Goal: Task Accomplishment & Management: Manage account settings

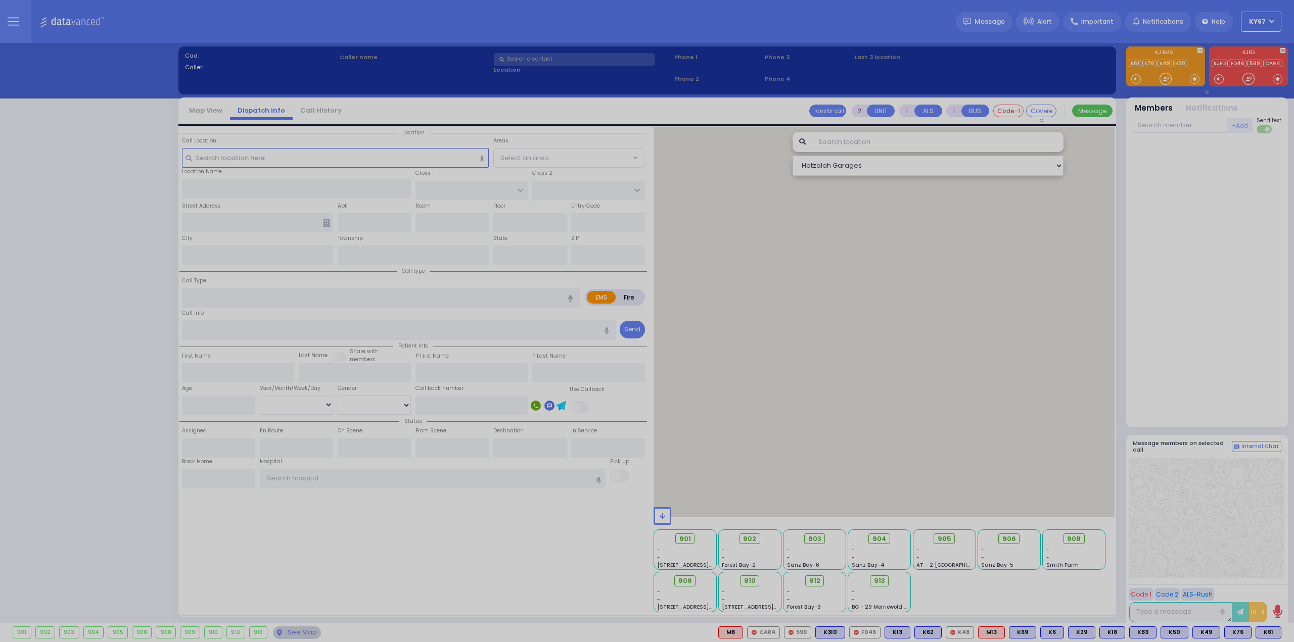
select select "9"
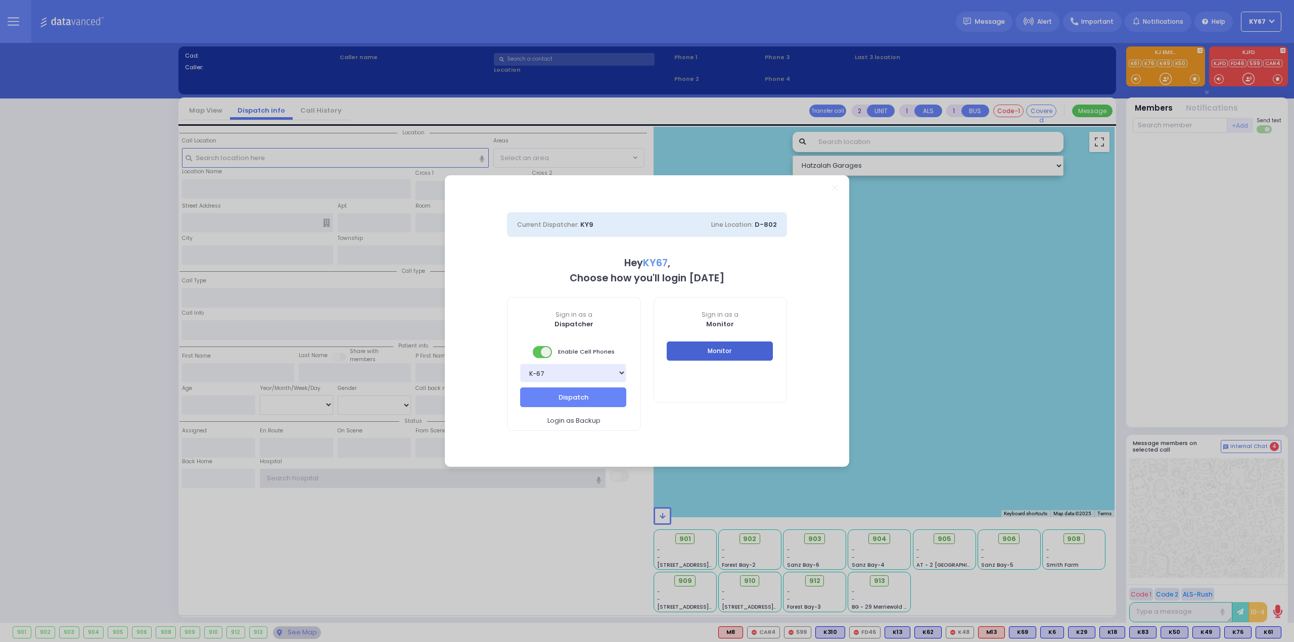
type input "Ky67"
click at [742, 349] on button "Monitor" at bounding box center [720, 351] width 106 height 19
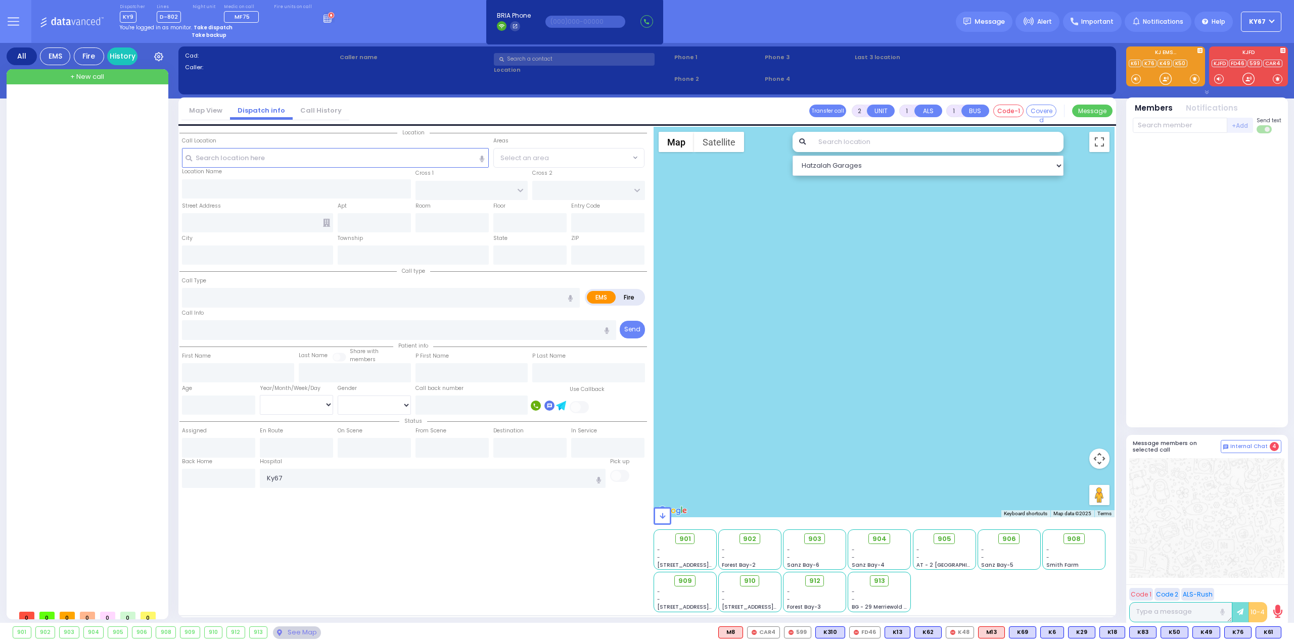
click at [20, 20] on button at bounding box center [13, 21] width 36 height 43
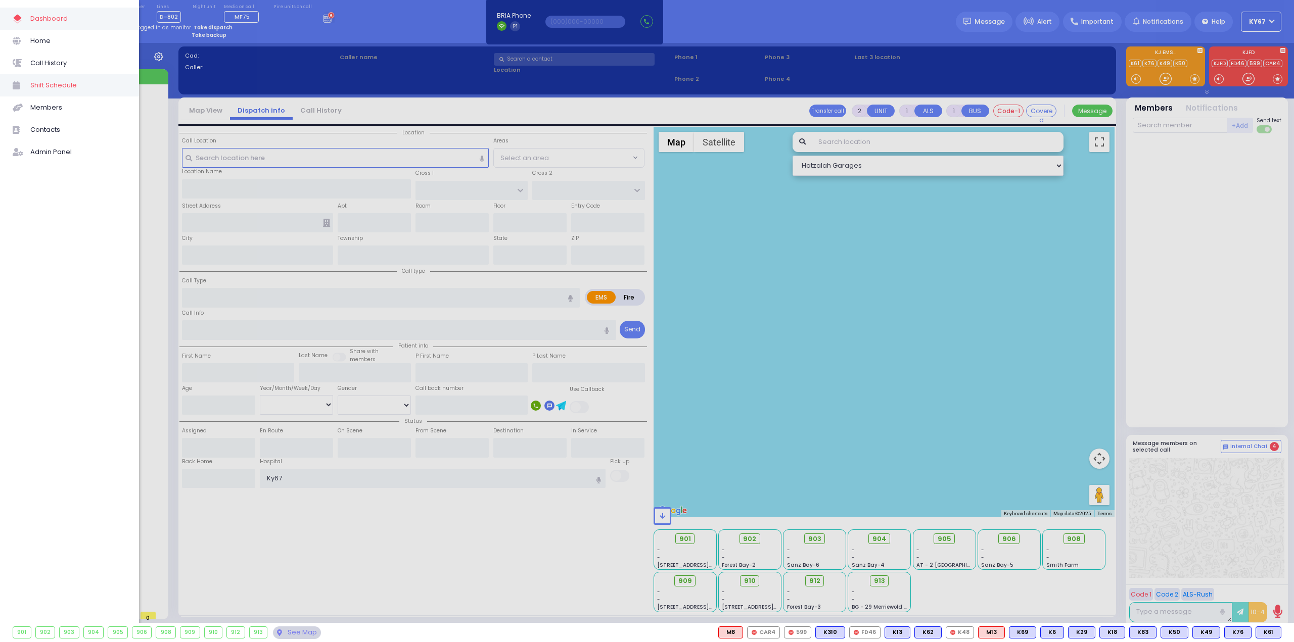
click at [58, 87] on span "Shift Schedule" at bounding box center [78, 85] width 96 height 13
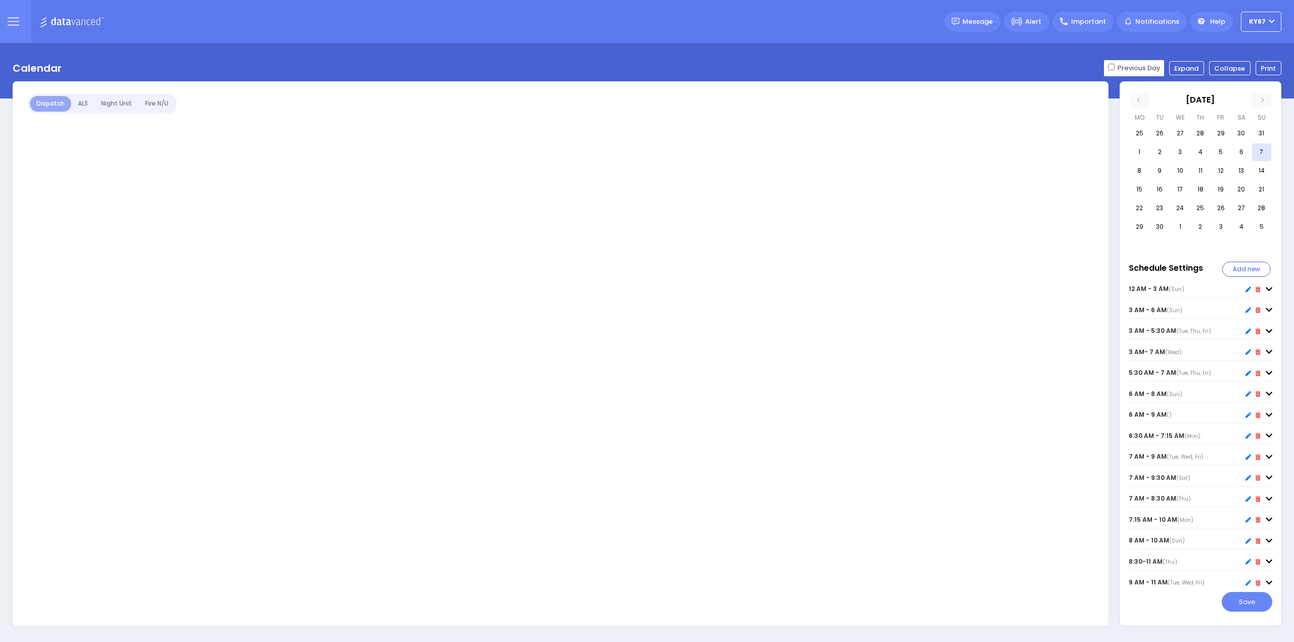
click at [163, 103] on div at bounding box center [561, 353] width 1096 height 545
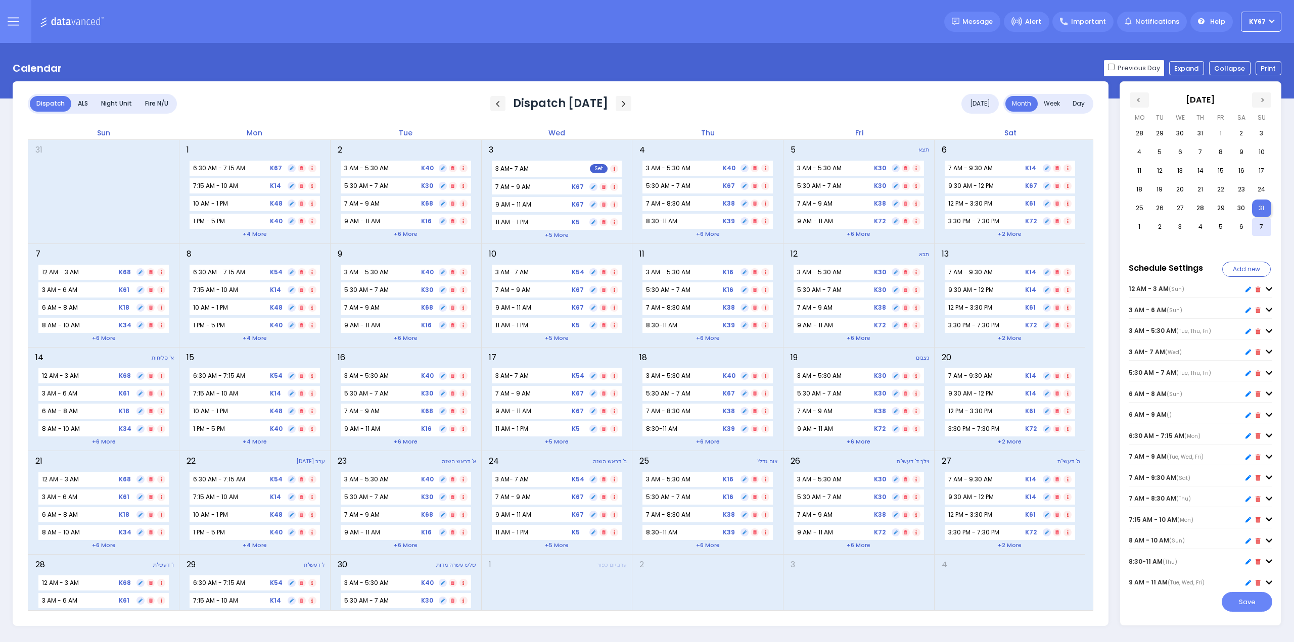
click at [163, 103] on div "Fire N/U" at bounding box center [156, 104] width 36 height 16
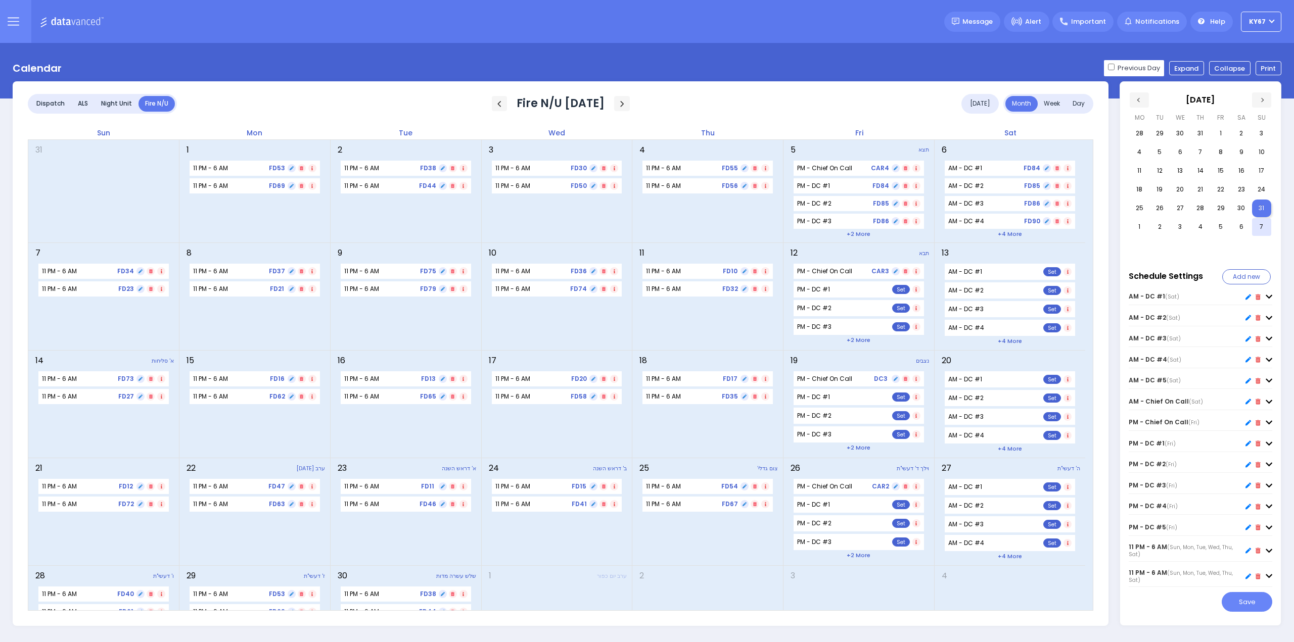
click at [1006, 235] on link "+4 more" at bounding box center [1010, 234] width 24 height 8
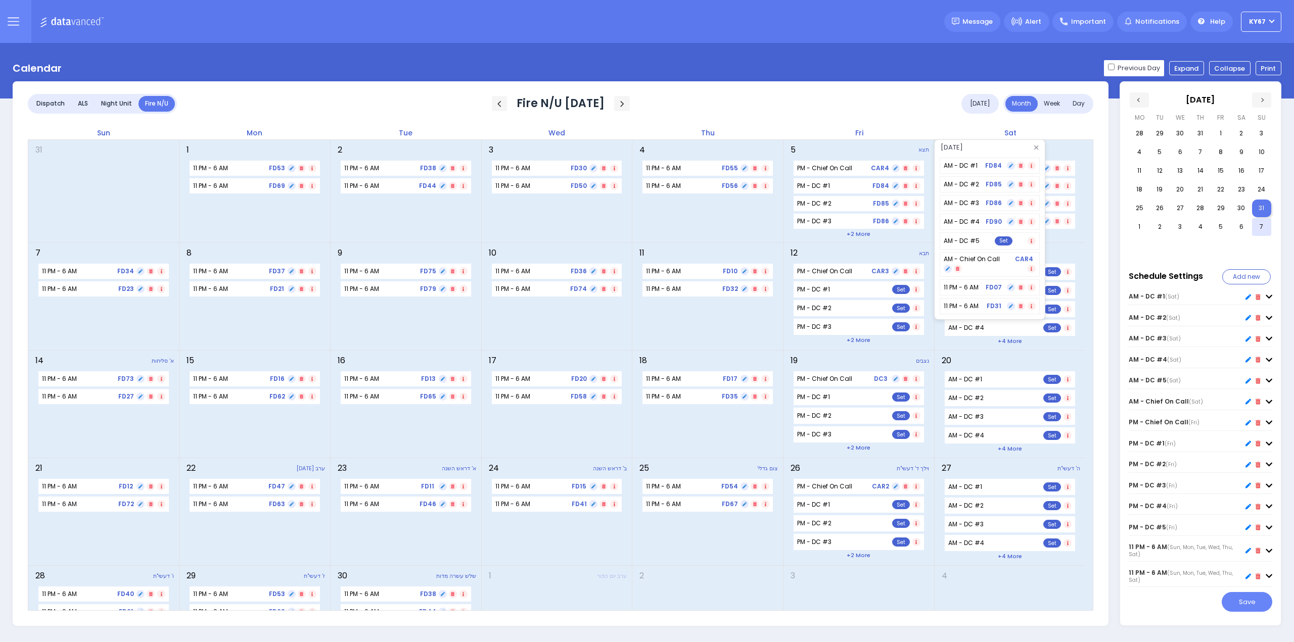
click at [1068, 243] on div "13 AM - DC #1 7:30 AM - 6:53 PM Set AM - DC #2 7:30 AM - 6:53 PM Set" at bounding box center [1009, 296] width 151 height 107
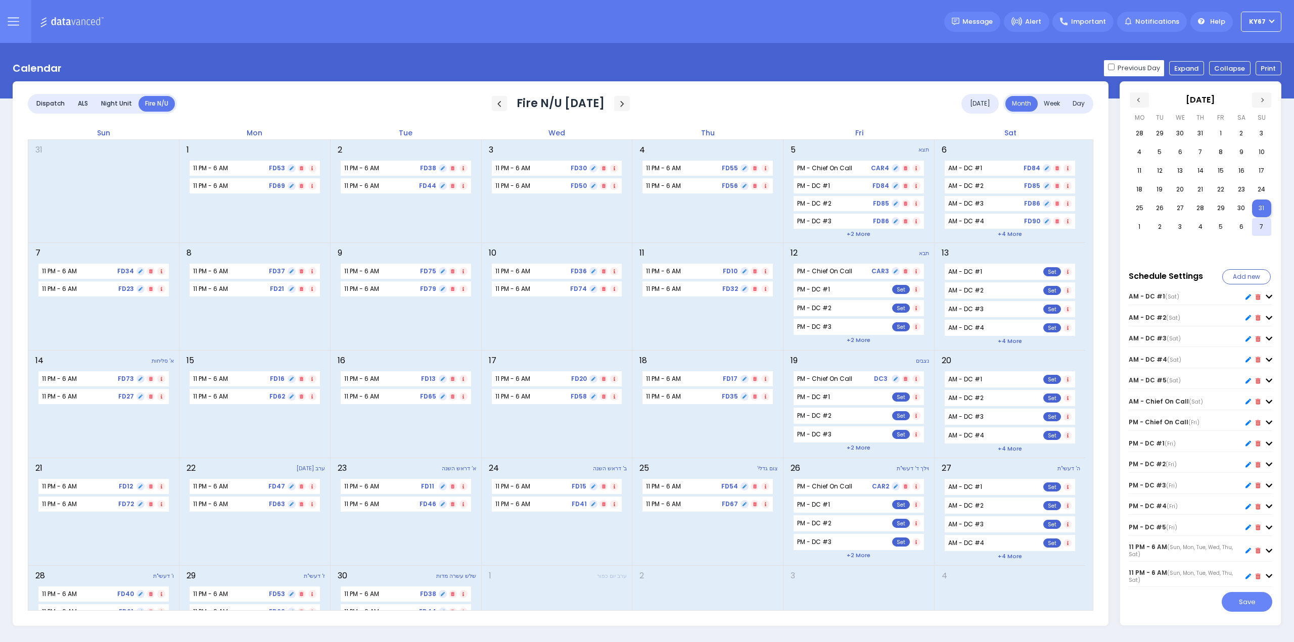
click at [1009, 339] on link "+4 more" at bounding box center [1010, 341] width 24 height 8
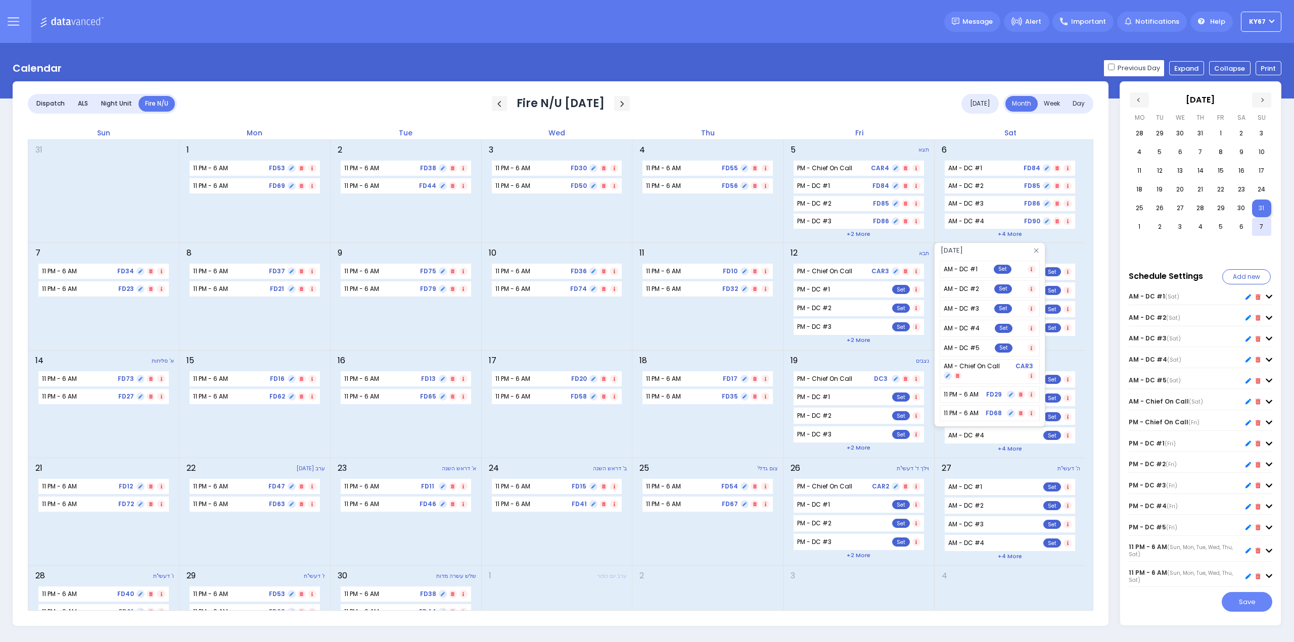
click at [1063, 349] on div "13 AM - DC #1 7:30 AM - 6:53 PM Set AM - DC #2 7:30 AM - 6:53 PM Set" at bounding box center [1009, 296] width 151 height 107
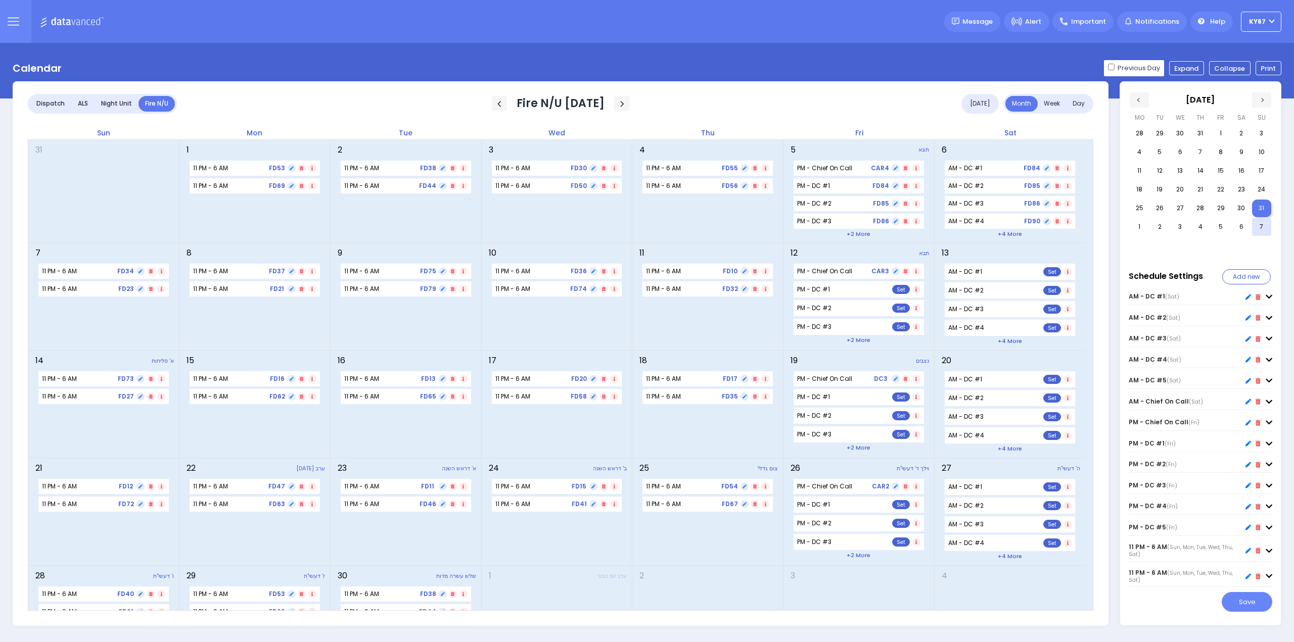
click at [1006, 449] on link "+4 more" at bounding box center [1010, 449] width 24 height 8
click at [1270, 301] on icon at bounding box center [1269, 297] width 7 height 8
click at [1132, 341] on span at bounding box center [1132, 343] width 6 height 6
click at [1132, 341] on input "[DATE]" at bounding box center [1132, 343] width 7 height 7
checkbox input "false"
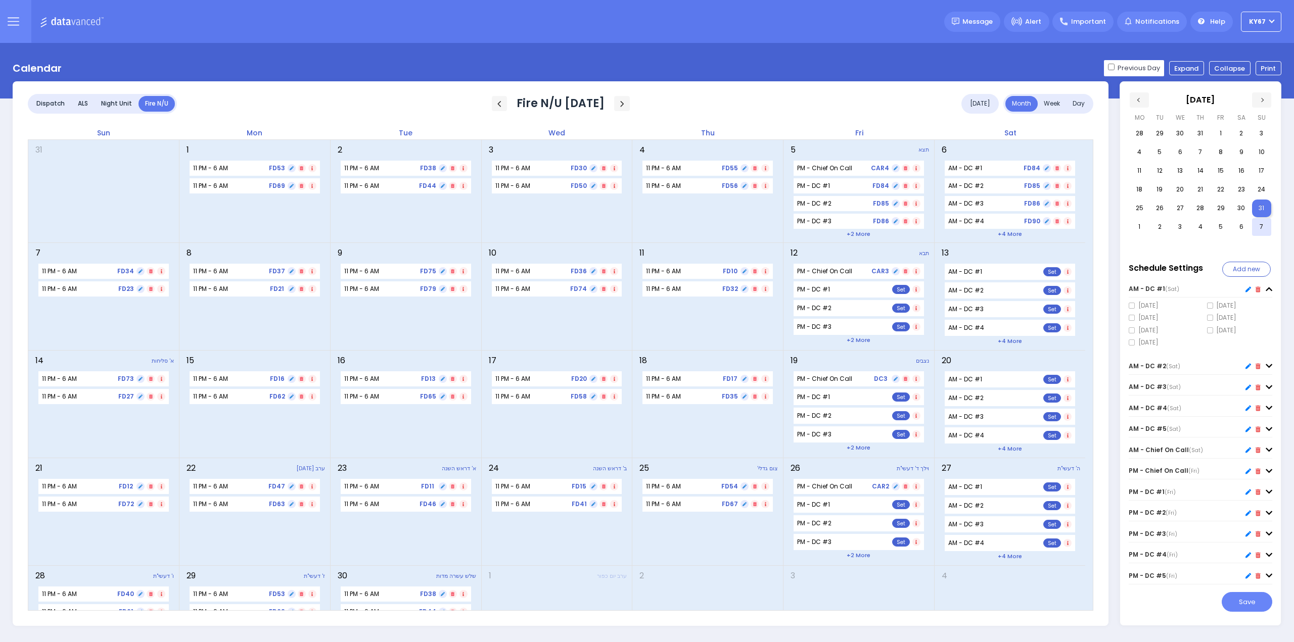
click at [1266, 367] on icon at bounding box center [1269, 366] width 7 height 8
click at [1129, 421] on span at bounding box center [1132, 420] width 6 height 6
click at [1129, 421] on input "[DATE]" at bounding box center [1132, 419] width 7 height 7
checkbox input "false"
click at [1266, 443] on icon at bounding box center [1269, 444] width 7 height 8
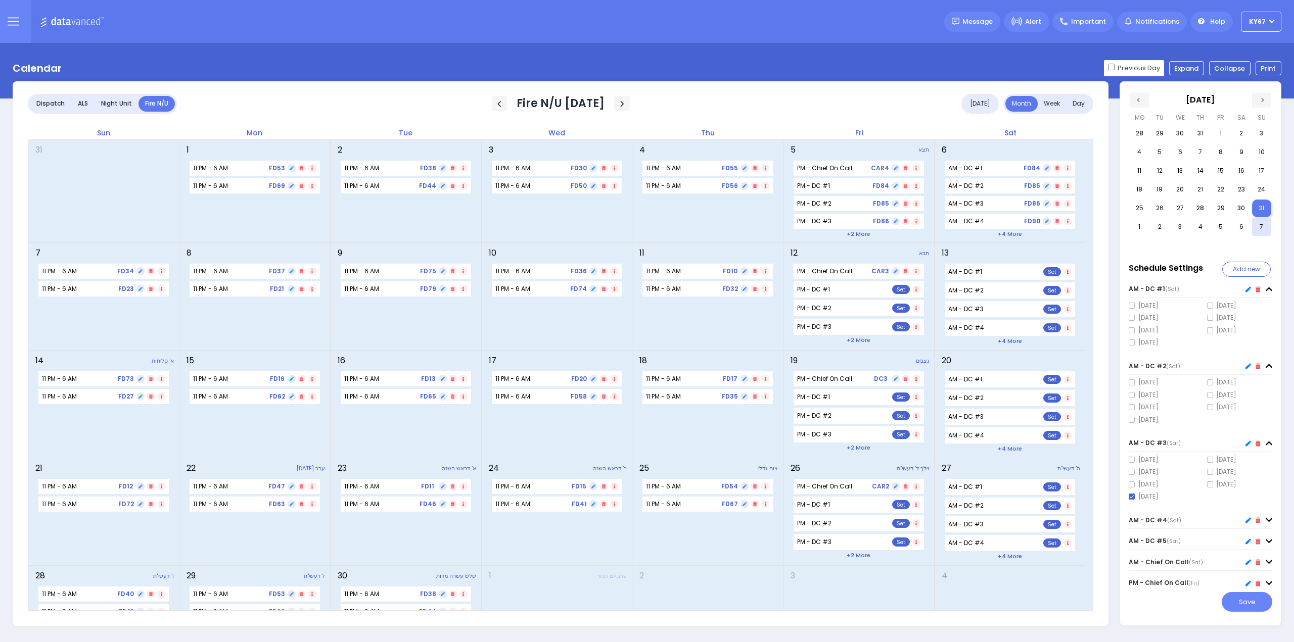
click at [1132, 494] on span at bounding box center [1132, 497] width 6 height 6
click at [1132, 494] on input "[DATE]" at bounding box center [1132, 497] width 7 height 7
checkbox input "false"
click at [1266, 520] on icon at bounding box center [1269, 521] width 7 height 8
click at [1129, 575] on span at bounding box center [1132, 574] width 6 height 6
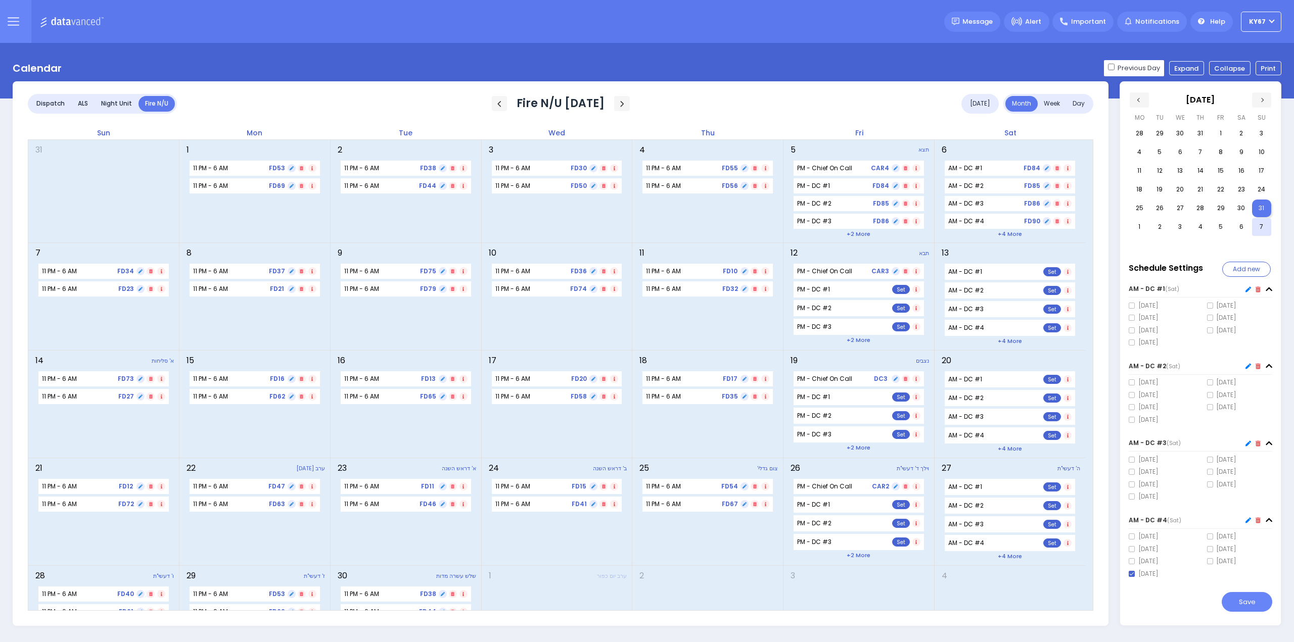
click at [1129, 575] on input "[DATE]" at bounding box center [1132, 574] width 7 height 7
checkbox input "false"
click at [1266, 394] on icon at bounding box center [1269, 396] width 7 height 8
click at [1133, 446] on span at bounding box center [1132, 449] width 6 height 6
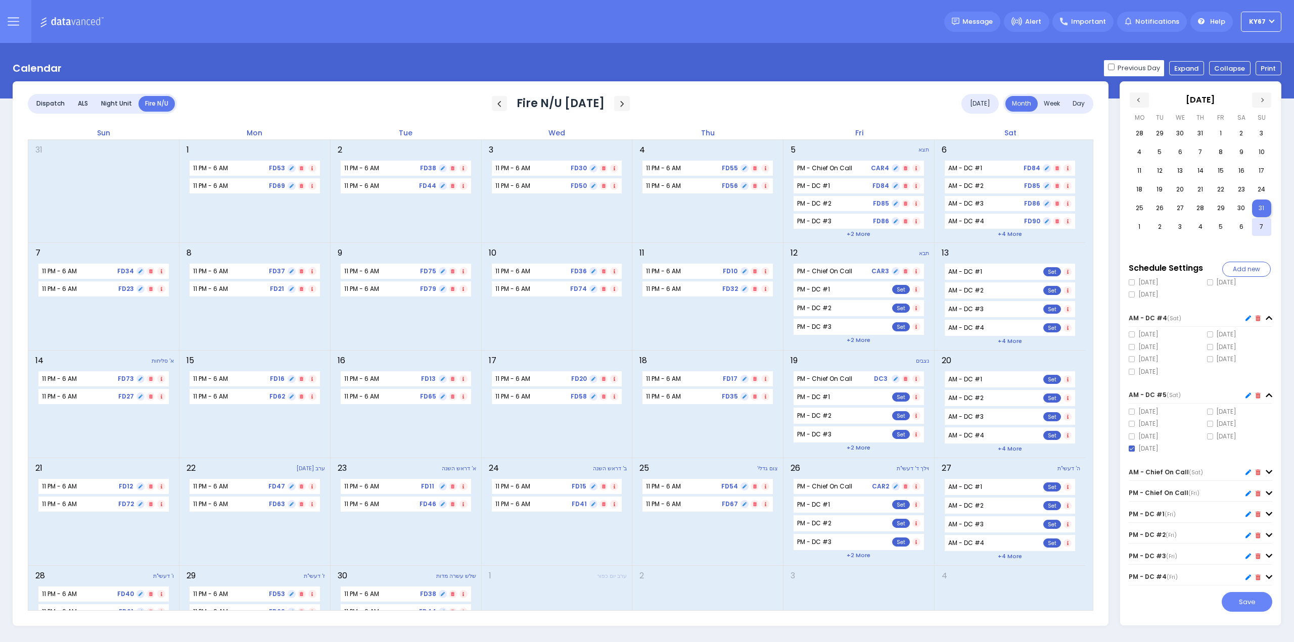
click at [1133, 446] on input "[DATE]" at bounding box center [1132, 449] width 7 height 7
checkbox input "false"
click at [1268, 445] on icon at bounding box center [1269, 447] width 7 height 8
click at [1208, 487] on span at bounding box center [1210, 488] width 6 height 6
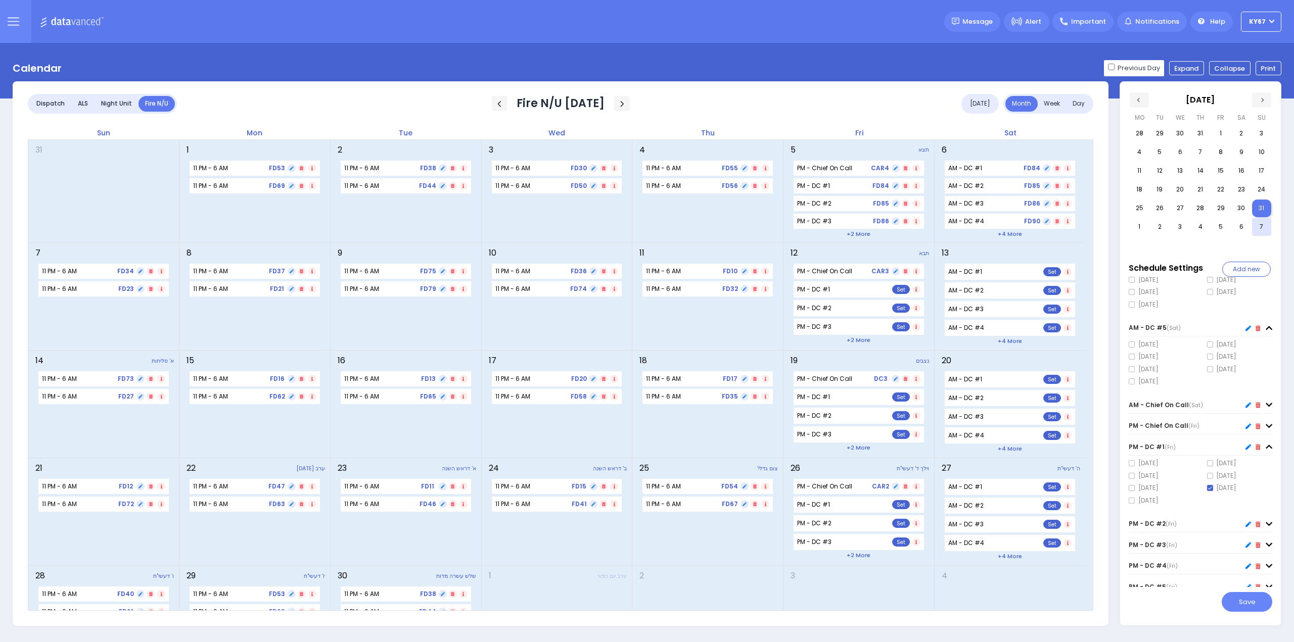
click at [1208, 487] on input "[DATE]" at bounding box center [1210, 488] width 7 height 7
checkbox input "false"
click at [1267, 521] on icon at bounding box center [1269, 525] width 7 height 8
click at [1208, 451] on span at bounding box center [1210, 453] width 6 height 6
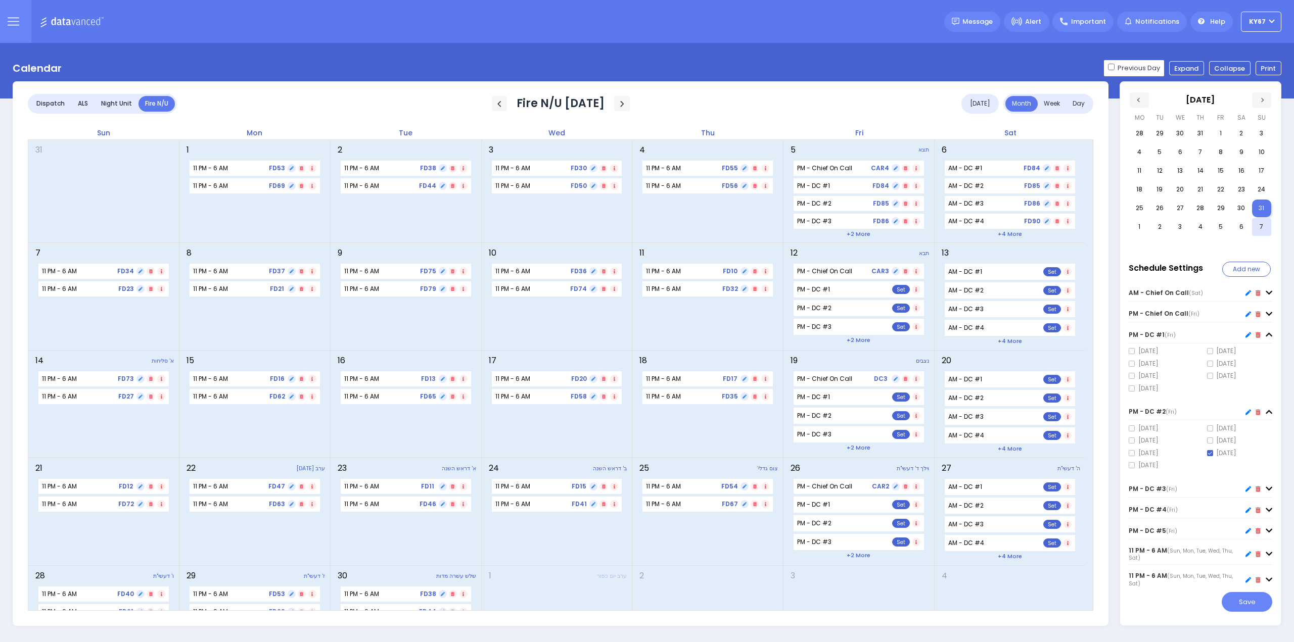
click at [1208, 451] on input "[DATE]" at bounding box center [1210, 453] width 7 height 7
checkbox input "false"
click at [1270, 485] on div "AM - DC #1 (Sat) [DATE] [DATE]" at bounding box center [1204, 432] width 151 height 311
click at [1266, 486] on icon at bounding box center [1269, 489] width 7 height 8
click at [1210, 529] on span at bounding box center [1210, 530] width 6 height 6
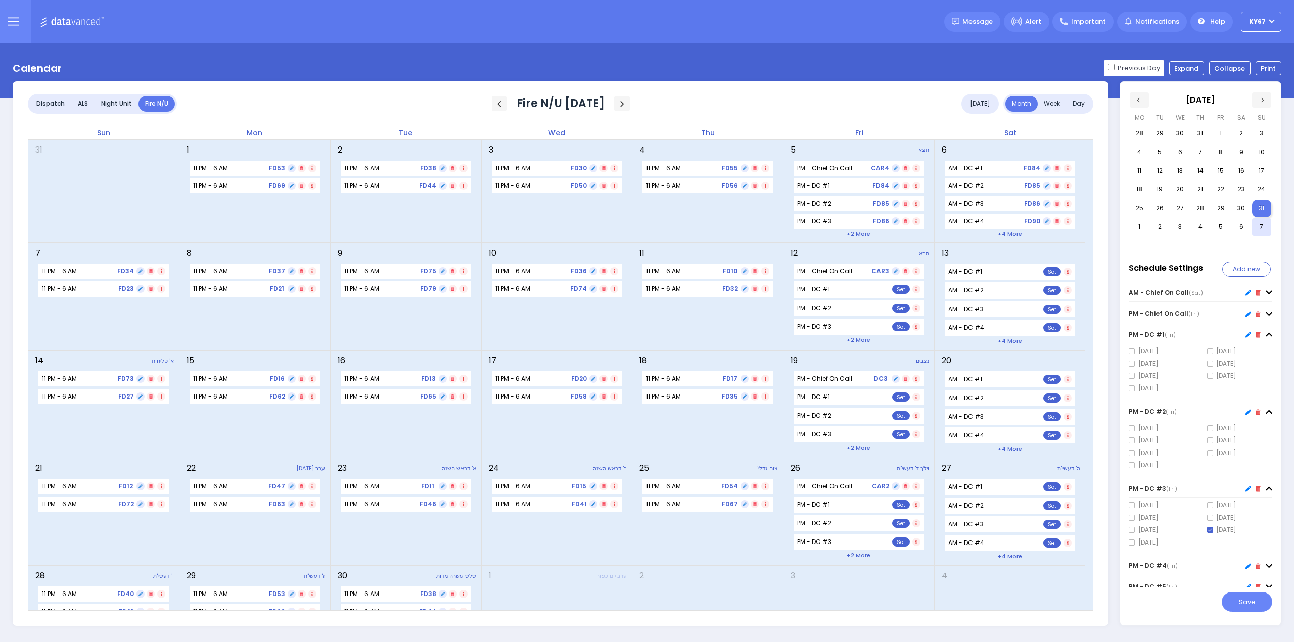
click at [1210, 529] on input "[DATE]" at bounding box center [1210, 530] width 7 height 7
checkbox input "false"
click at [1266, 506] on icon at bounding box center [1269, 510] width 7 height 8
click at [1208, 549] on span at bounding box center [1210, 551] width 6 height 6
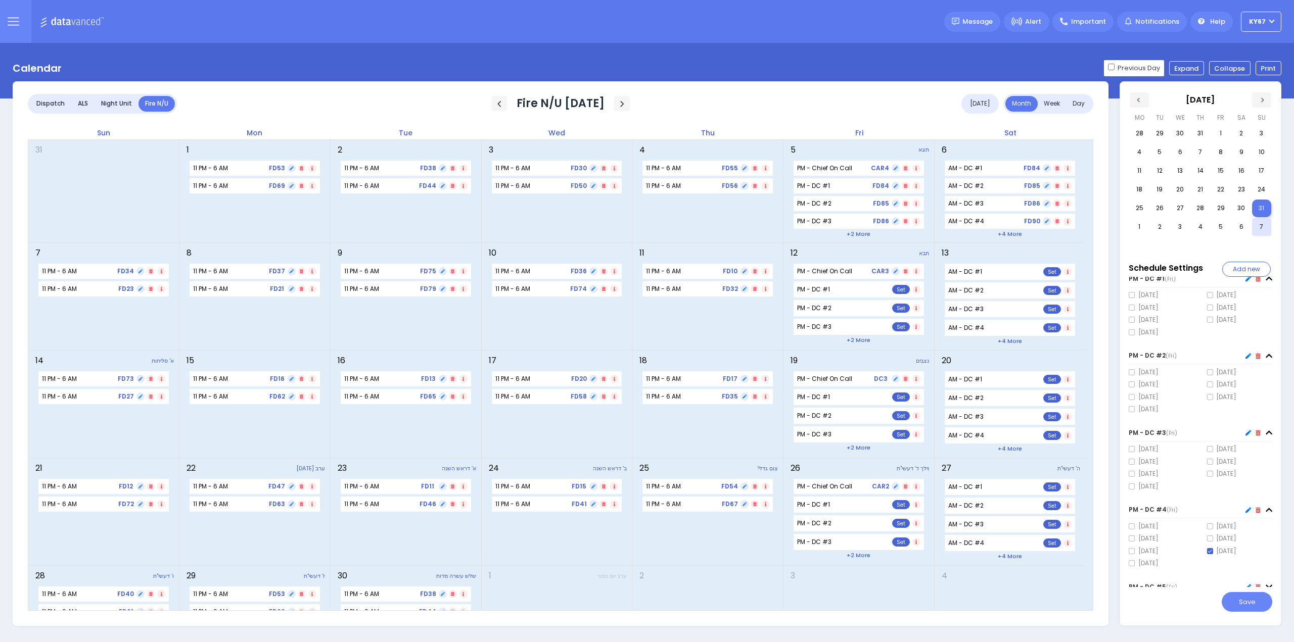
click at [1208, 549] on input "[DATE]" at bounding box center [1210, 551] width 7 height 7
checkbox input "false"
click at [1266, 527] on icon at bounding box center [1269, 531] width 7 height 8
click at [1208, 571] on span at bounding box center [1210, 572] width 6 height 6
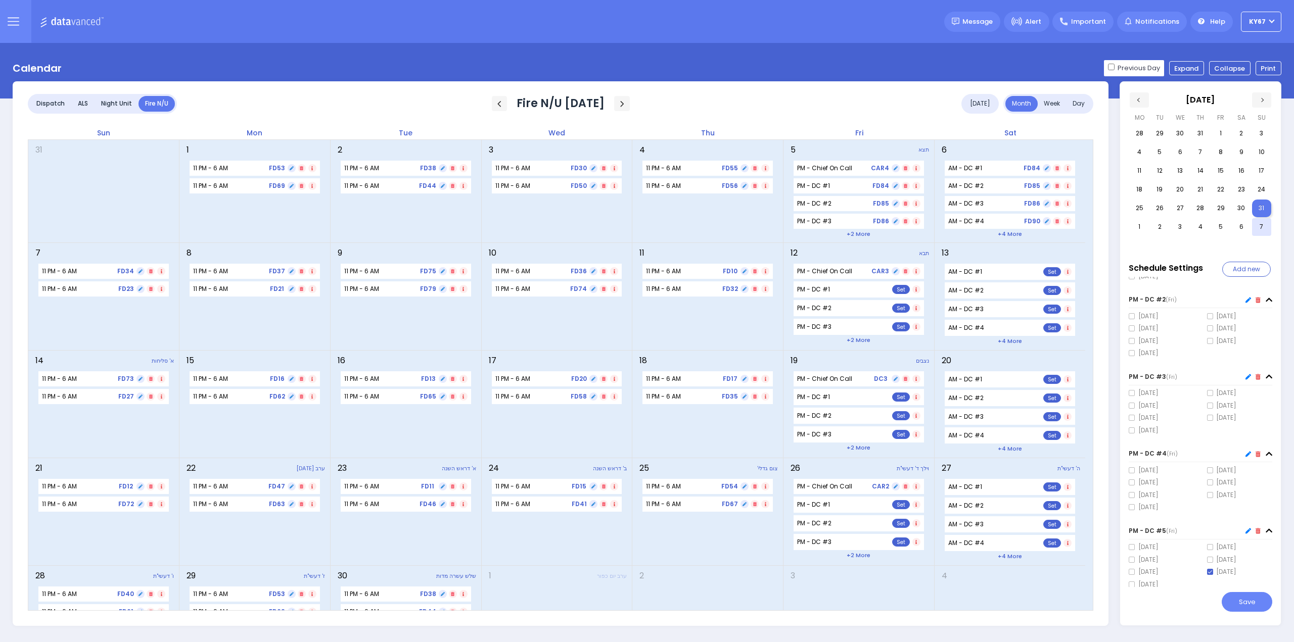
click at [1208, 571] on input "[DATE]" at bounding box center [1210, 572] width 7 height 7
checkbox input "false"
click at [1239, 605] on button "Save" at bounding box center [1247, 601] width 51 height 19
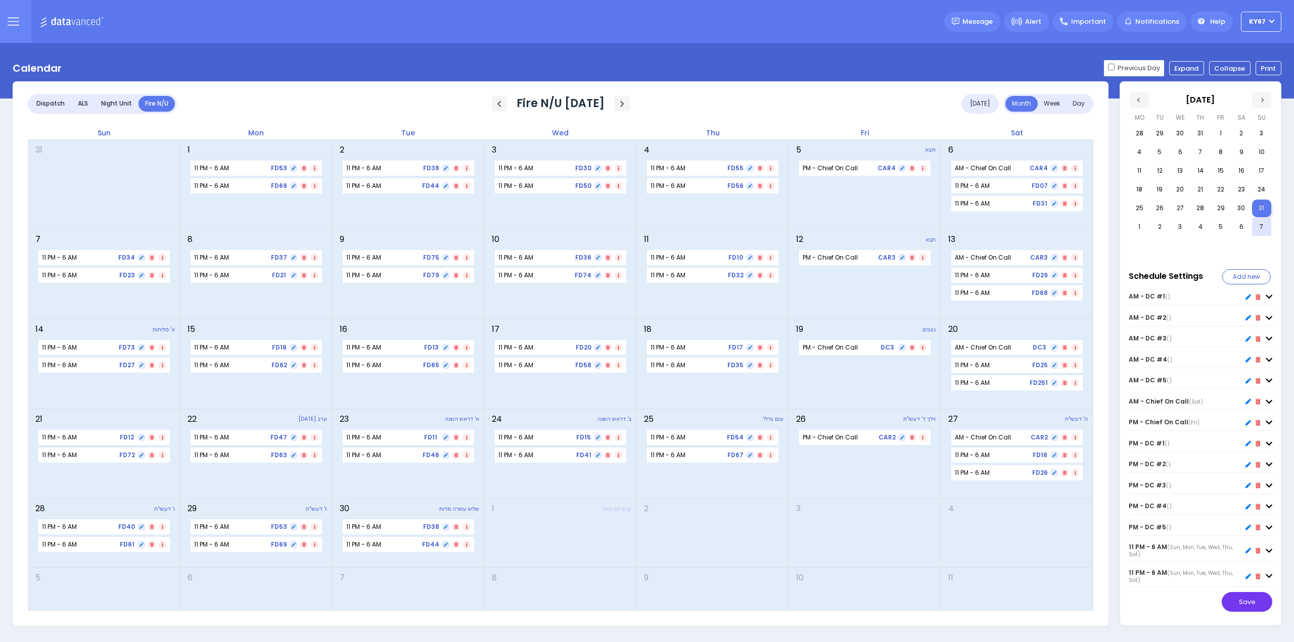
scroll to position [0, 0]
click at [305, 439] on icon at bounding box center [304, 438] width 4 height 4
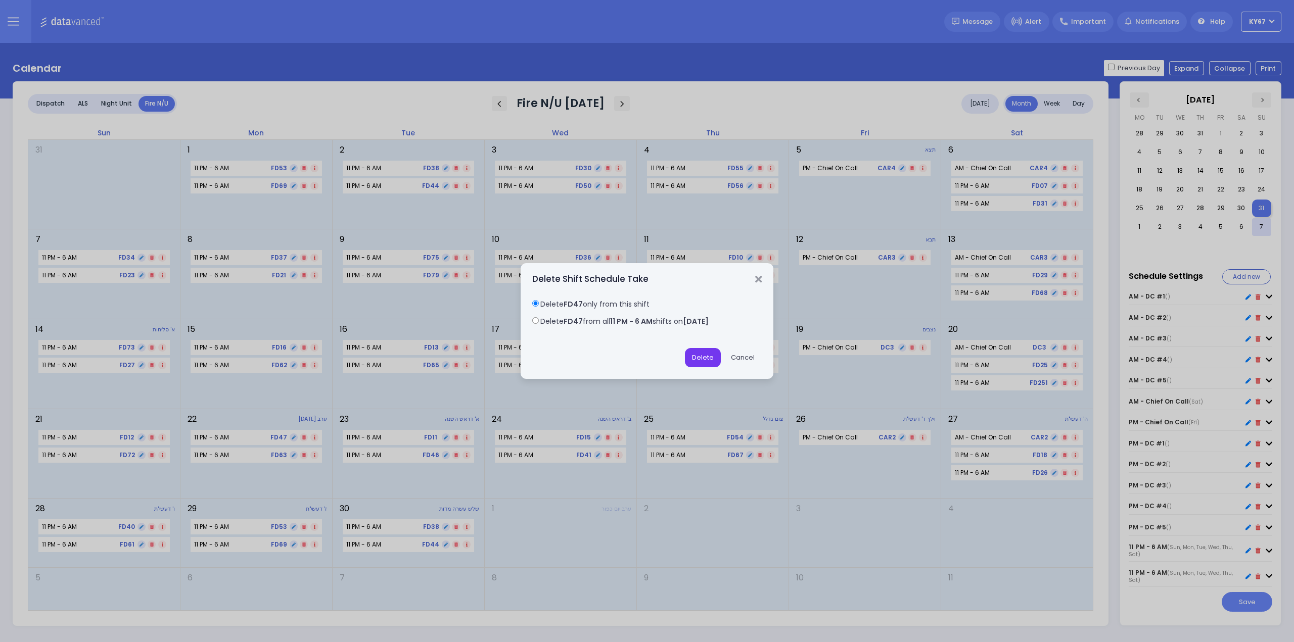
click at [697, 365] on button "Delete" at bounding box center [703, 357] width 36 height 19
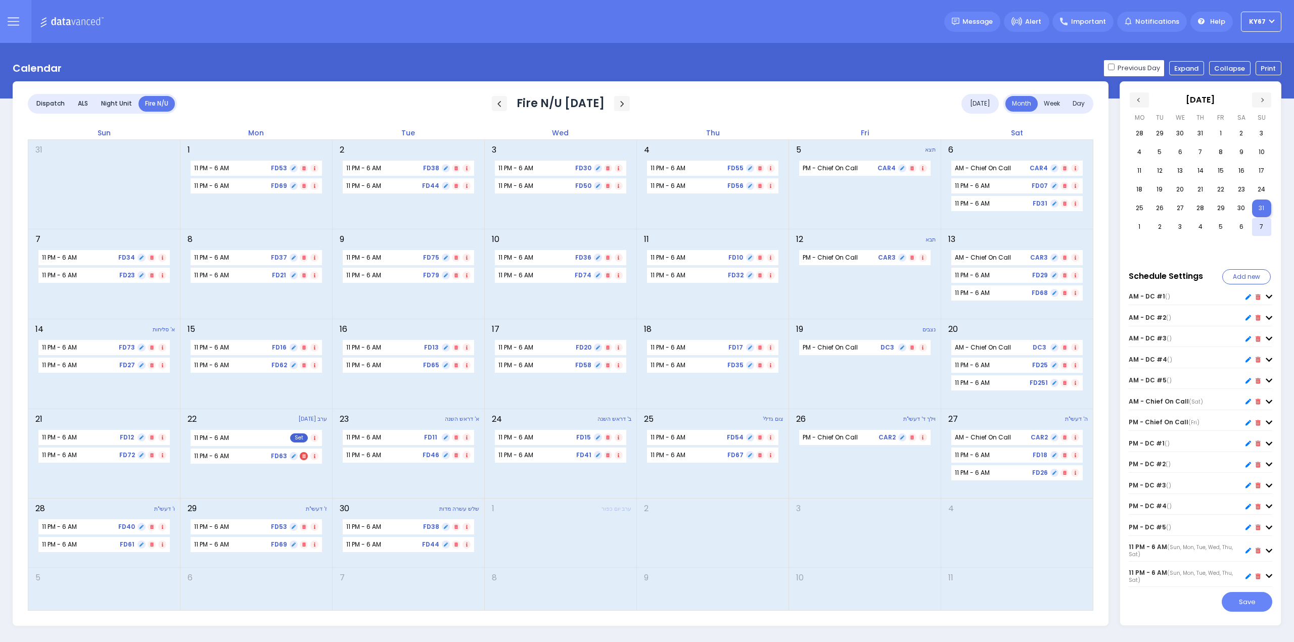
click at [304, 455] on icon at bounding box center [304, 456] width 4 height 4
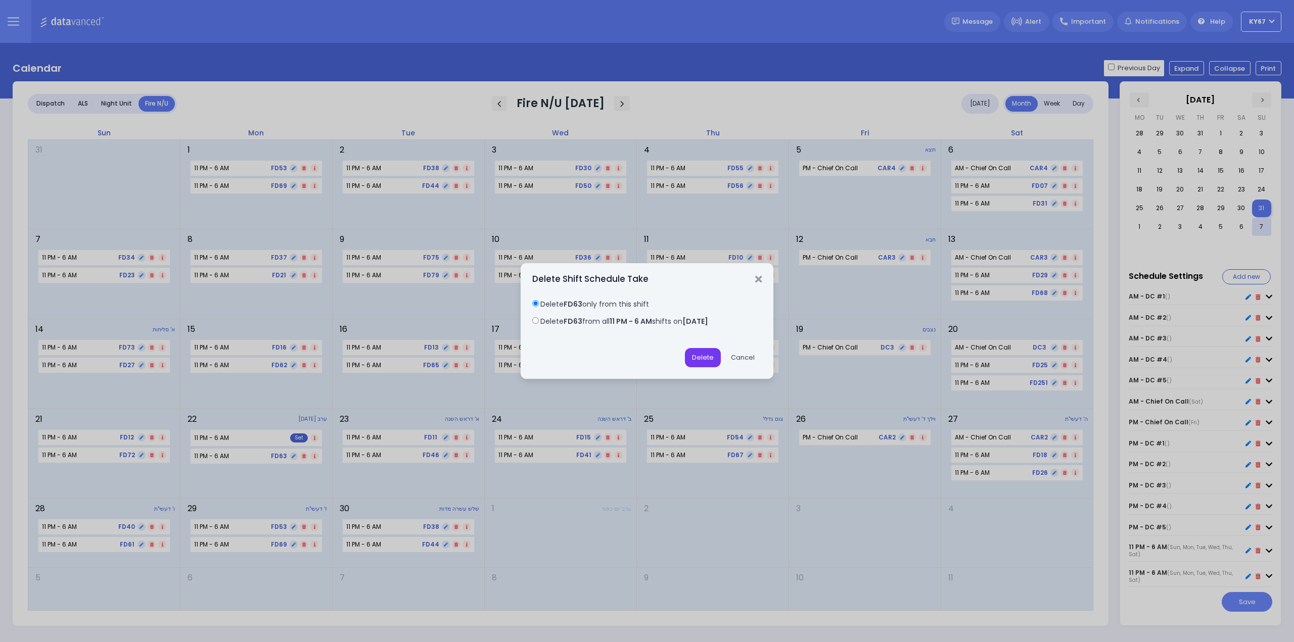
click at [707, 356] on button "Delete" at bounding box center [703, 357] width 36 height 19
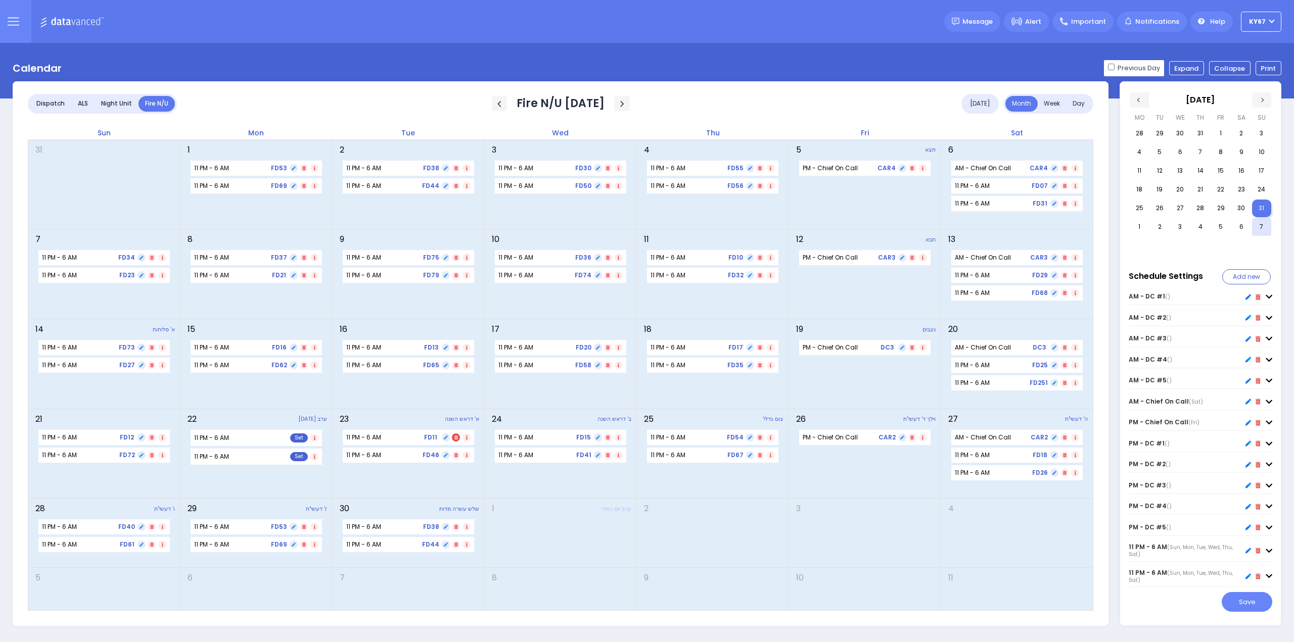
click at [456, 438] on icon at bounding box center [456, 438] width 4 height 4
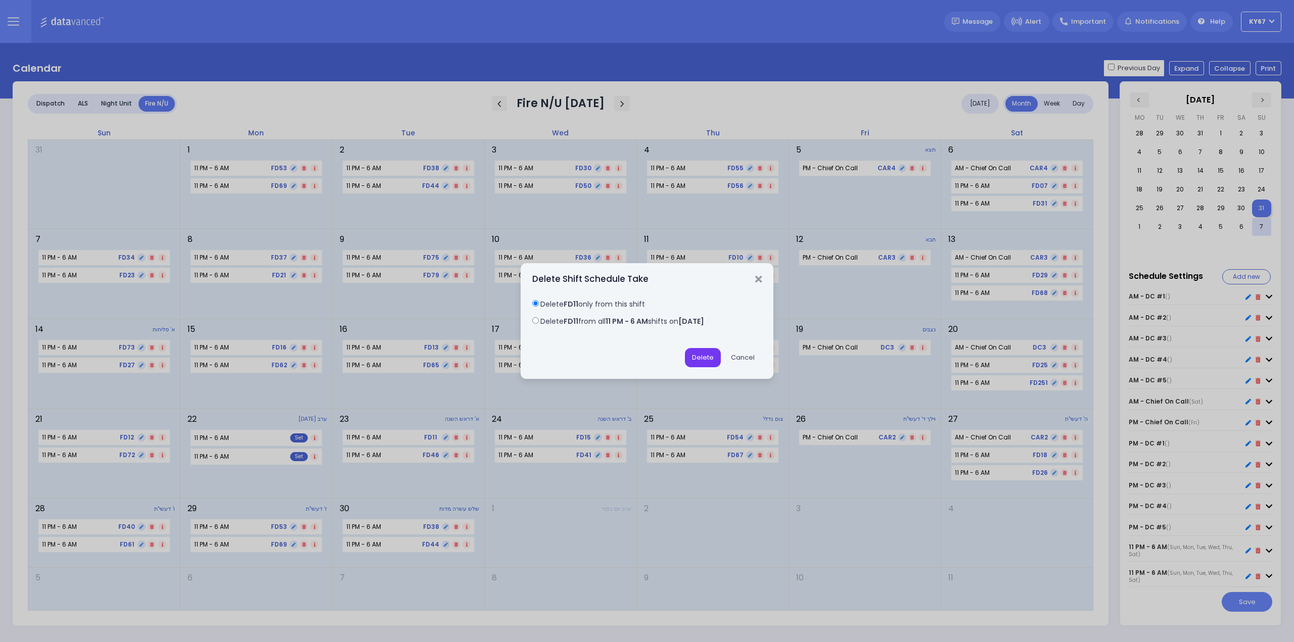
click at [706, 355] on button "Delete" at bounding box center [703, 357] width 36 height 19
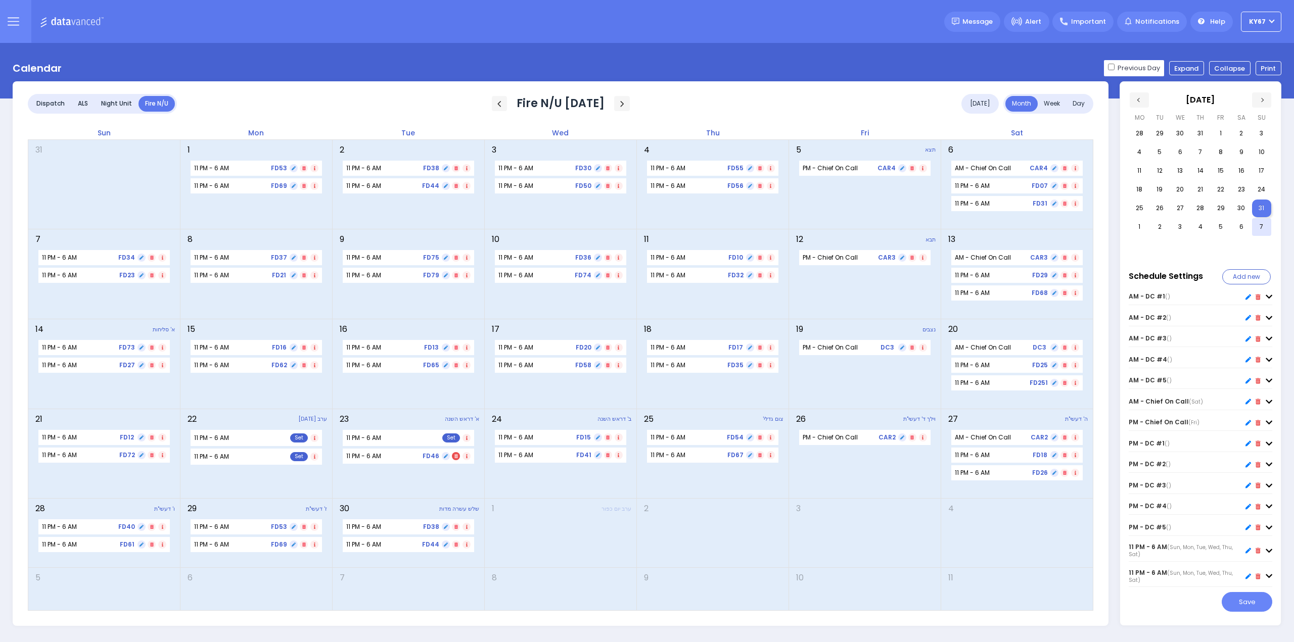
click at [455, 457] on icon at bounding box center [456, 456] width 4 height 4
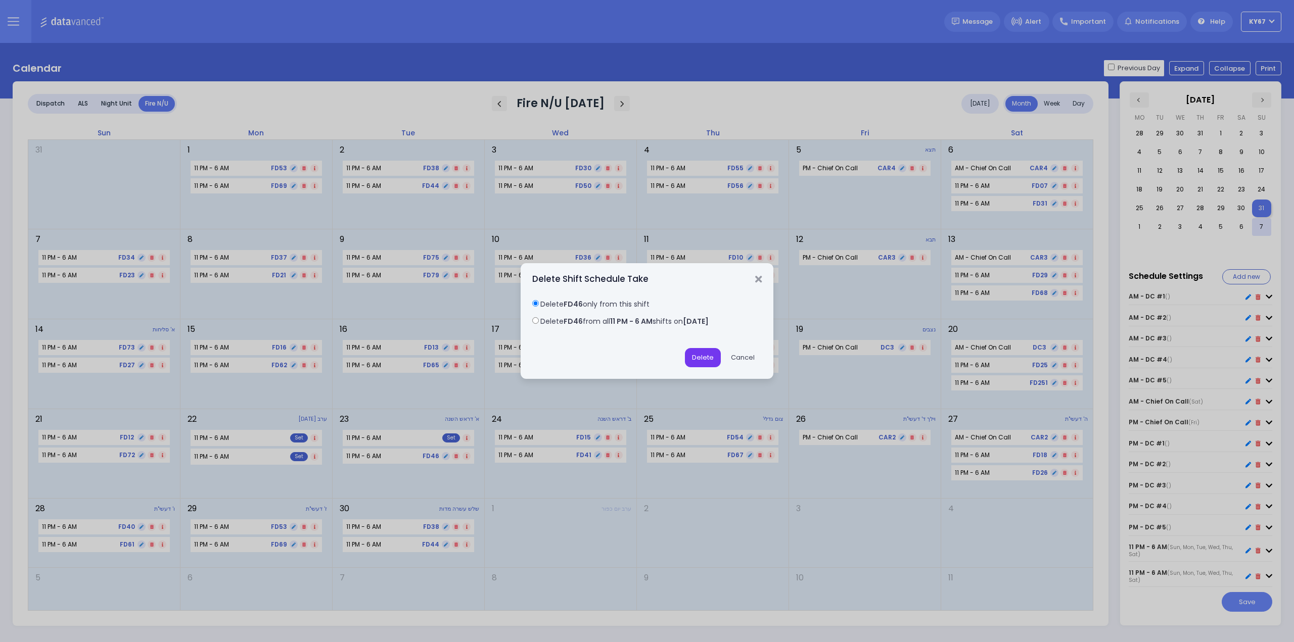
click at [696, 362] on button "Delete" at bounding box center [703, 357] width 36 height 19
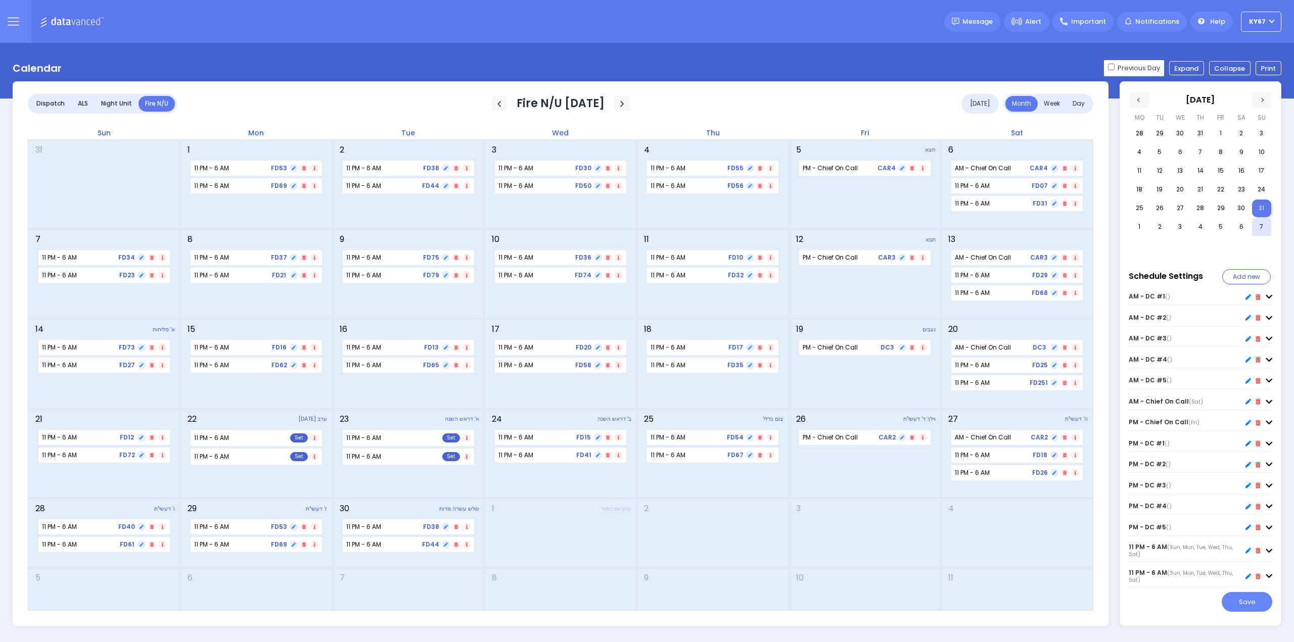
click at [16, 26] on icon at bounding box center [14, 22] width 12 height 12
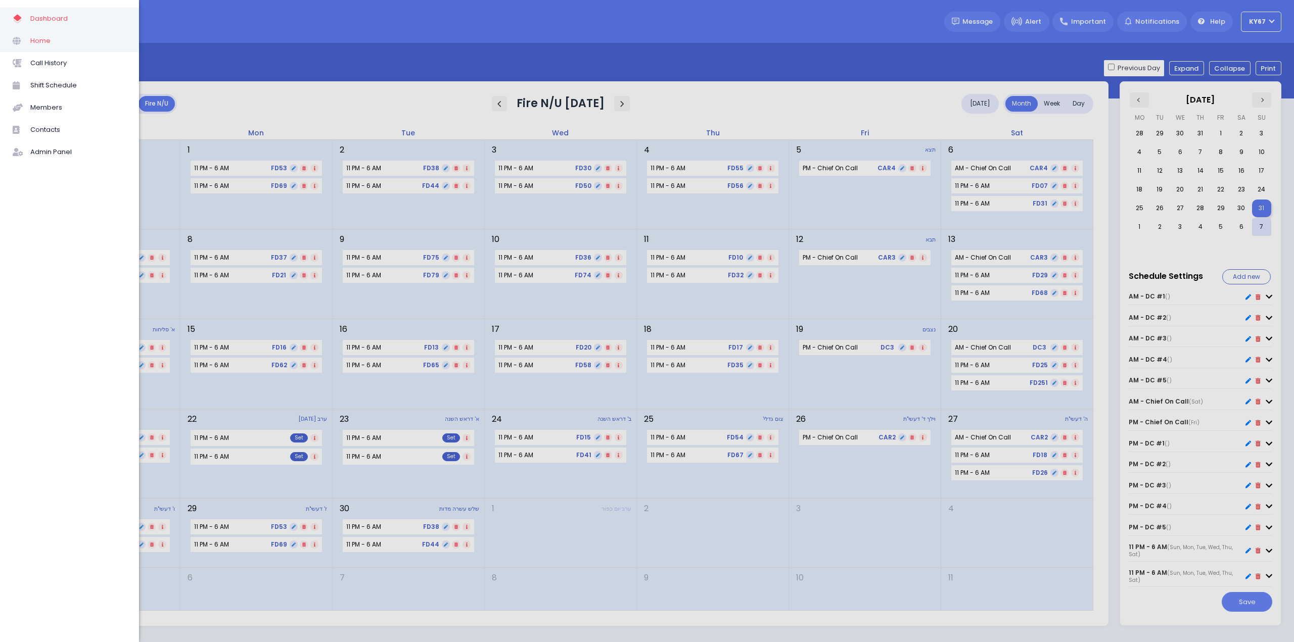
click at [35, 46] on span "Home" at bounding box center [78, 40] width 96 height 13
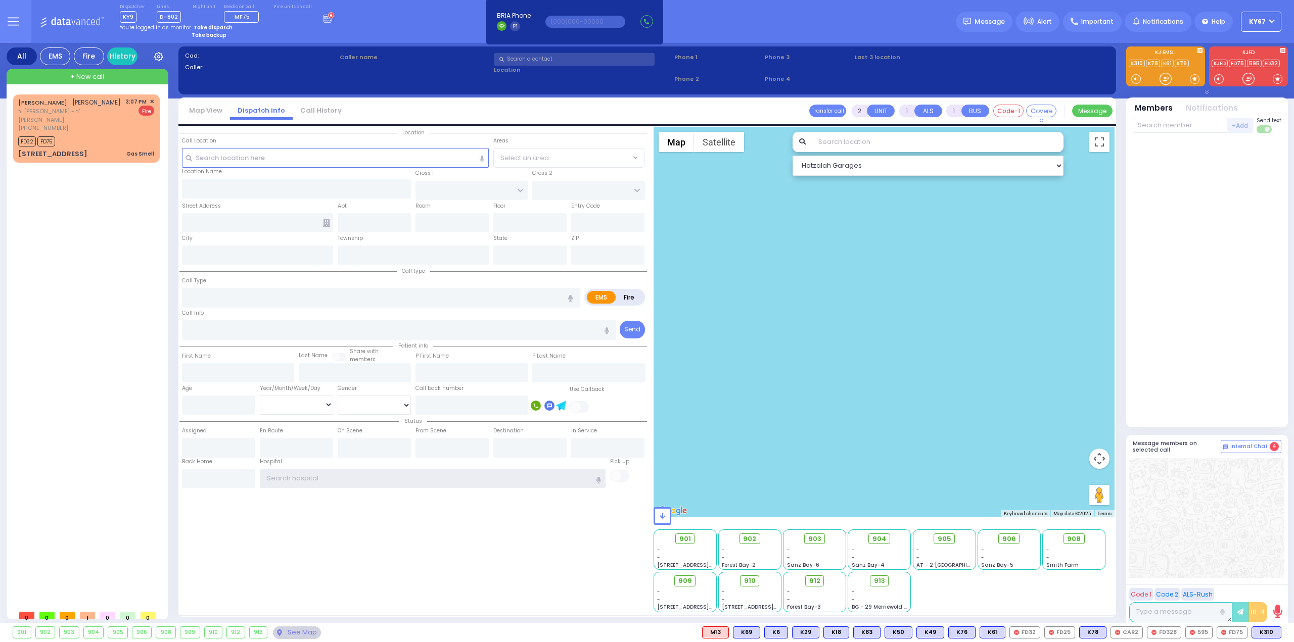
type input "Ky67"
click at [323, 18] on icon at bounding box center [328, 17] width 11 height 11
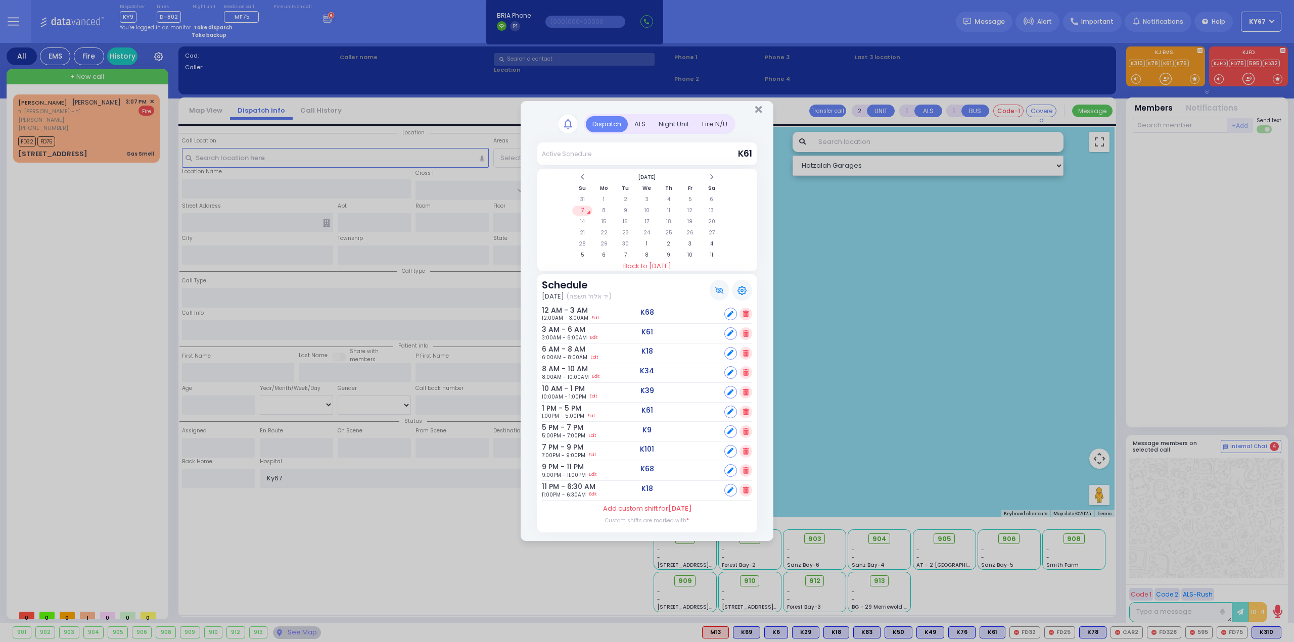
click at [711, 129] on div "Fire N/U" at bounding box center [714, 124] width 38 height 17
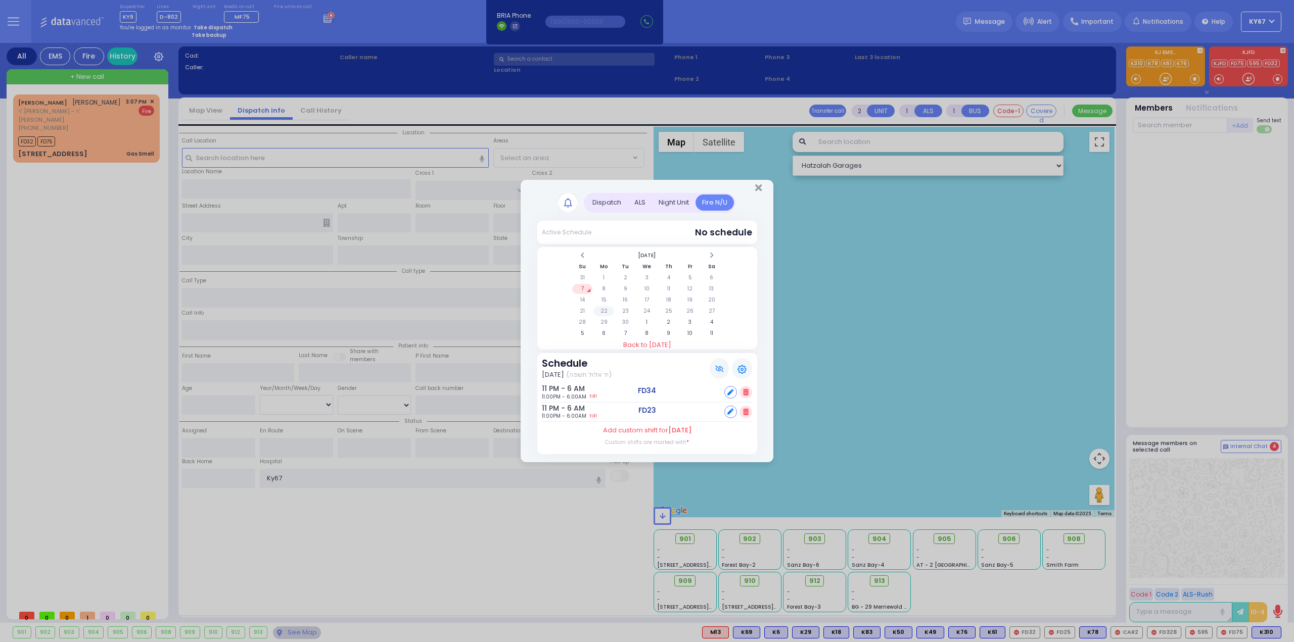
click at [604, 315] on td "22" at bounding box center [603, 311] width 21 height 10
click at [610, 431] on label "Add custom shift for September 22" at bounding box center [647, 431] width 88 height 10
select select "5"
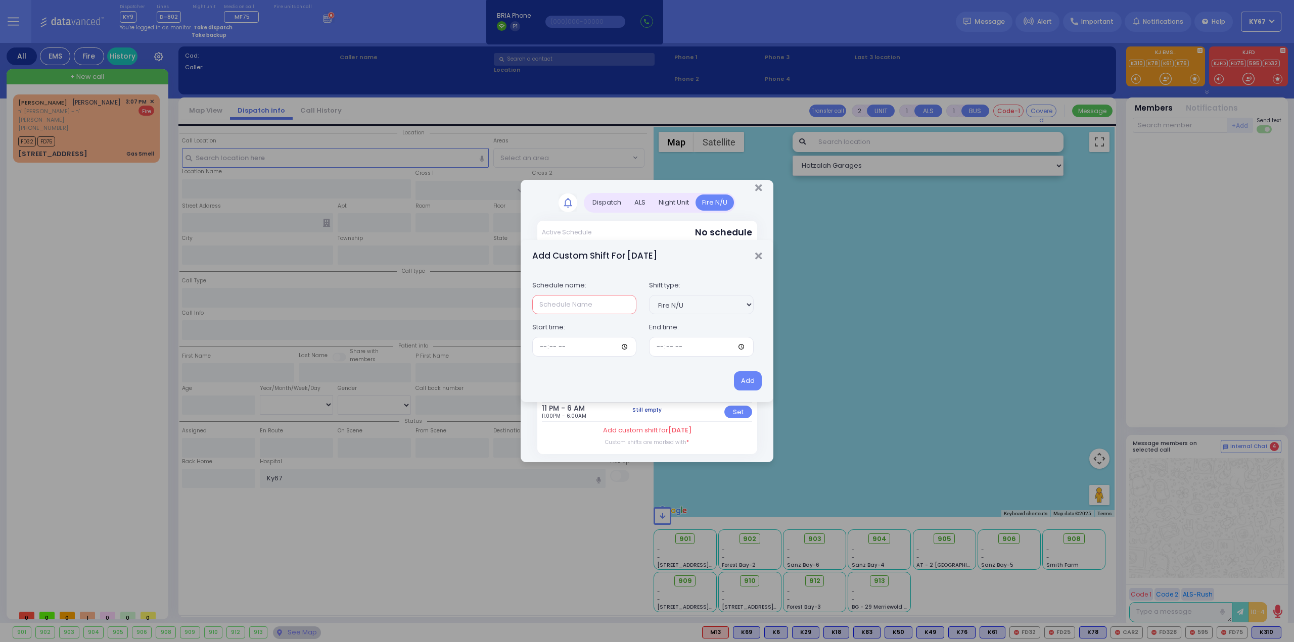
click at [598, 306] on input "text" at bounding box center [584, 304] width 105 height 19
click at [588, 308] on input "text" at bounding box center [584, 304] width 105 height 19
drag, startPoint x: 625, startPoint y: 308, endPoint x: 359, endPoint y: 309, distance: 265.8
click at [358, 309] on div "Add Custom Shift For Today Schedule name: 1st Night Rosh Hasunah Shift type: Se…" at bounding box center [647, 321] width 1294 height 642
type input "1st Night Rosh Hasunah"
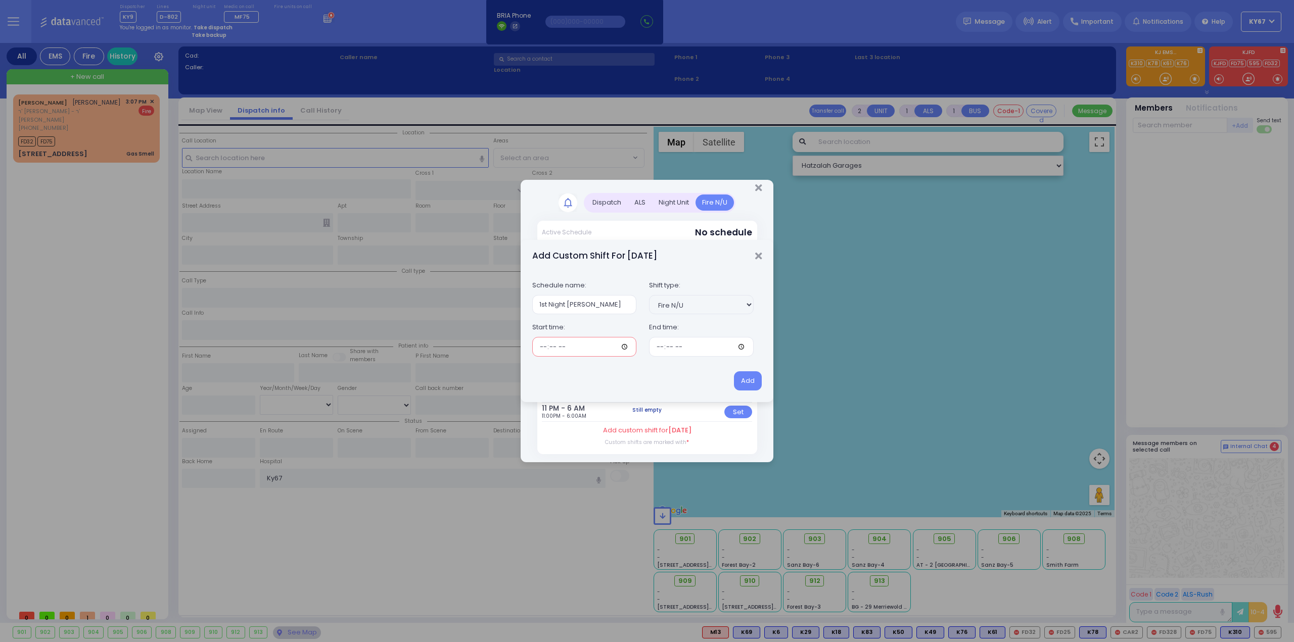
click at [576, 351] on input "time" at bounding box center [584, 346] width 105 height 19
type input "18:30"
type input "08:00"
click at [750, 376] on button "Add" at bounding box center [748, 380] width 28 height 19
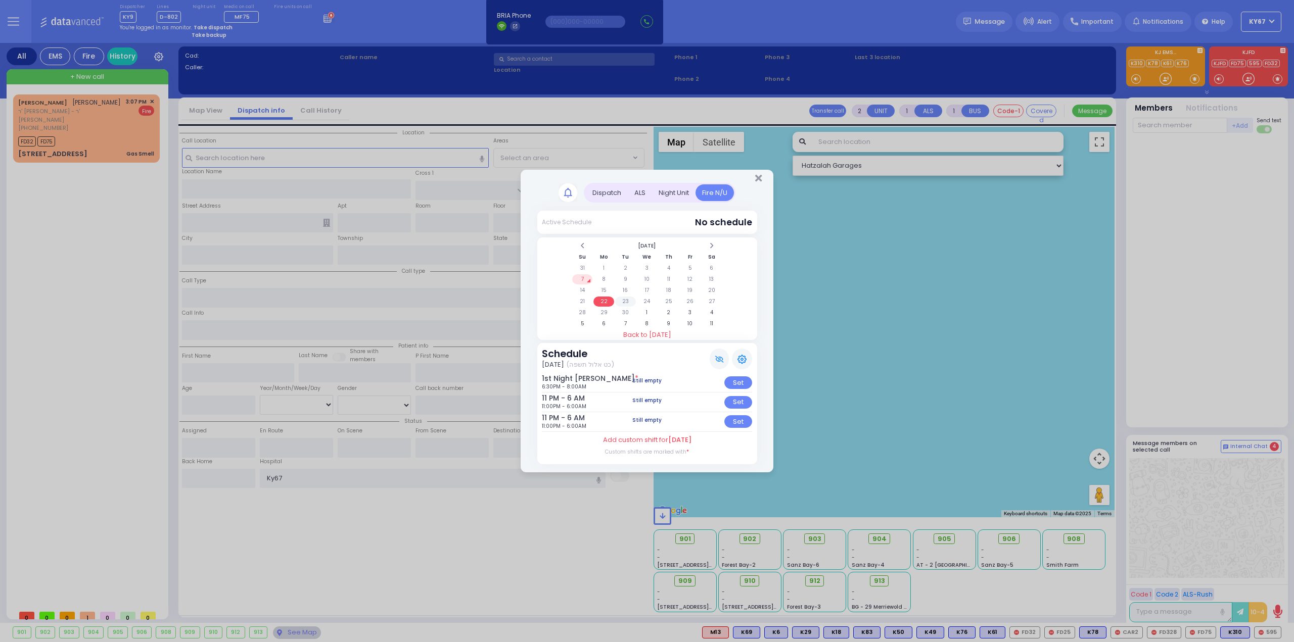
click at [624, 302] on td "23" at bounding box center [625, 302] width 21 height 10
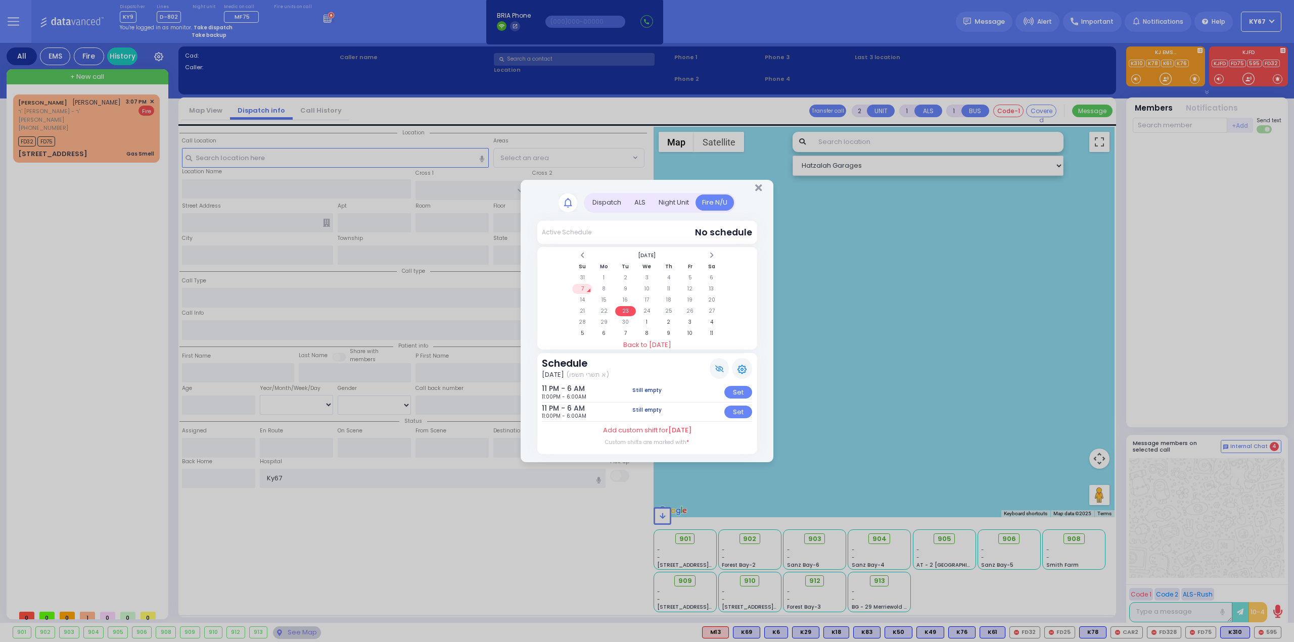
click at [658, 440] on label "Custom shifts are marked with *" at bounding box center [647, 443] width 84 height 8
click at [628, 430] on label "Add custom shift for September 23" at bounding box center [647, 431] width 88 height 10
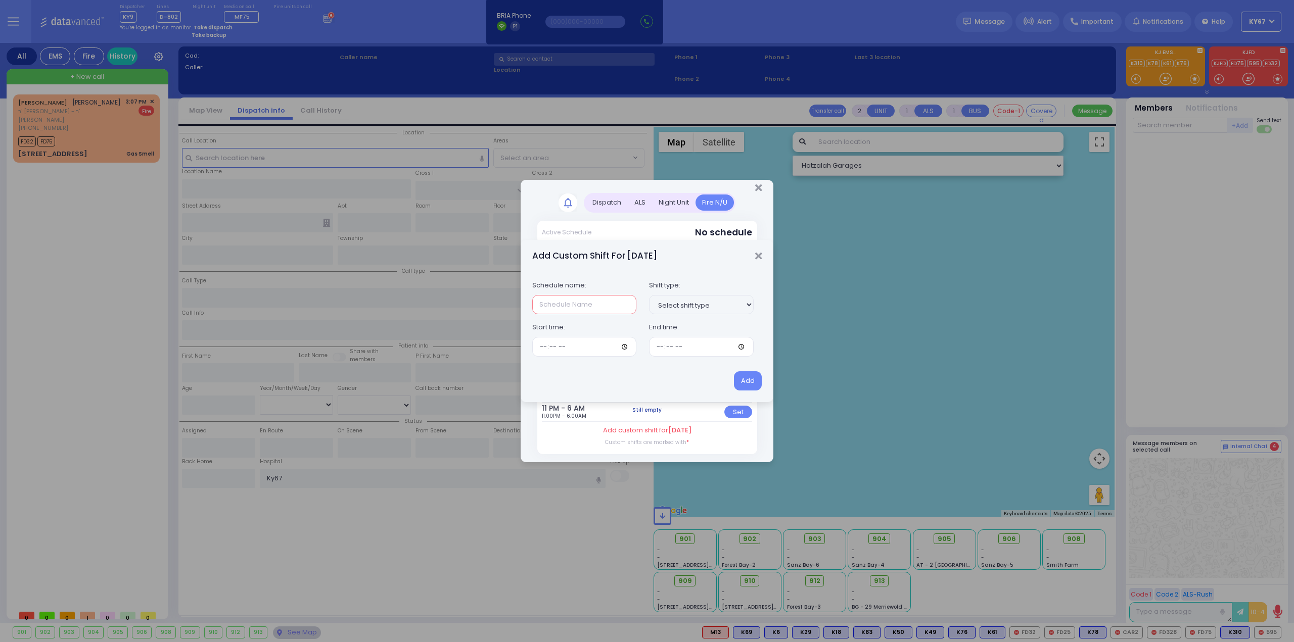
click at [573, 307] on input "text" at bounding box center [584, 304] width 105 height 19
paste input "1st Night Rosh Hasunah"
drag, startPoint x: 540, startPoint y: 304, endPoint x: 522, endPoint y: 305, distance: 18.7
click at [522, 305] on div "Schedule name: 1st Night Rosh Hasunah Shift type: Select shift type Dispatch AL…" at bounding box center [647, 315] width 253 height 87
type input "1st Day Rosh Hasunah"
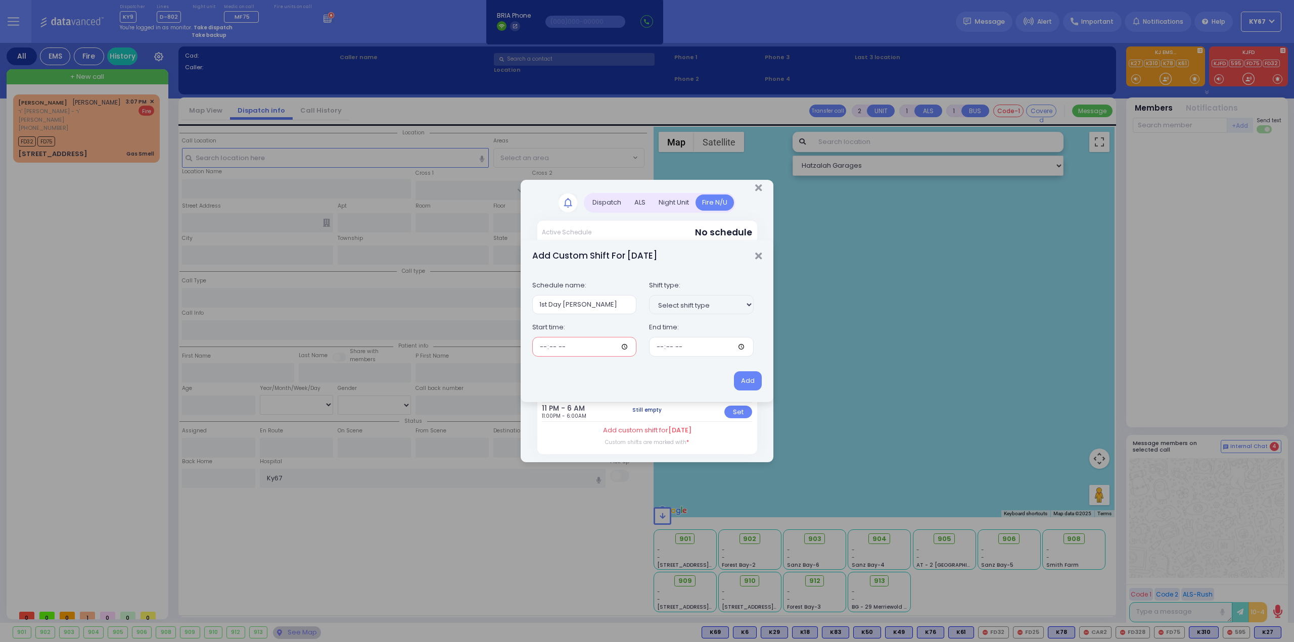
type input "08:00"
type input "20:00"
click at [751, 379] on button "Add" at bounding box center [748, 380] width 28 height 19
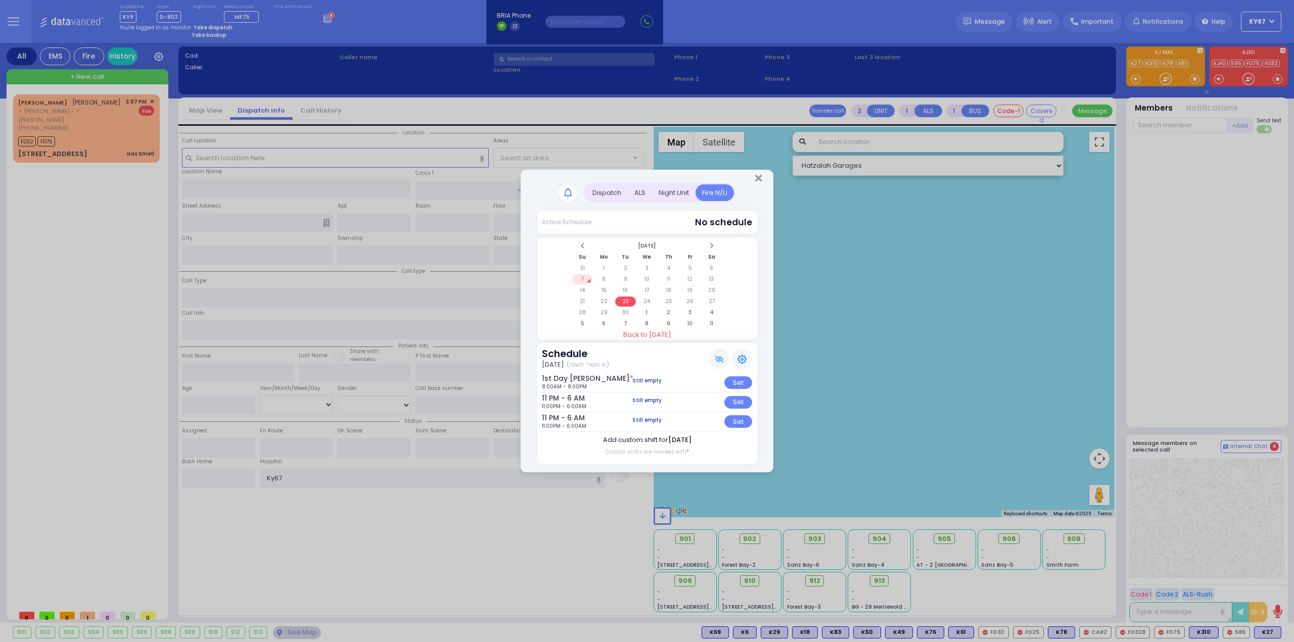
click at [668, 439] on span "September 23" at bounding box center [679, 440] width 23 height 10
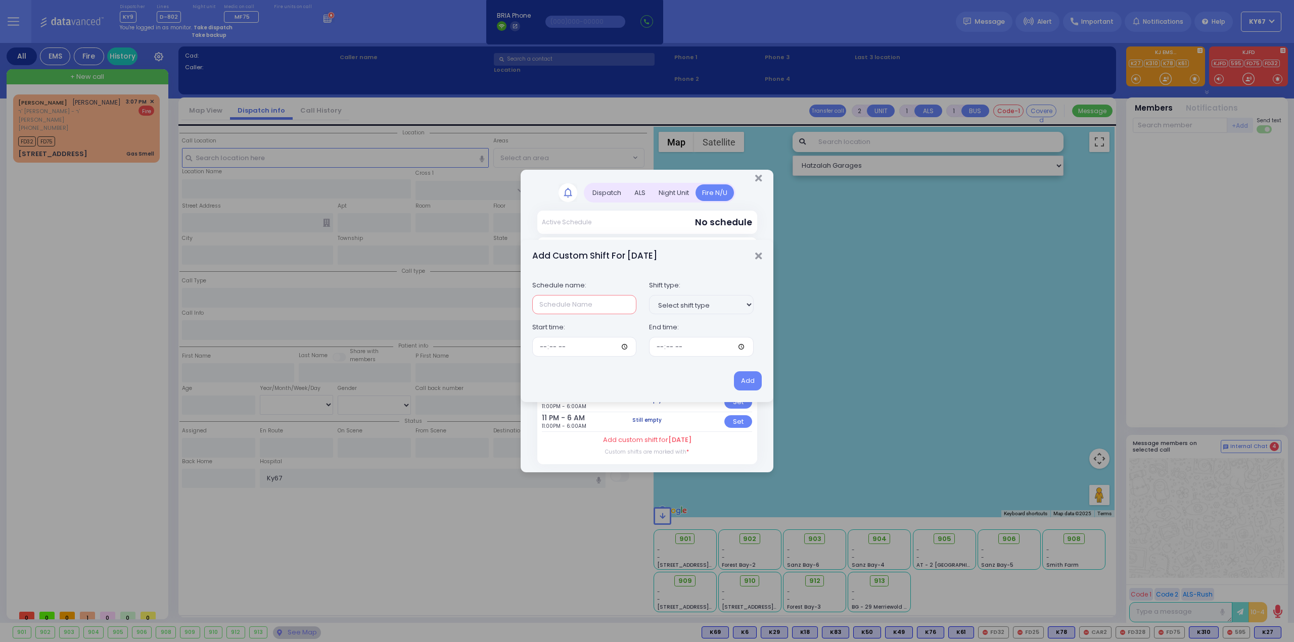
click at [572, 310] on input "text" at bounding box center [584, 304] width 105 height 19
paste input "1st Night Rosh Hasunah"
drag, startPoint x: 541, startPoint y: 308, endPoint x: 507, endPoint y: 313, distance: 34.7
click at [507, 313] on div "Add Custom Shift For Today Schedule name: 1st Night Rosh Hasunah Shift type: Se…" at bounding box center [647, 321] width 1294 height 642
type input "2nd Night Rosh Hasunah"
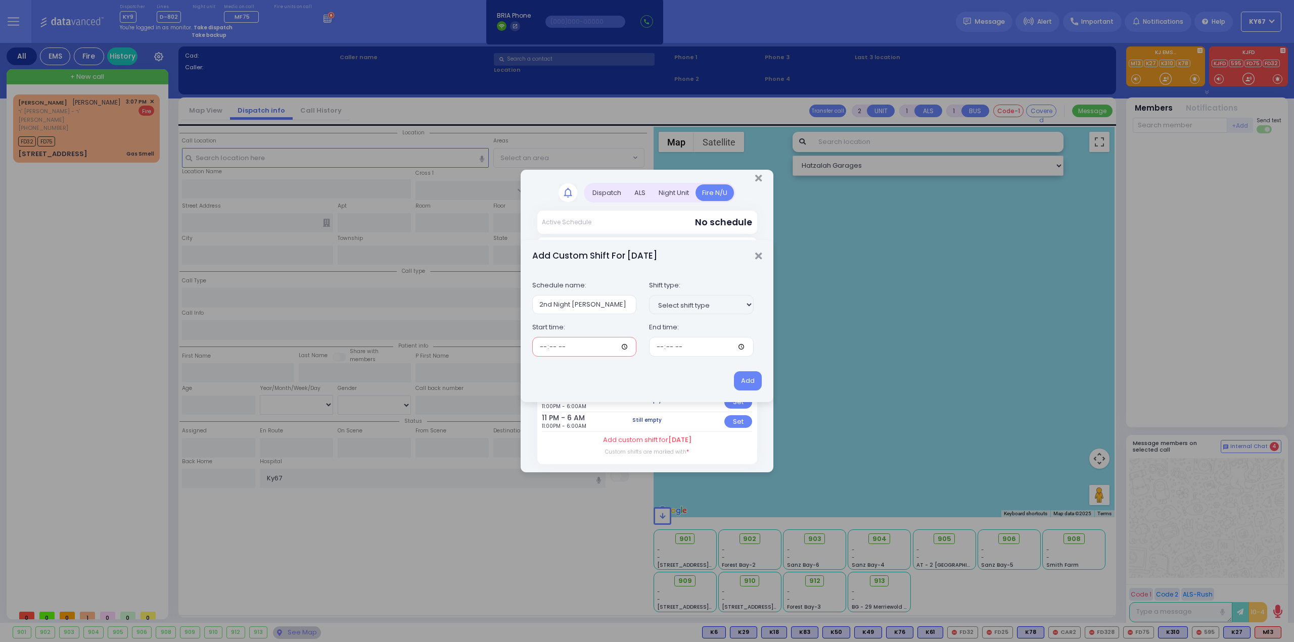
type input "20:00"
type input "08:00"
drag, startPoint x: 749, startPoint y: 390, endPoint x: 746, endPoint y: 381, distance: 9.4
click at [750, 386] on button "Add" at bounding box center [748, 380] width 28 height 19
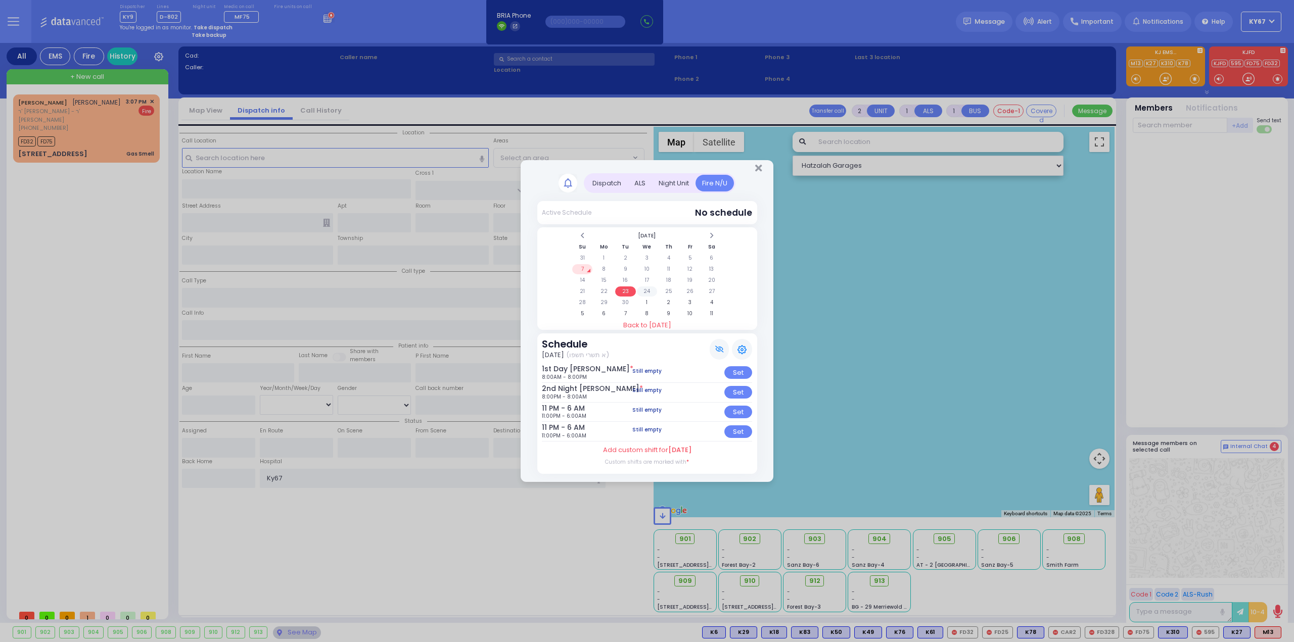
click at [642, 294] on td "24" at bounding box center [647, 292] width 21 height 10
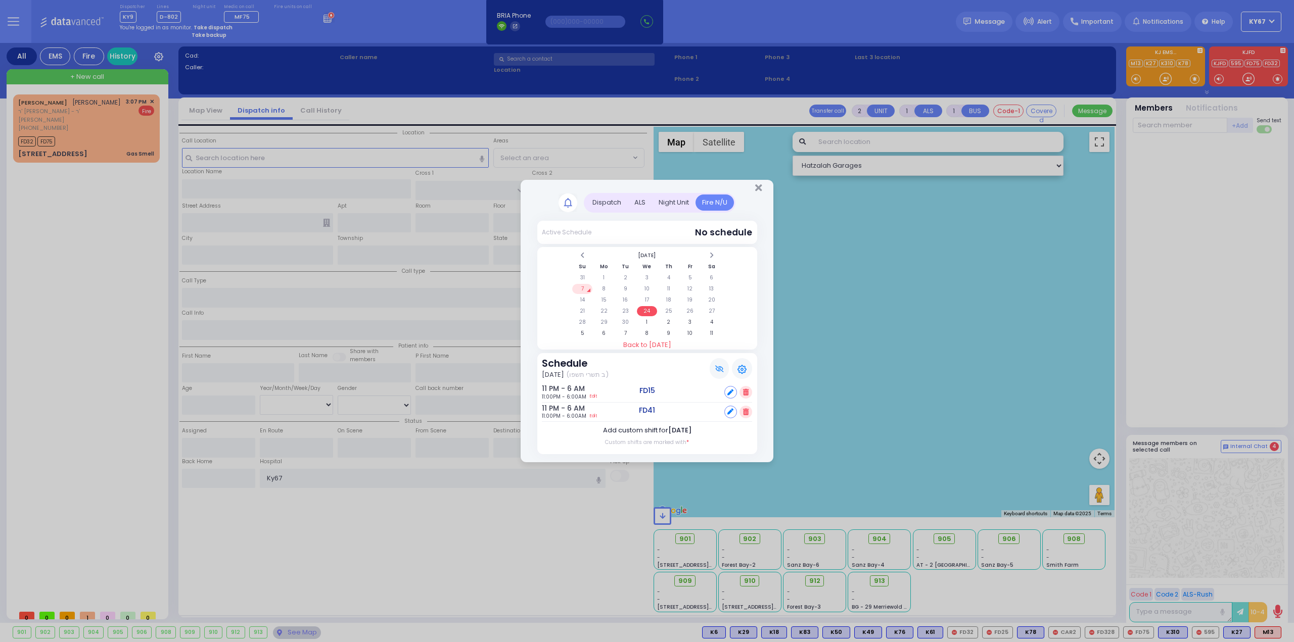
click at [655, 432] on label "Add custom shift for September 24" at bounding box center [647, 431] width 88 height 10
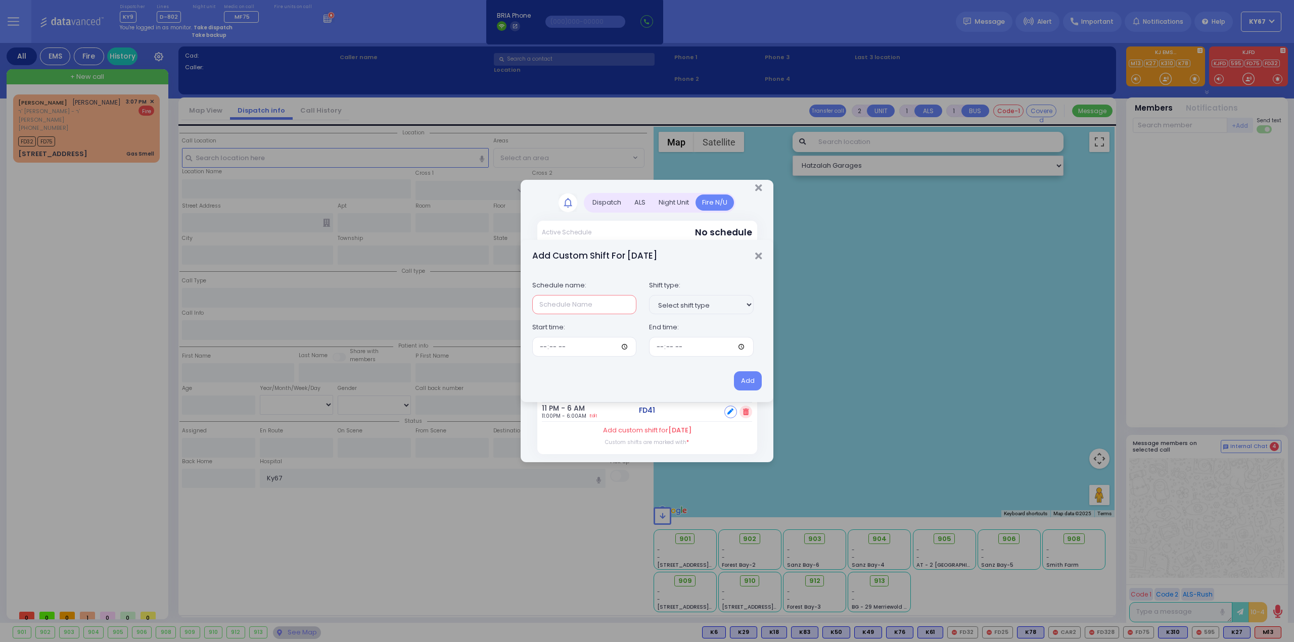
drag, startPoint x: 577, startPoint y: 302, endPoint x: 579, endPoint y: 307, distance: 5.7
click at [577, 303] on input "text" at bounding box center [584, 304] width 105 height 19
paste input "1st Night Rosh Hasunah"
drag, startPoint x: 565, startPoint y: 307, endPoint x: 547, endPoint y: 308, distance: 18.2
click at [547, 307] on input "1st Night Rosh Hasunah" at bounding box center [584, 304] width 105 height 19
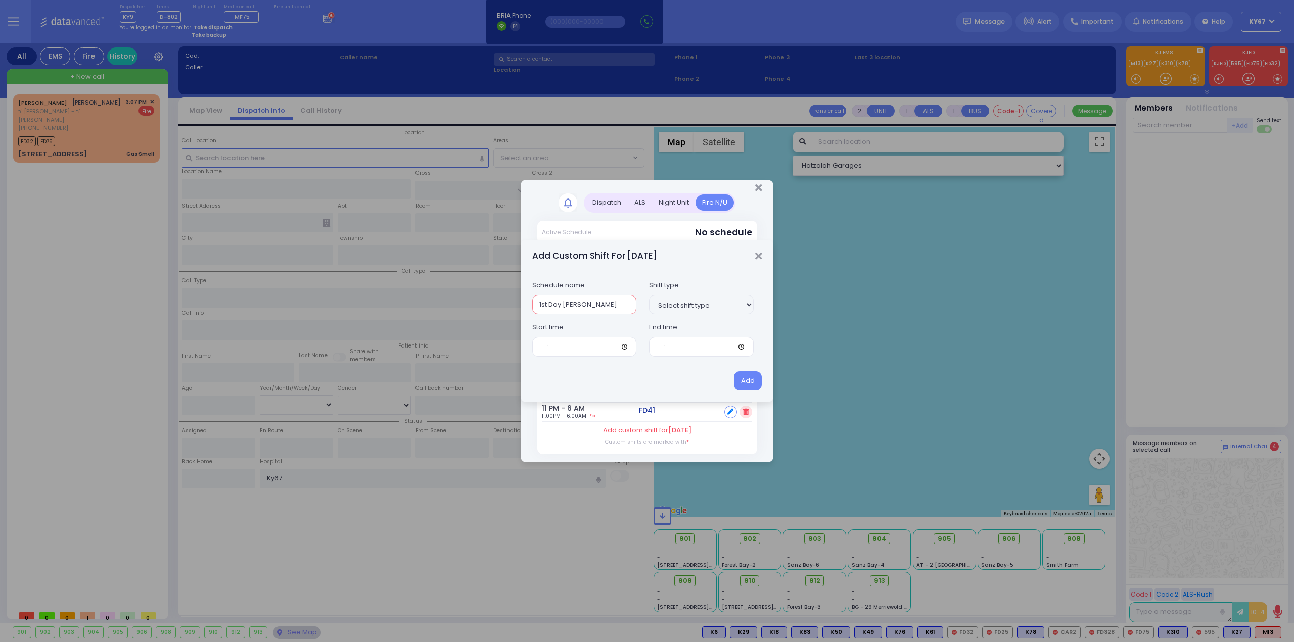
type input "1st Day Rosh Hasunah"
drag, startPoint x: 579, startPoint y: 344, endPoint x: 569, endPoint y: 346, distance: 10.8
click at [569, 346] on input "time" at bounding box center [584, 346] width 105 height 19
type input "08:00"
type input "20:30"
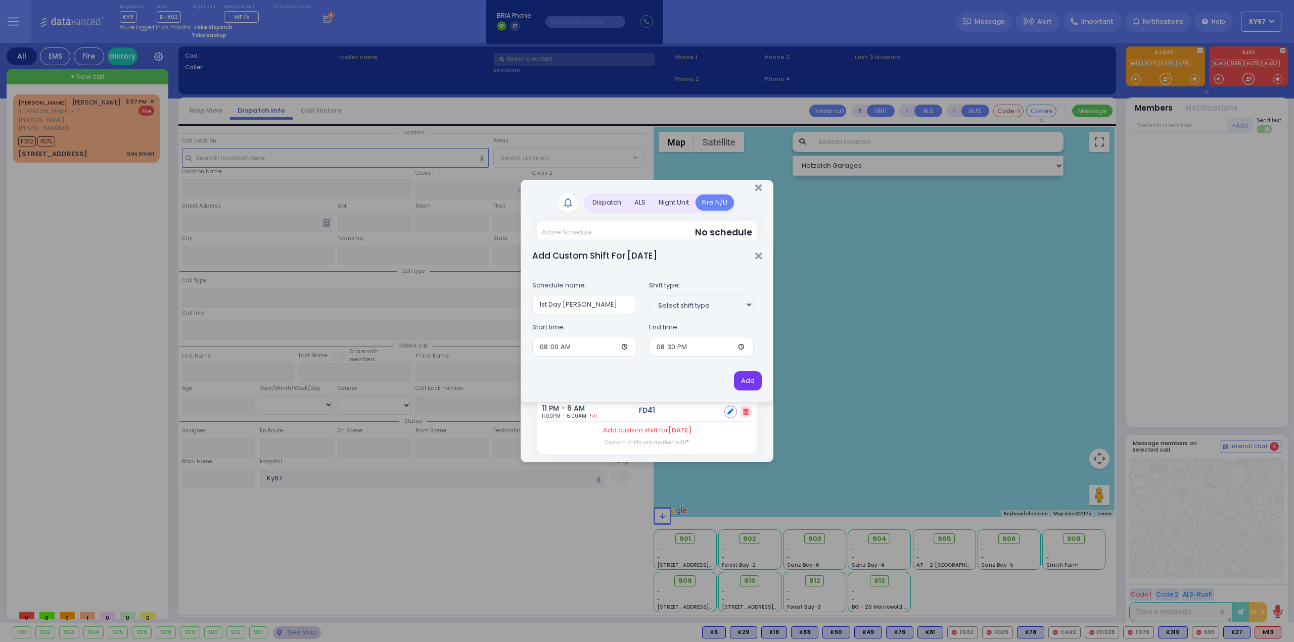
click at [756, 387] on button "Add" at bounding box center [748, 380] width 28 height 19
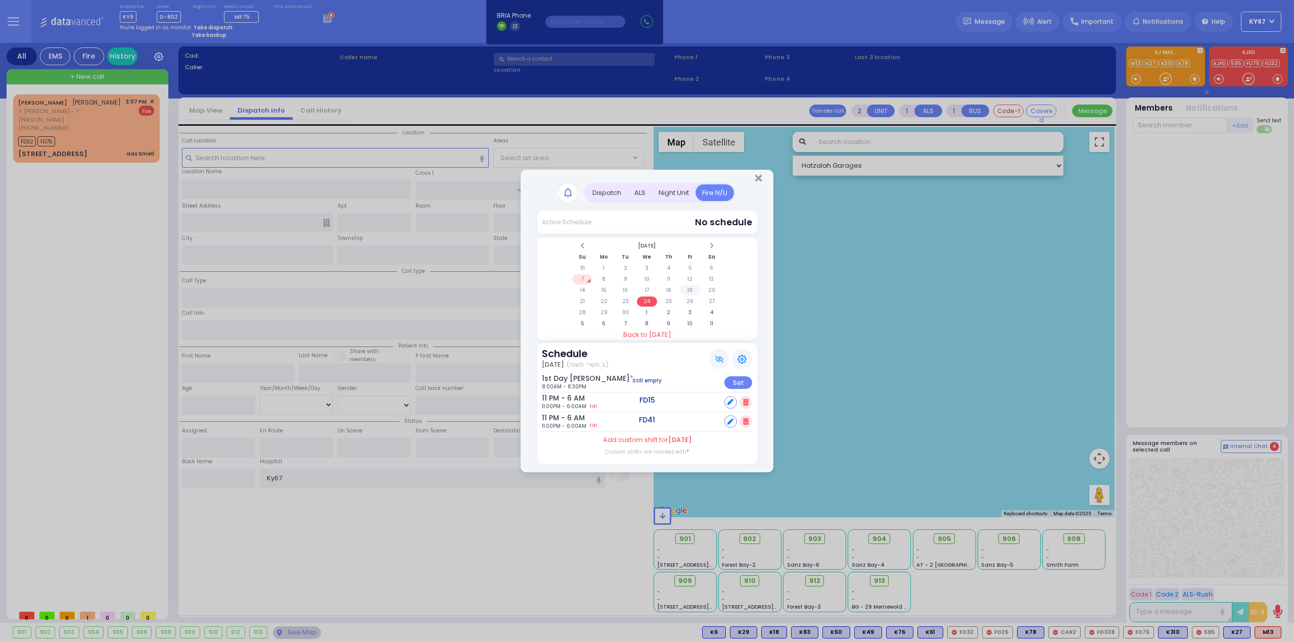
click at [688, 290] on td "19" at bounding box center [690, 291] width 21 height 10
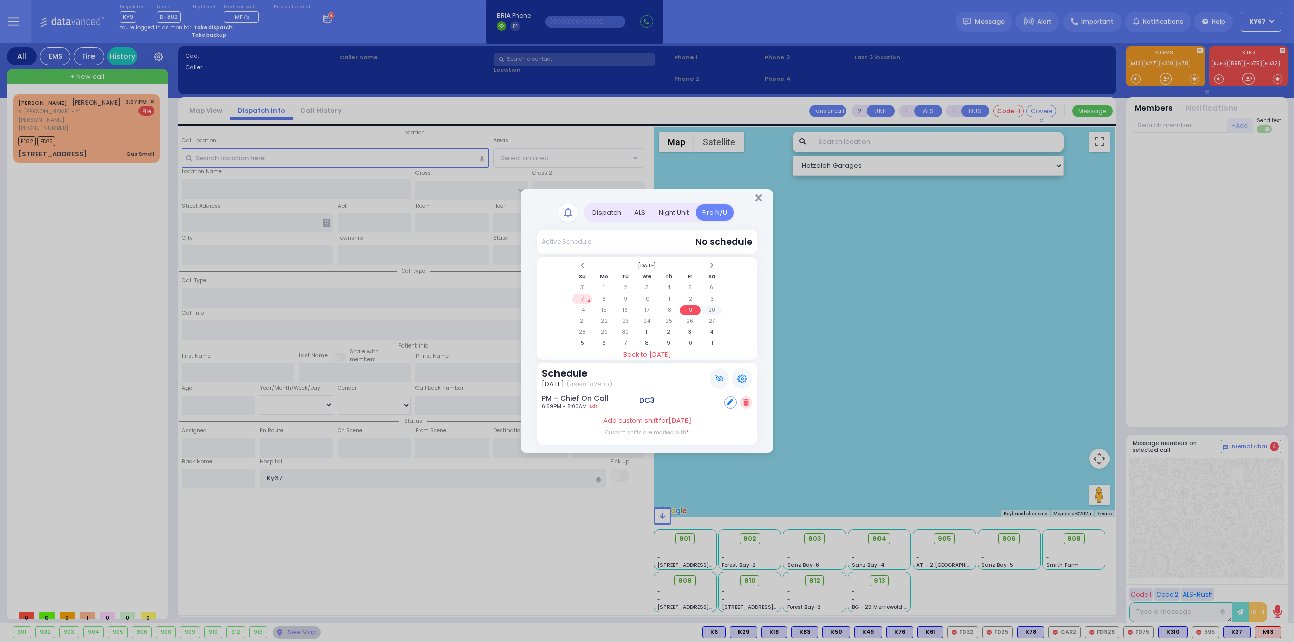
click at [712, 309] on td "20" at bounding box center [711, 310] width 21 height 10
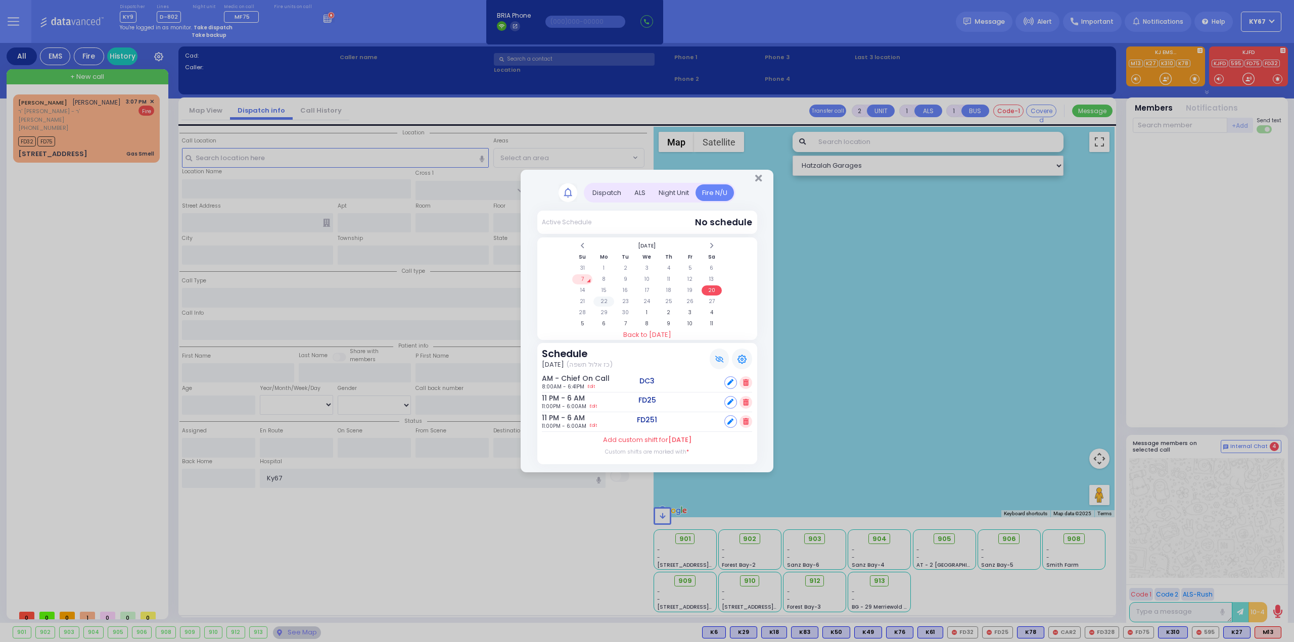
click at [606, 303] on td "22" at bounding box center [603, 302] width 21 height 10
click at [734, 379] on div "Set" at bounding box center [738, 383] width 28 height 13
select select
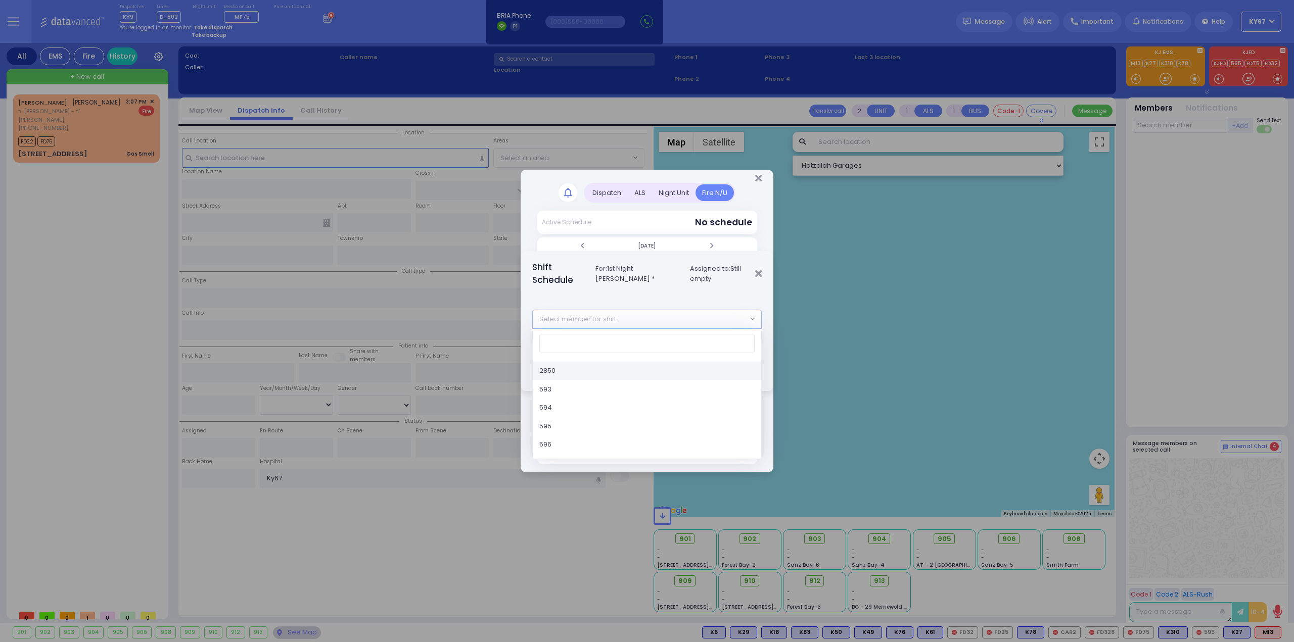
click at [622, 314] on span "Select member for shift" at bounding box center [640, 319] width 215 height 18
type input "car"
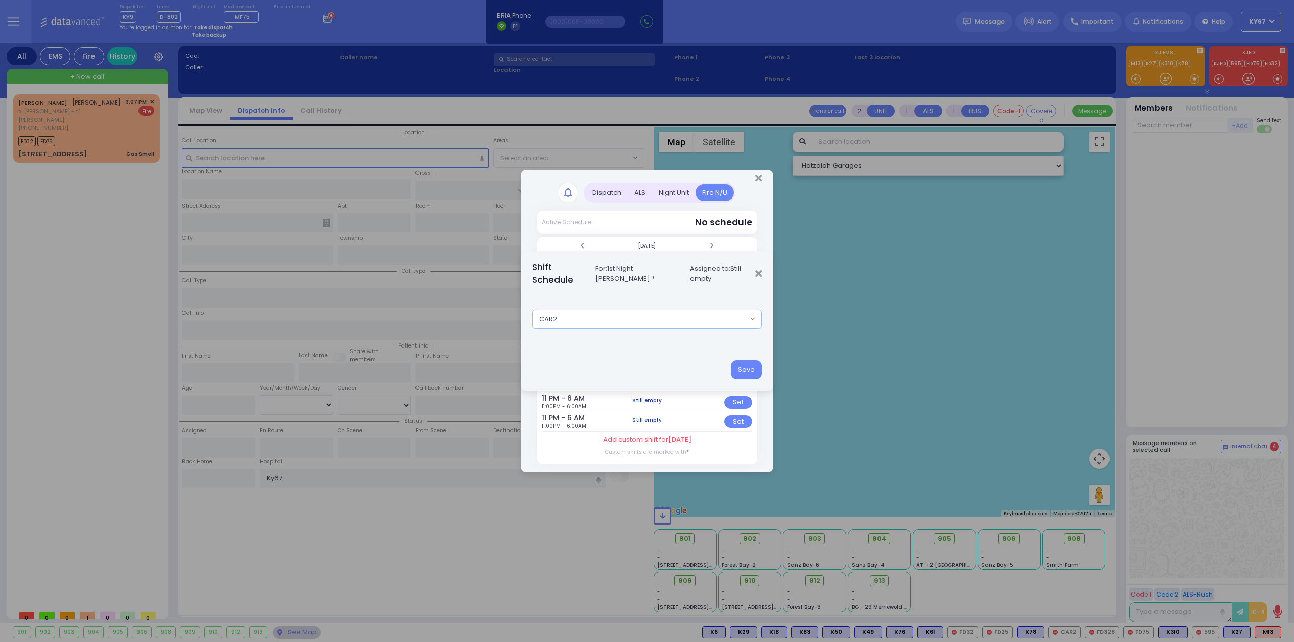
select select "4fe230f5-e57f-11e5-8724-3052cb650342"
click at [744, 364] on button "Save" at bounding box center [746, 369] width 31 height 19
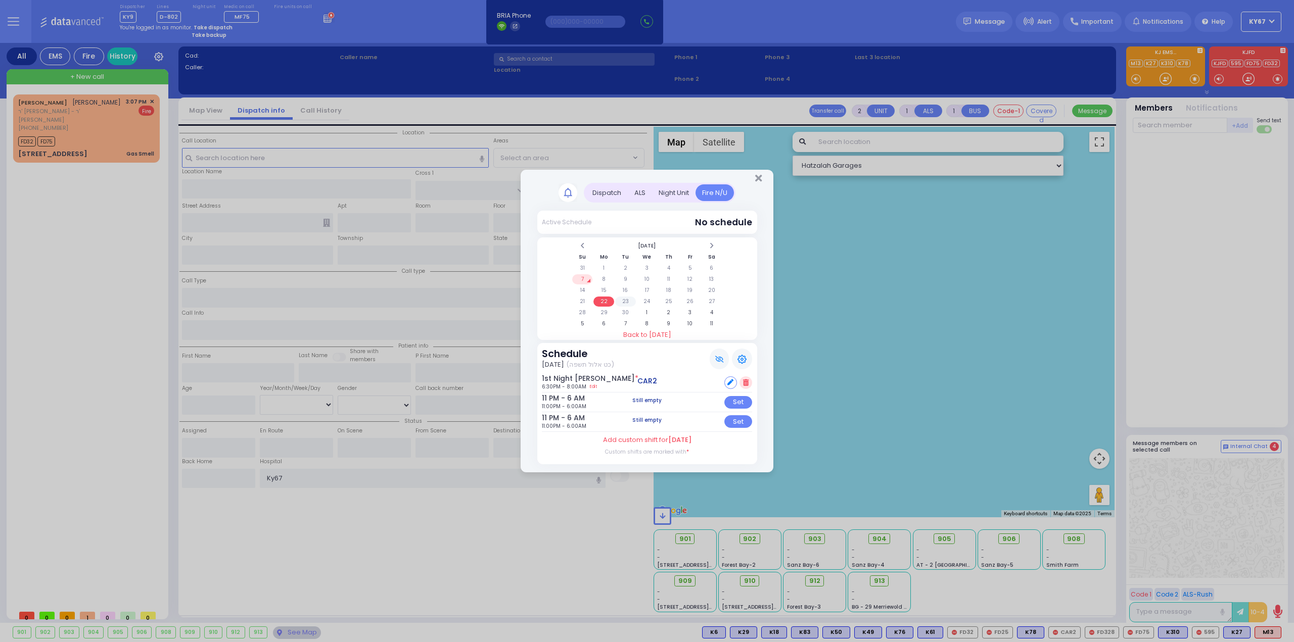
click at [622, 304] on td "23" at bounding box center [625, 302] width 21 height 10
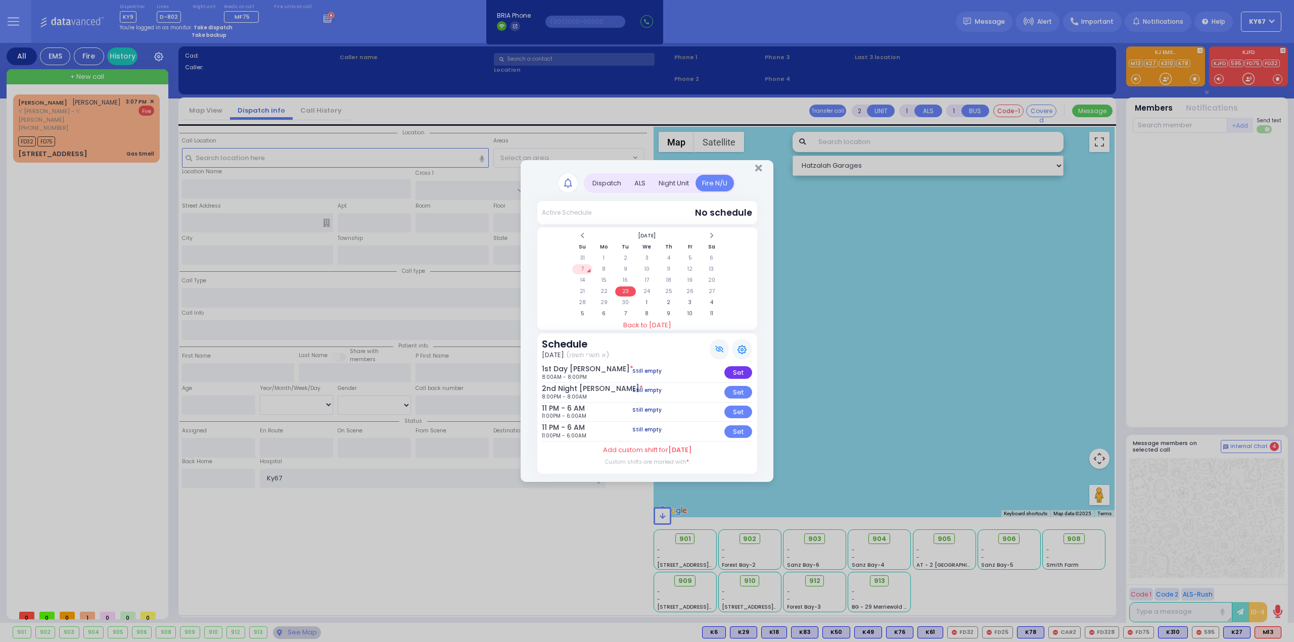
click at [739, 372] on div "Set" at bounding box center [738, 372] width 28 height 13
select select
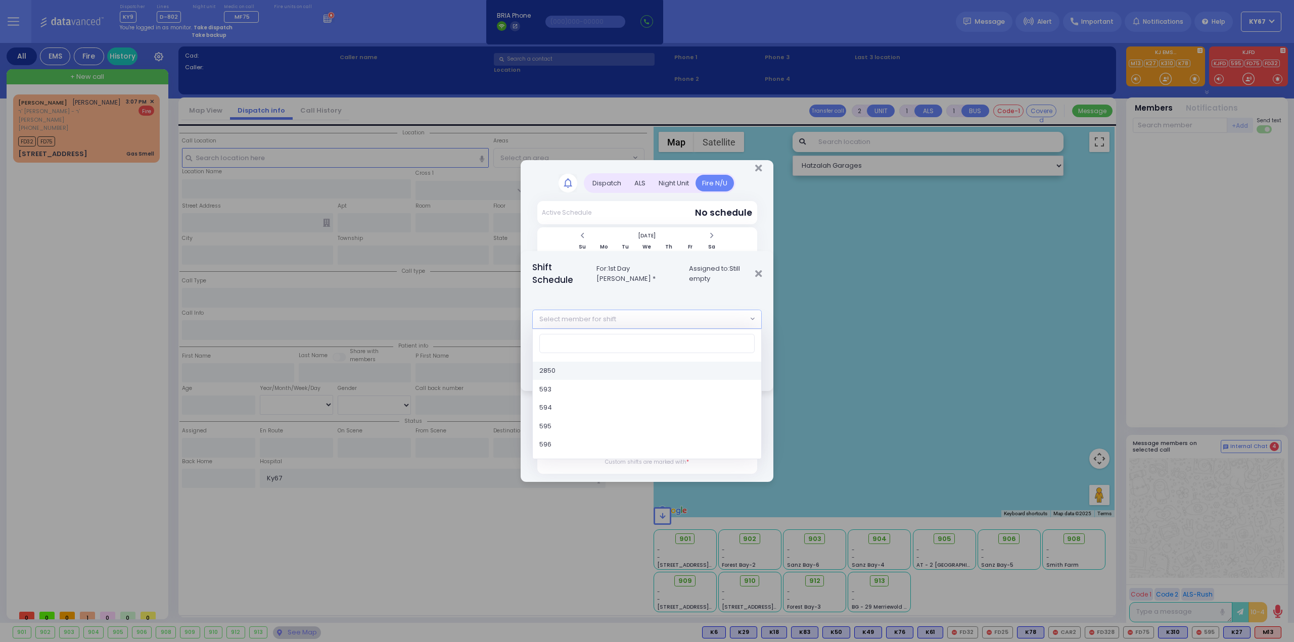
click at [608, 315] on span "Select member for shift" at bounding box center [577, 319] width 77 height 10
type input "car"
select select "4fe230f5-e57f-11e5-8724-3052cb650342"
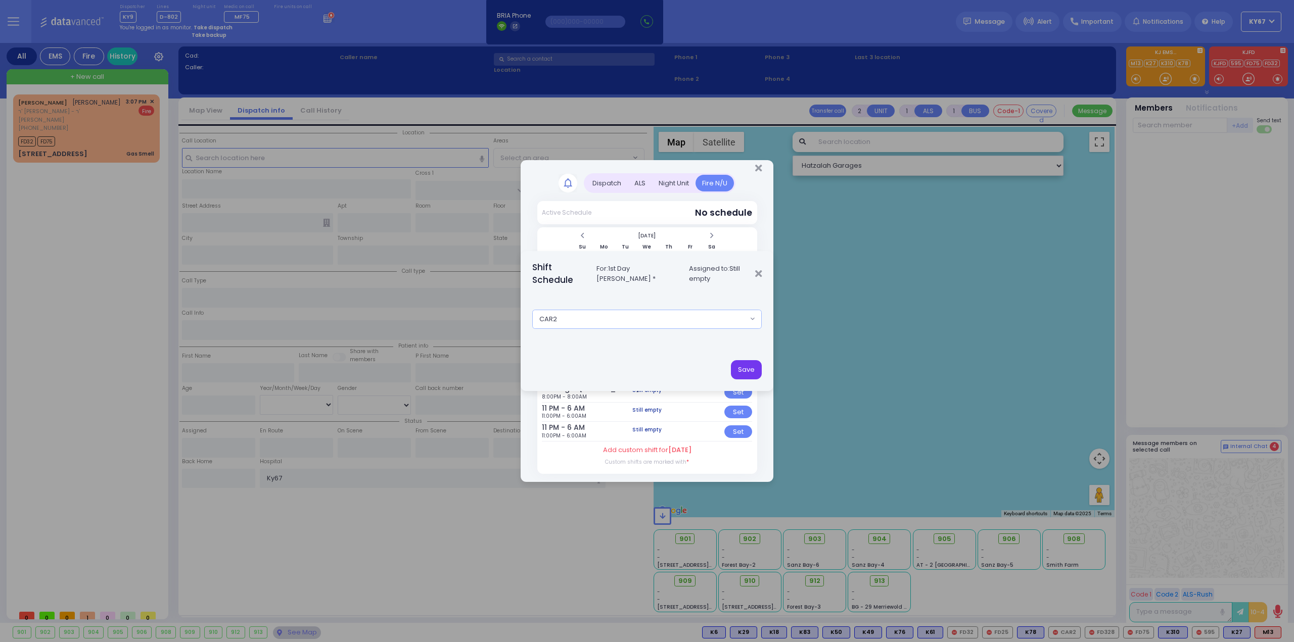
click at [743, 370] on button "Save" at bounding box center [746, 369] width 31 height 19
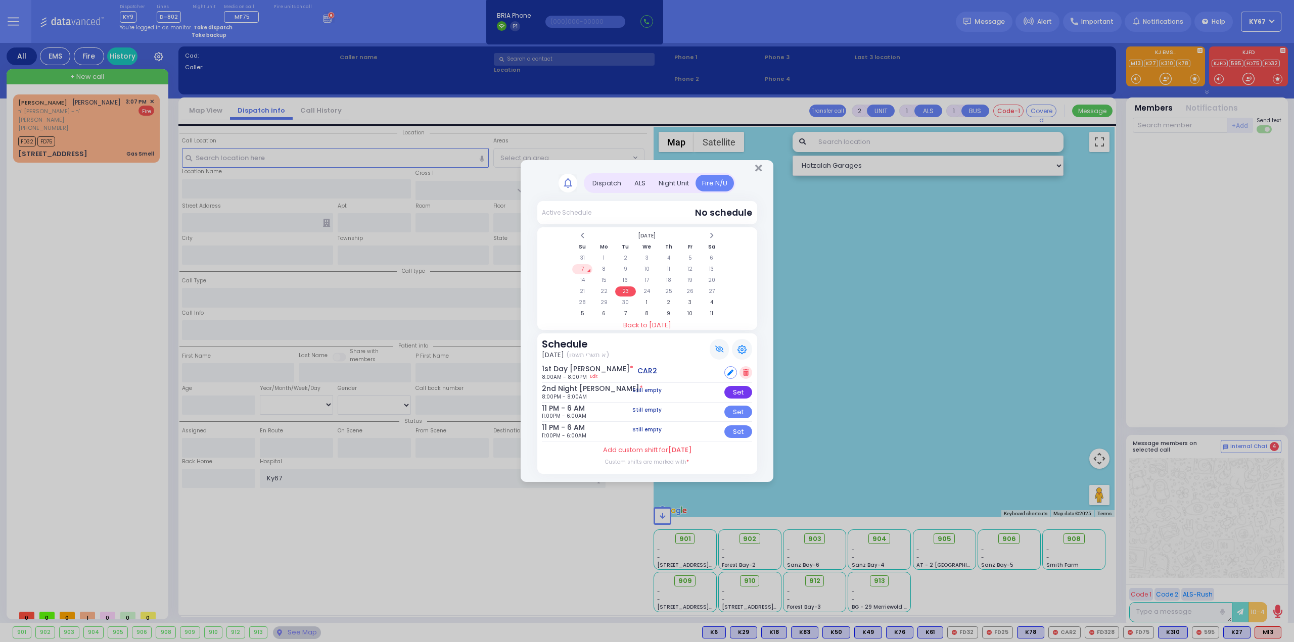
click at [732, 389] on div "Set" at bounding box center [738, 392] width 28 height 13
select select
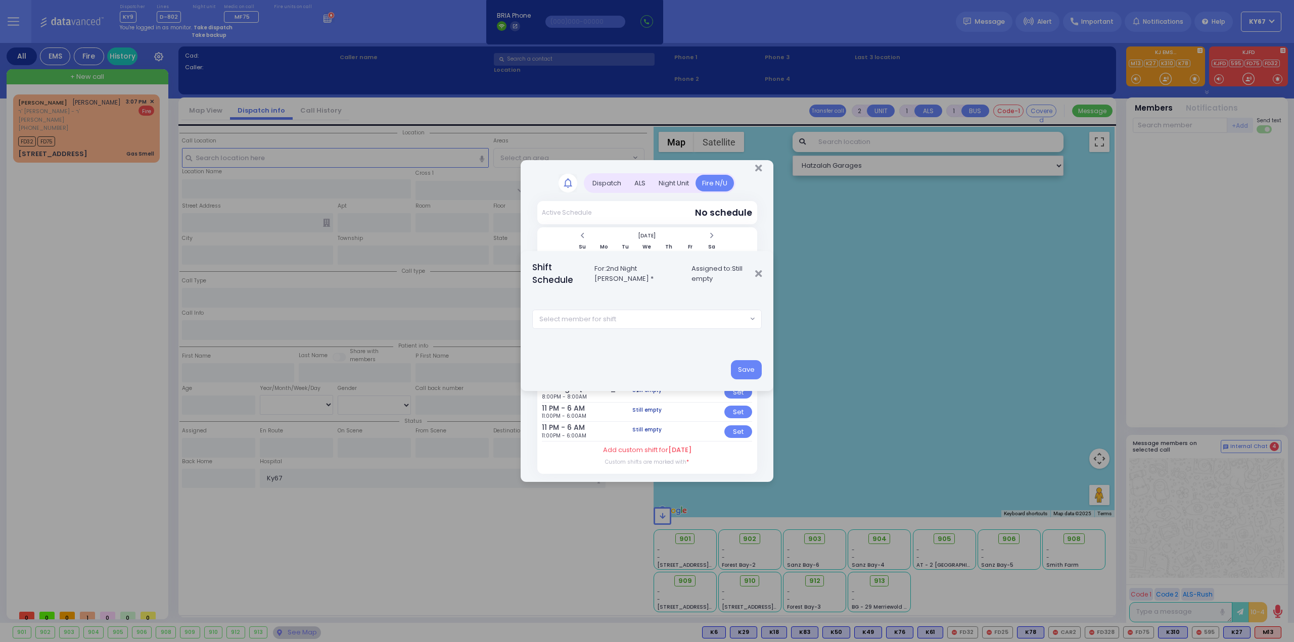
click at [595, 319] on span "Select member for shift" at bounding box center [577, 319] width 77 height 10
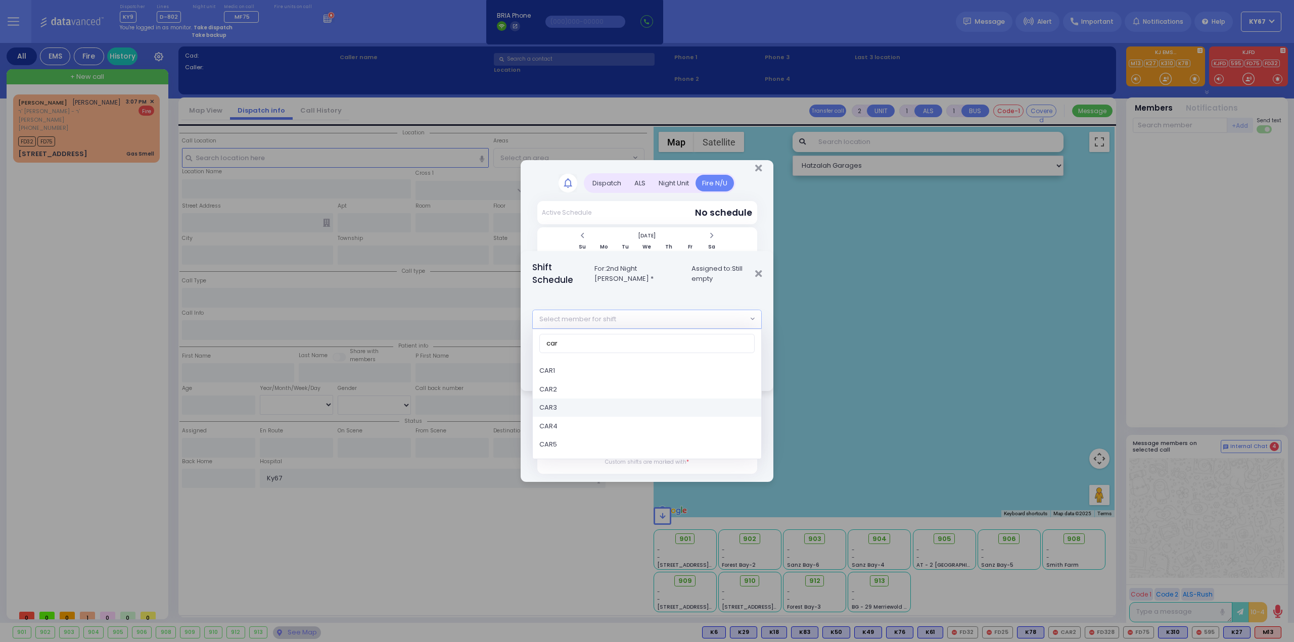
type input "car"
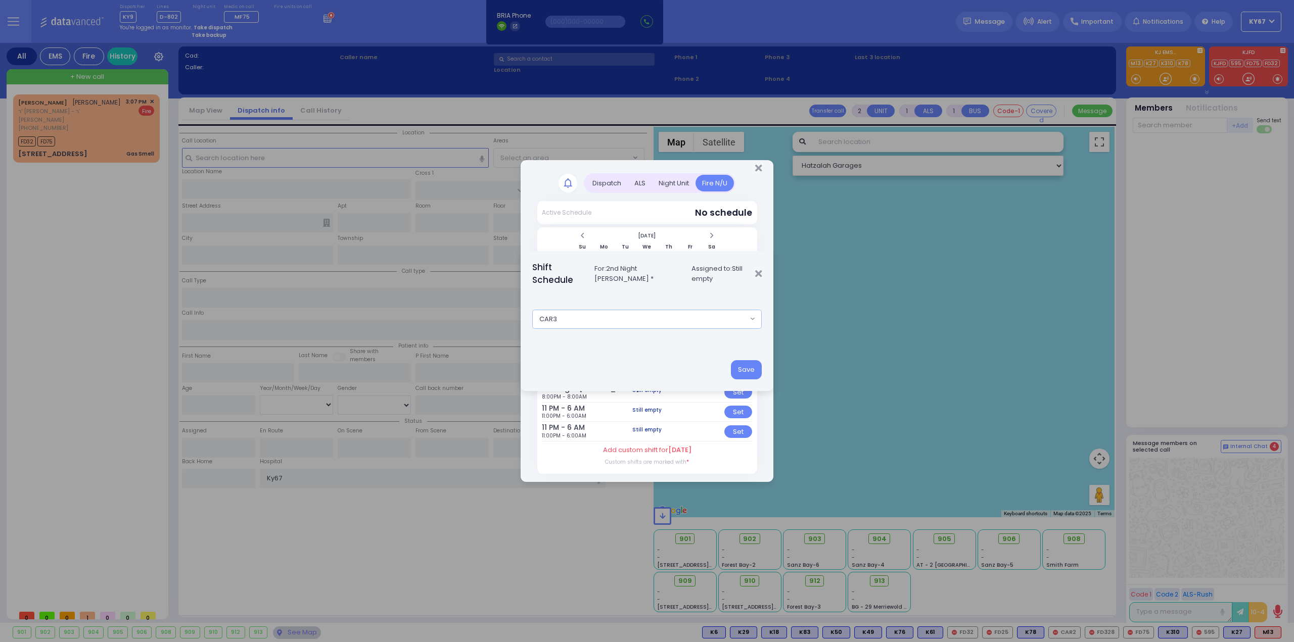
select select "4fe24bca-e57f-11e5-8724-3052cb650342"
click at [747, 363] on button "Save" at bounding box center [746, 369] width 31 height 19
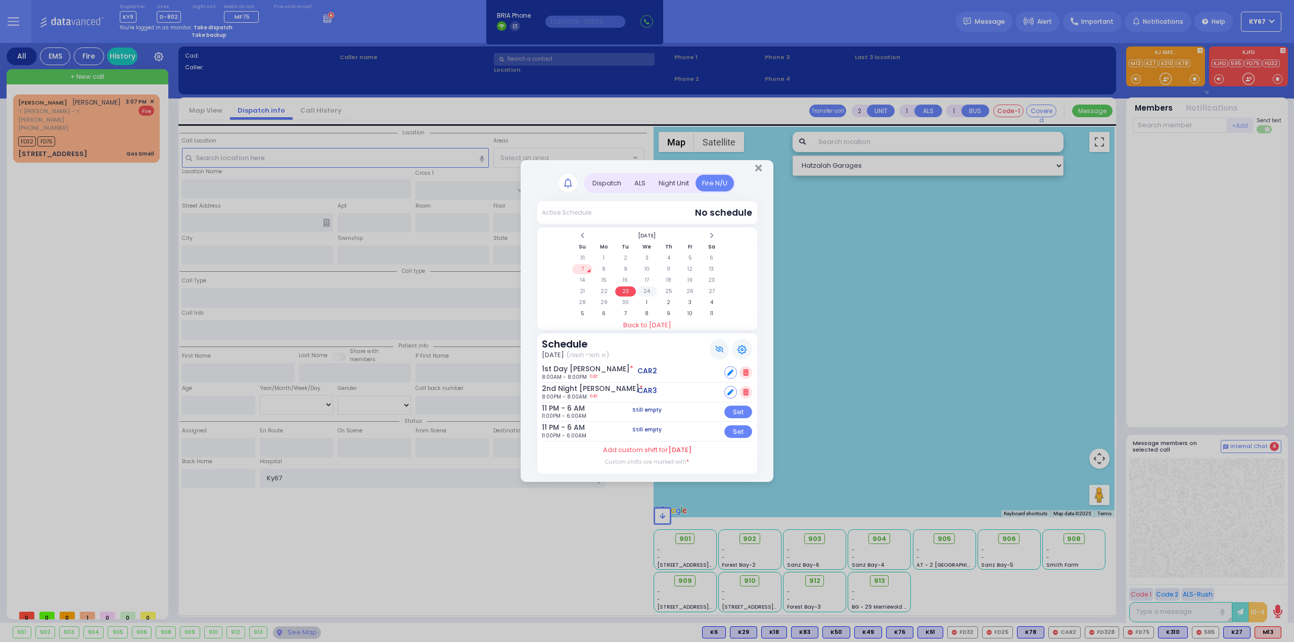
click at [645, 292] on td "24" at bounding box center [647, 292] width 21 height 10
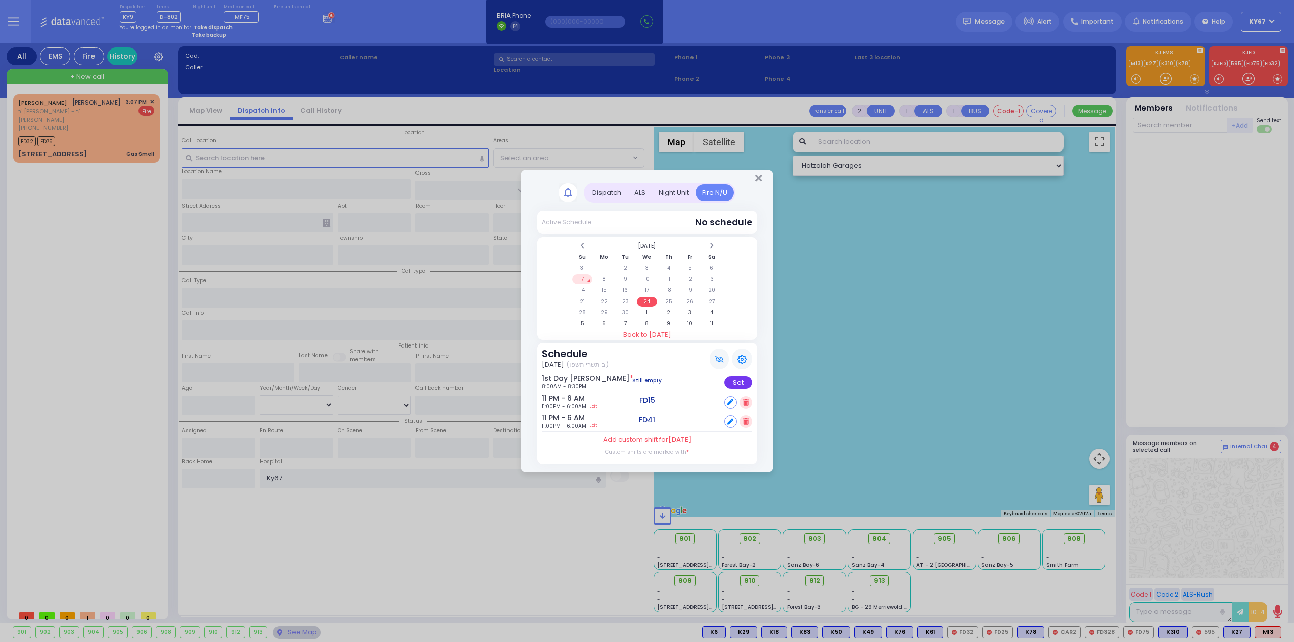
click at [742, 382] on div "Set" at bounding box center [738, 383] width 28 height 13
select select
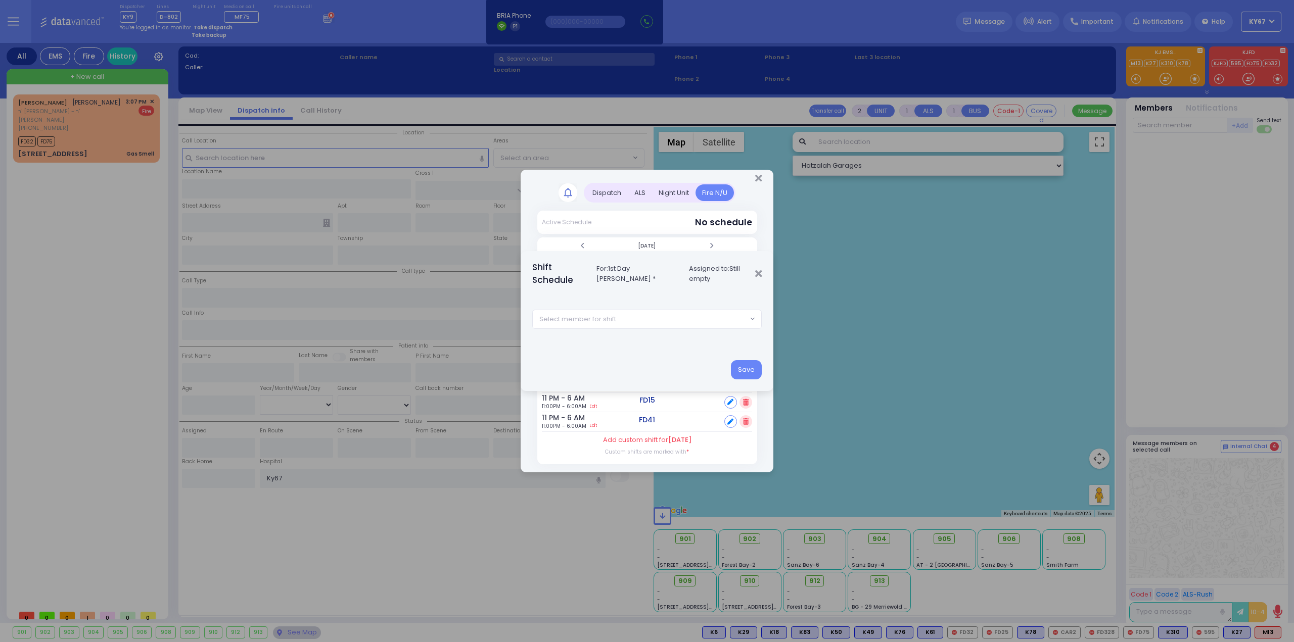
click at [622, 322] on span "Select member for shift" at bounding box center [640, 319] width 215 height 18
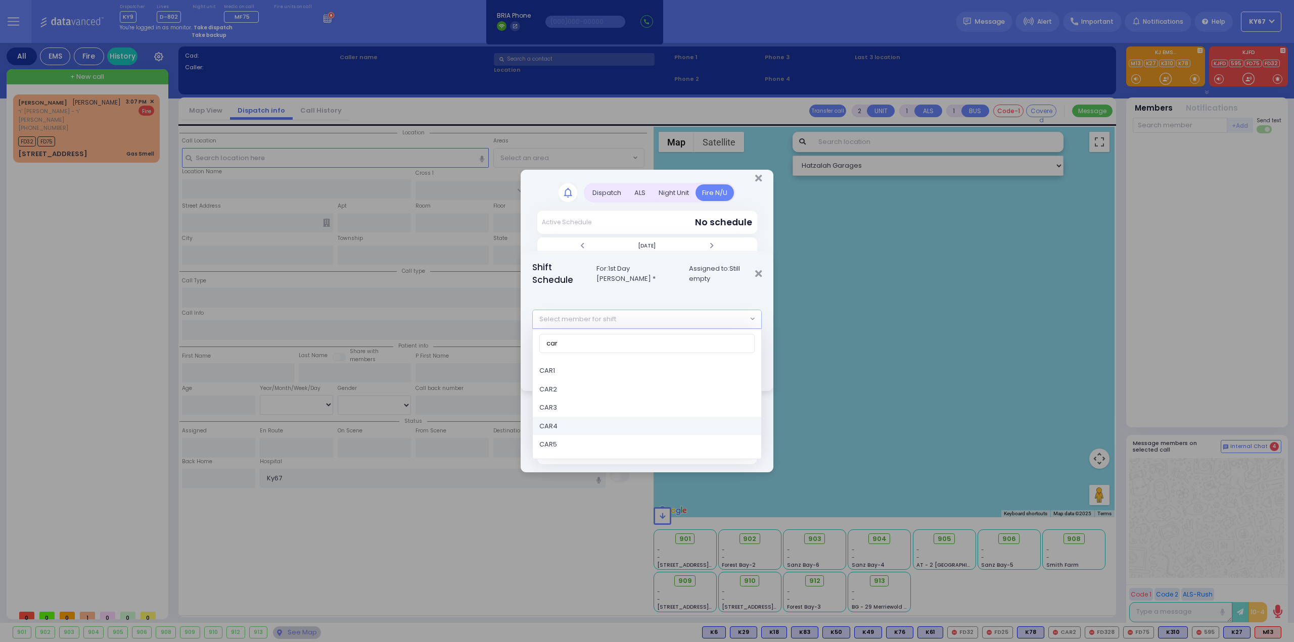
type input "car"
select select "4fe24bca-e57f-11e5-8724-3052cb650342"
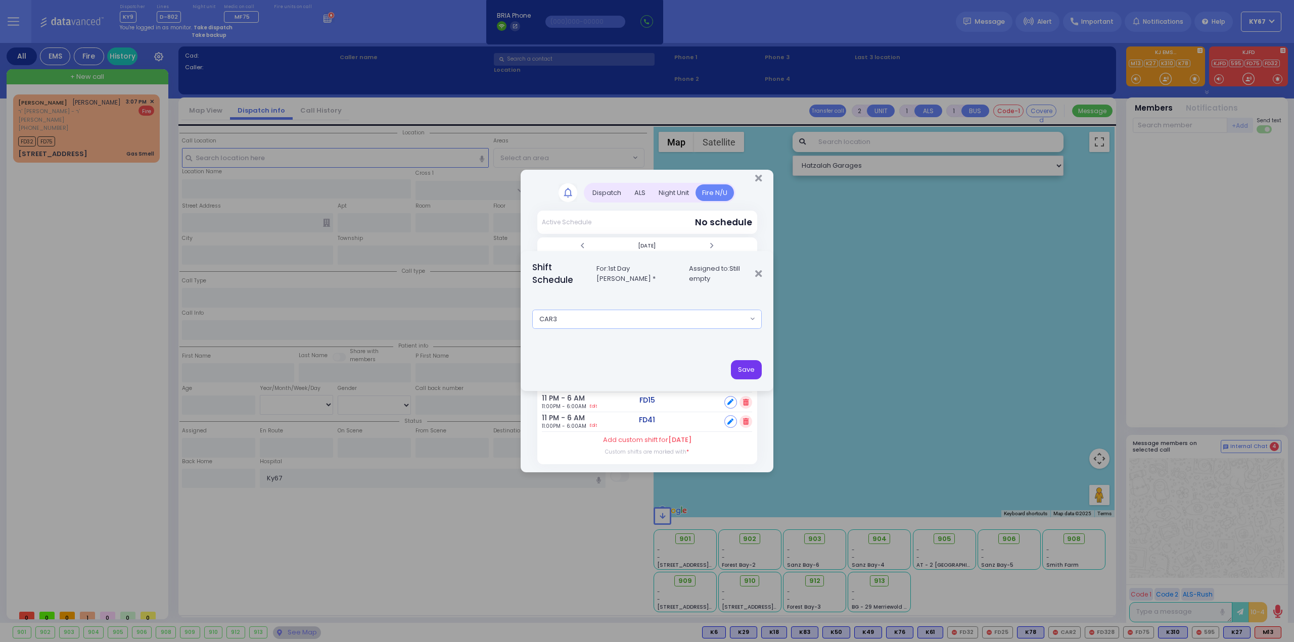
click at [756, 365] on button "Save" at bounding box center [746, 369] width 31 height 19
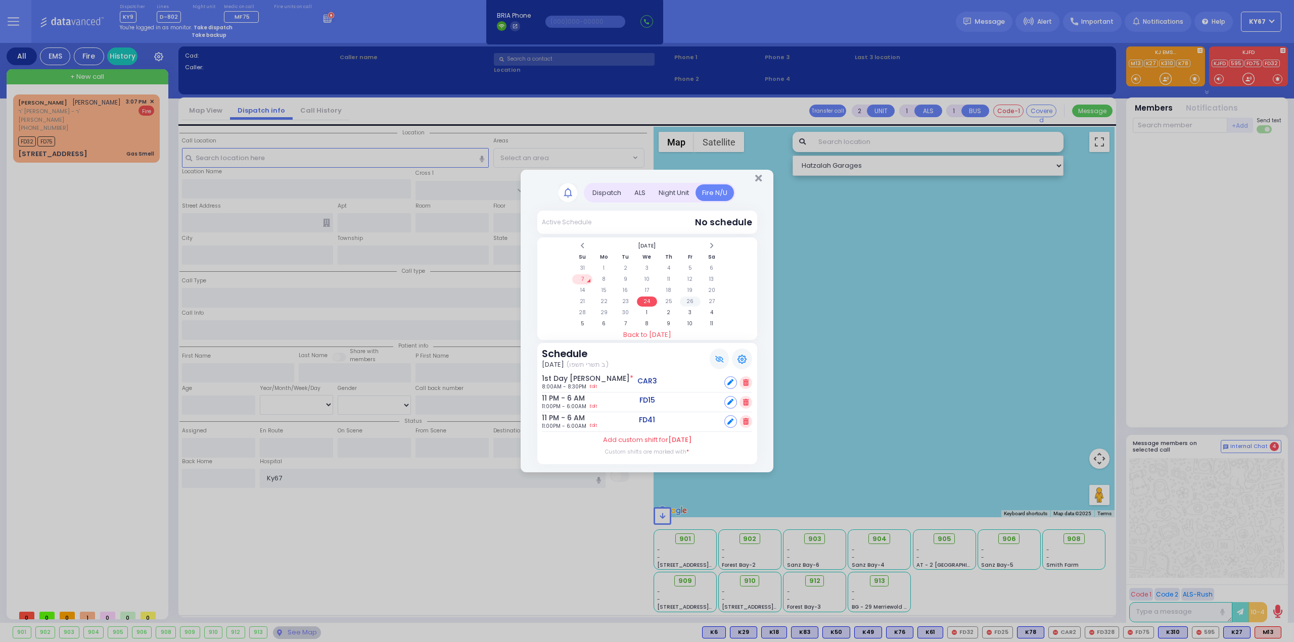
click at [689, 303] on td "26" at bounding box center [690, 302] width 21 height 10
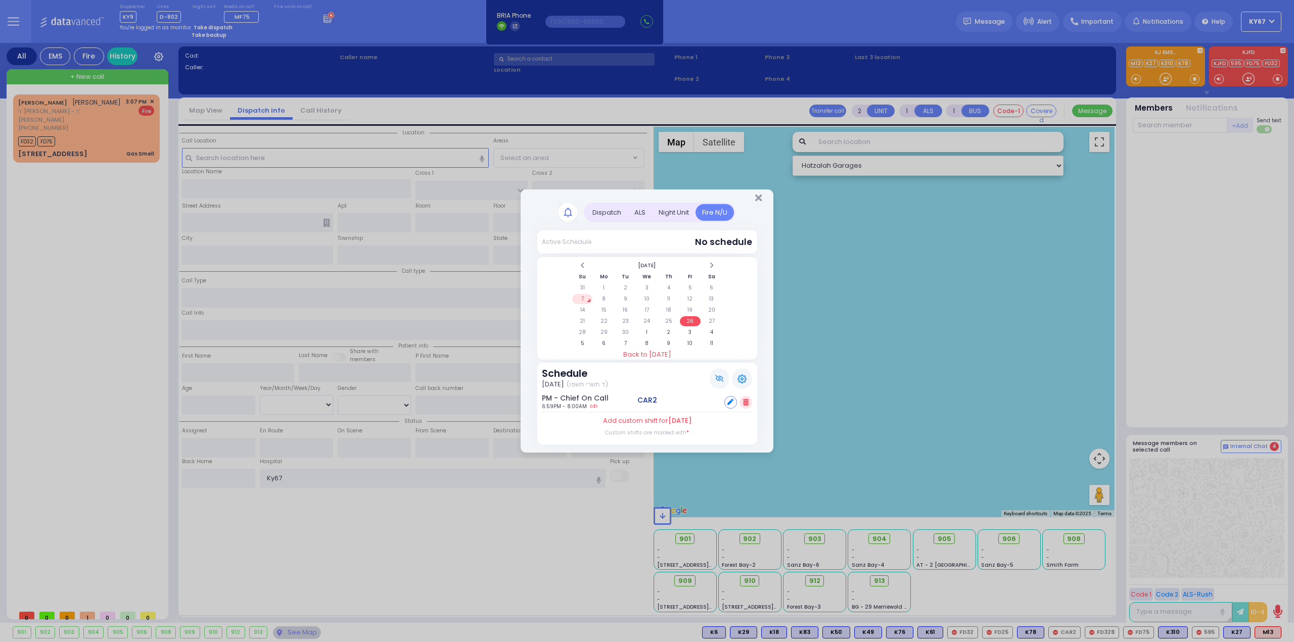
click at [730, 405] on icon at bounding box center [730, 402] width 6 height 6
select select
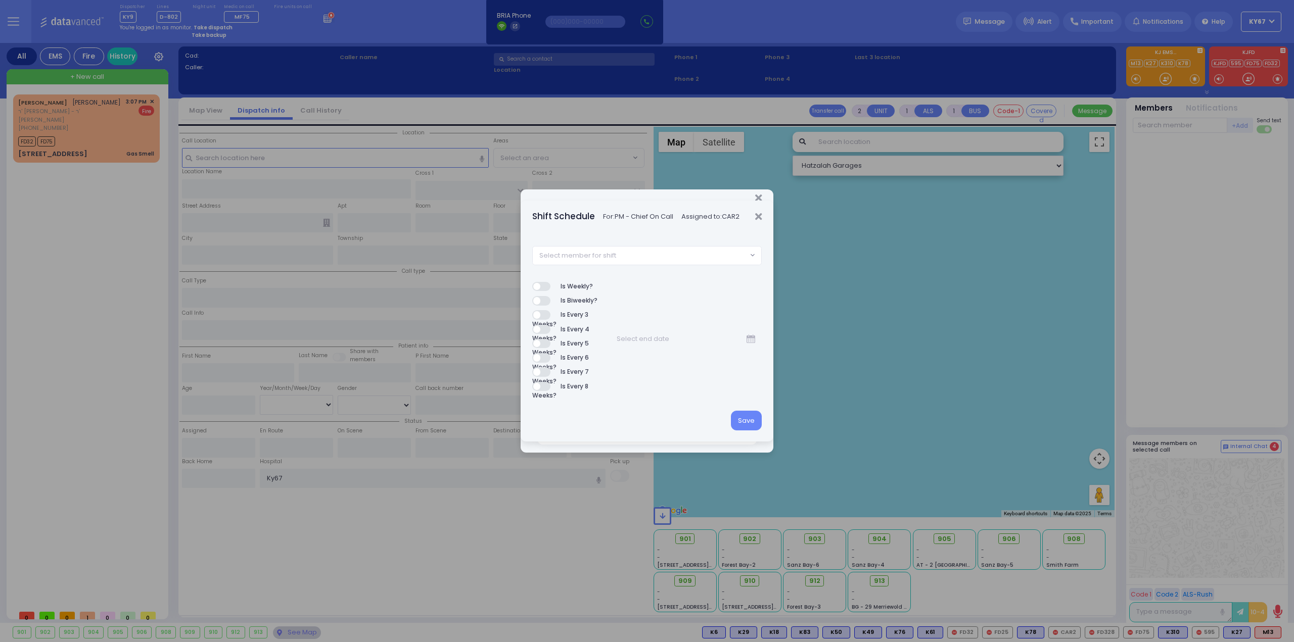
click at [606, 252] on span "Select member for shift" at bounding box center [577, 256] width 77 height 10
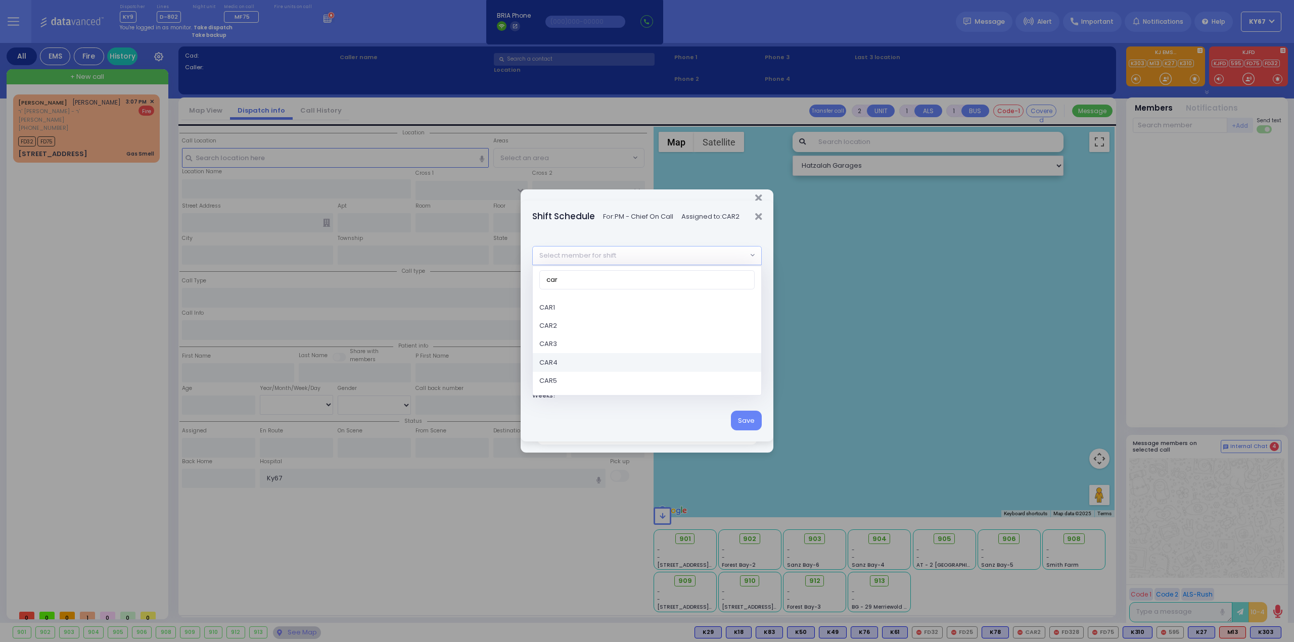
type input "car"
select select "4fe23545-e57f-11e5-8724-3052cb650342"
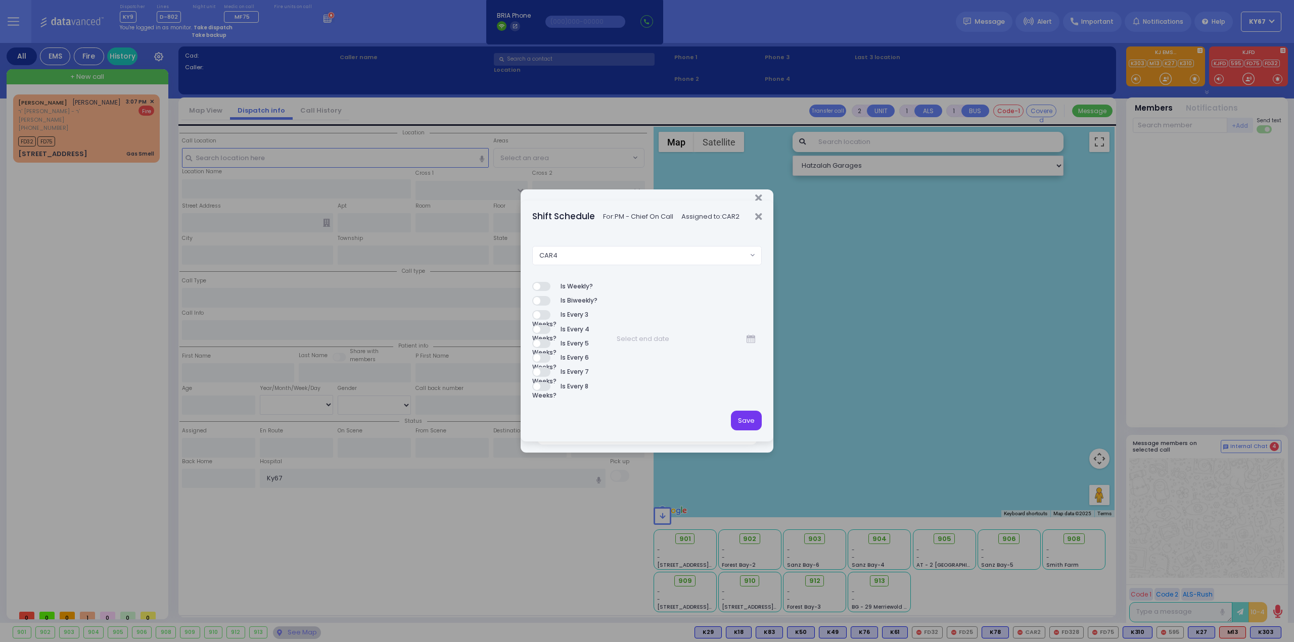
click at [750, 411] on button "Save" at bounding box center [746, 420] width 31 height 19
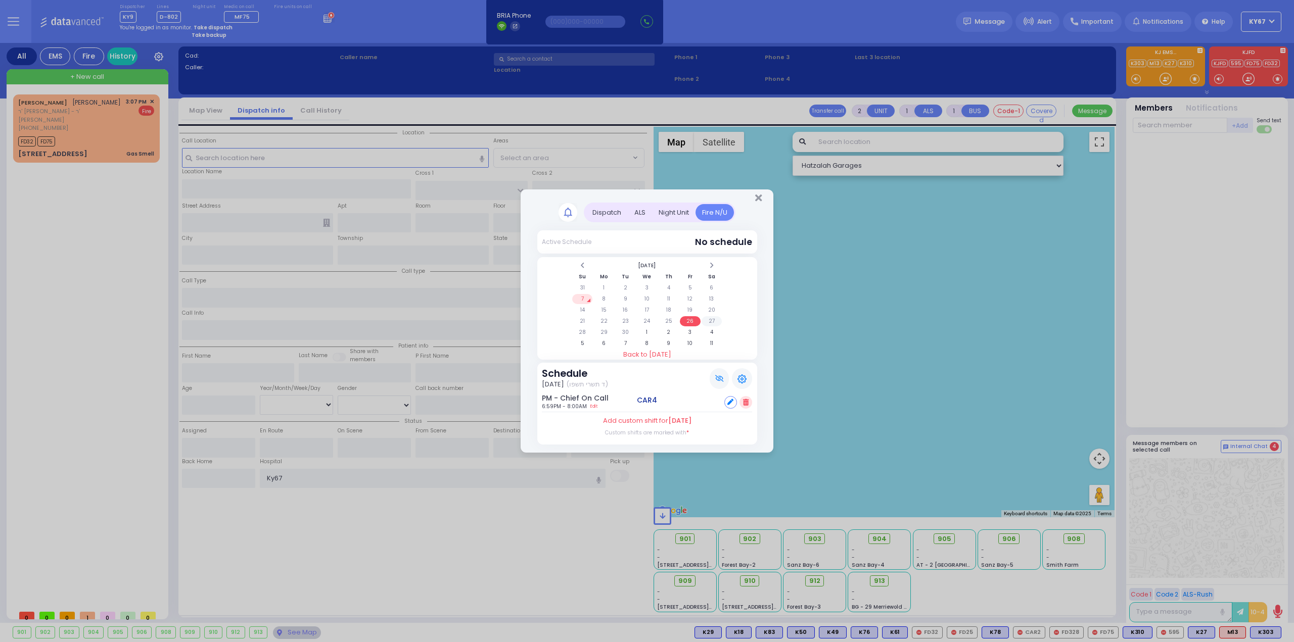
click at [713, 322] on td "27" at bounding box center [711, 321] width 21 height 10
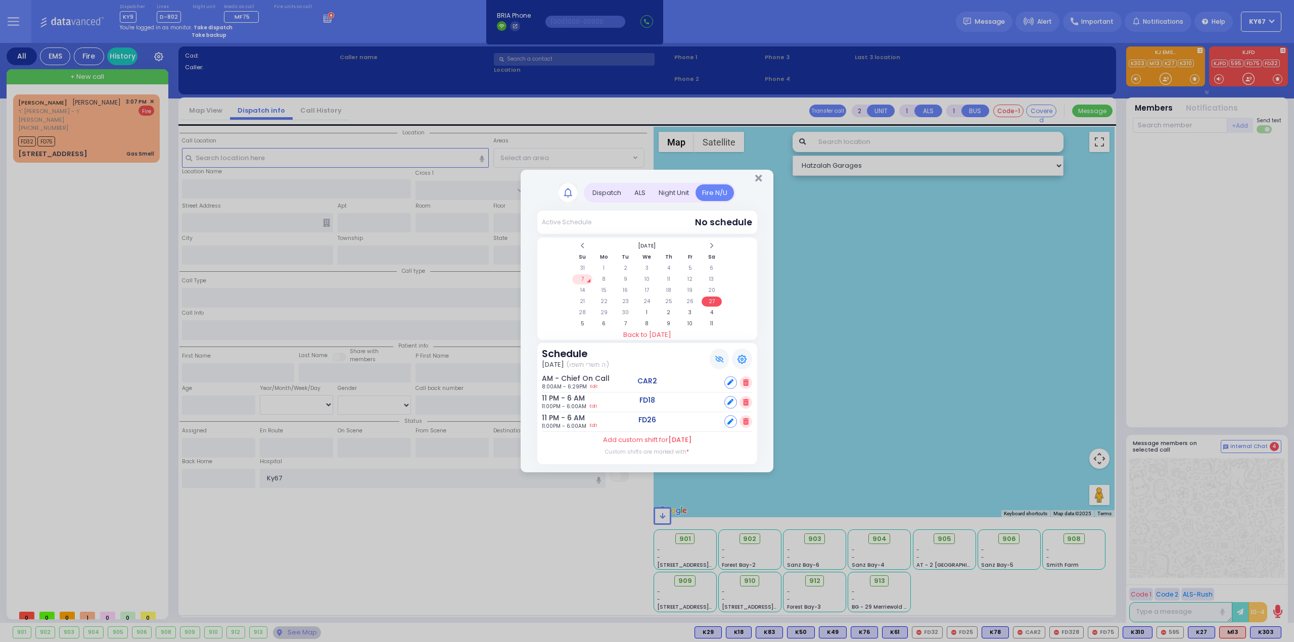
click at [729, 382] on icon at bounding box center [730, 383] width 6 height 6
select select
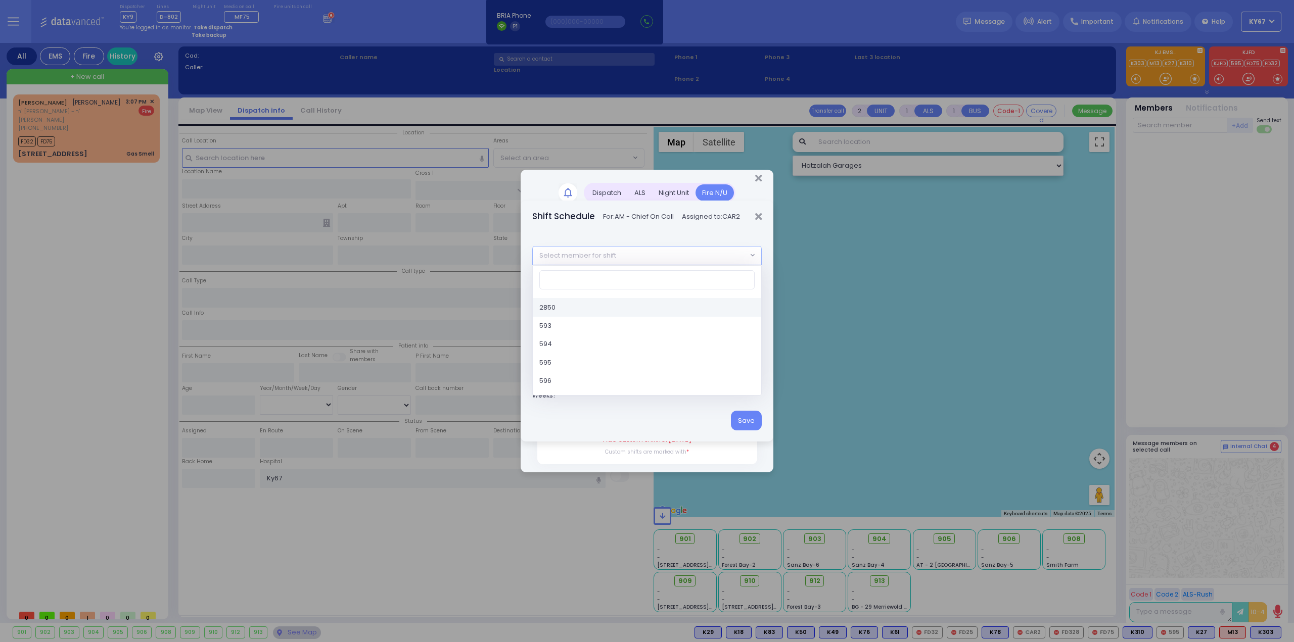
click at [605, 259] on span "Select member for shift" at bounding box center [577, 256] width 77 height 10
type input "car"
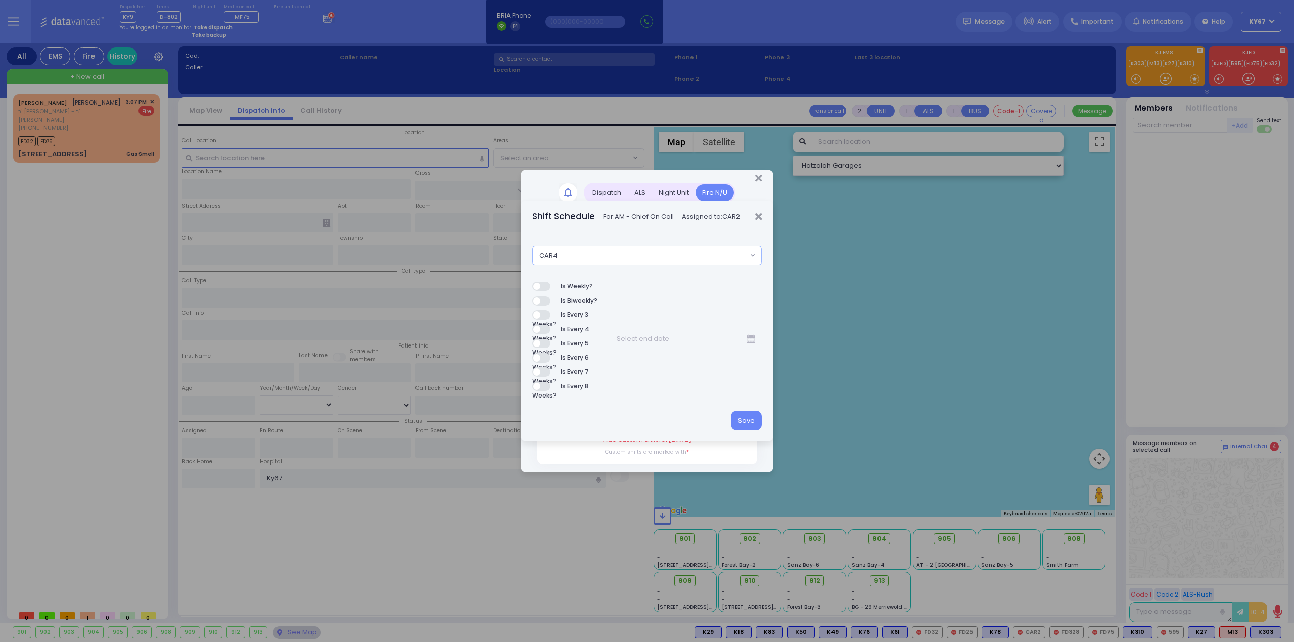
select select "4fe23545-e57f-11e5-8724-3052cb650342"
click at [740, 420] on button "Save" at bounding box center [746, 420] width 31 height 19
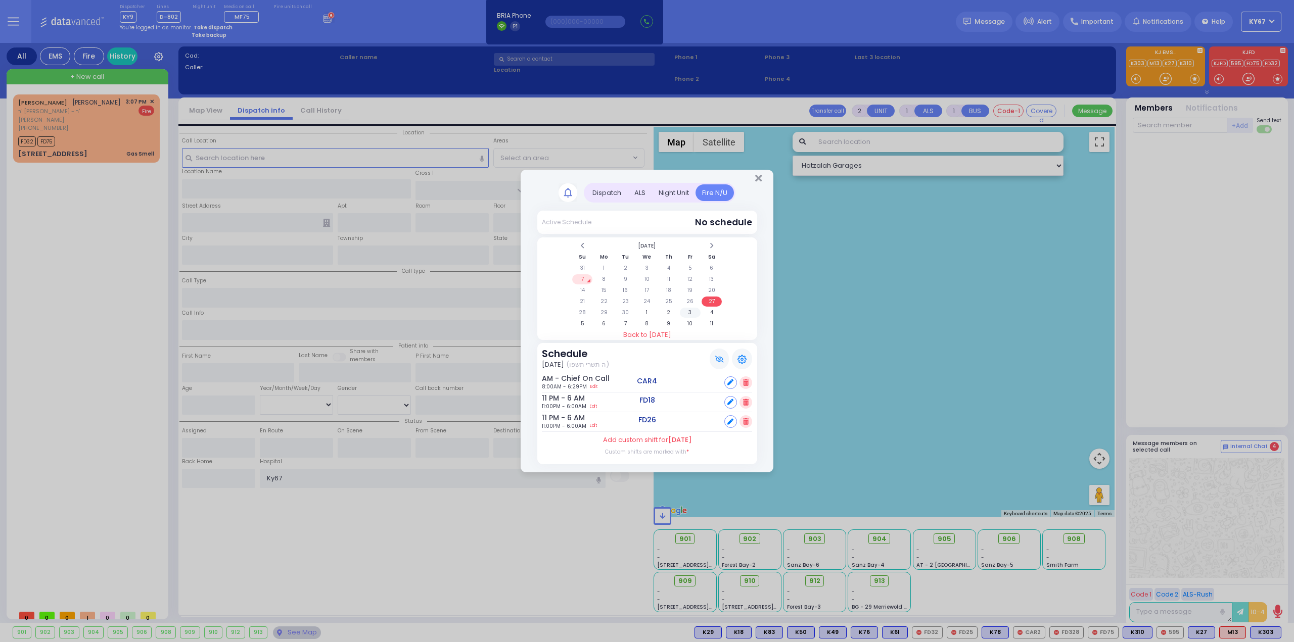
click at [692, 311] on td "3" at bounding box center [690, 313] width 21 height 10
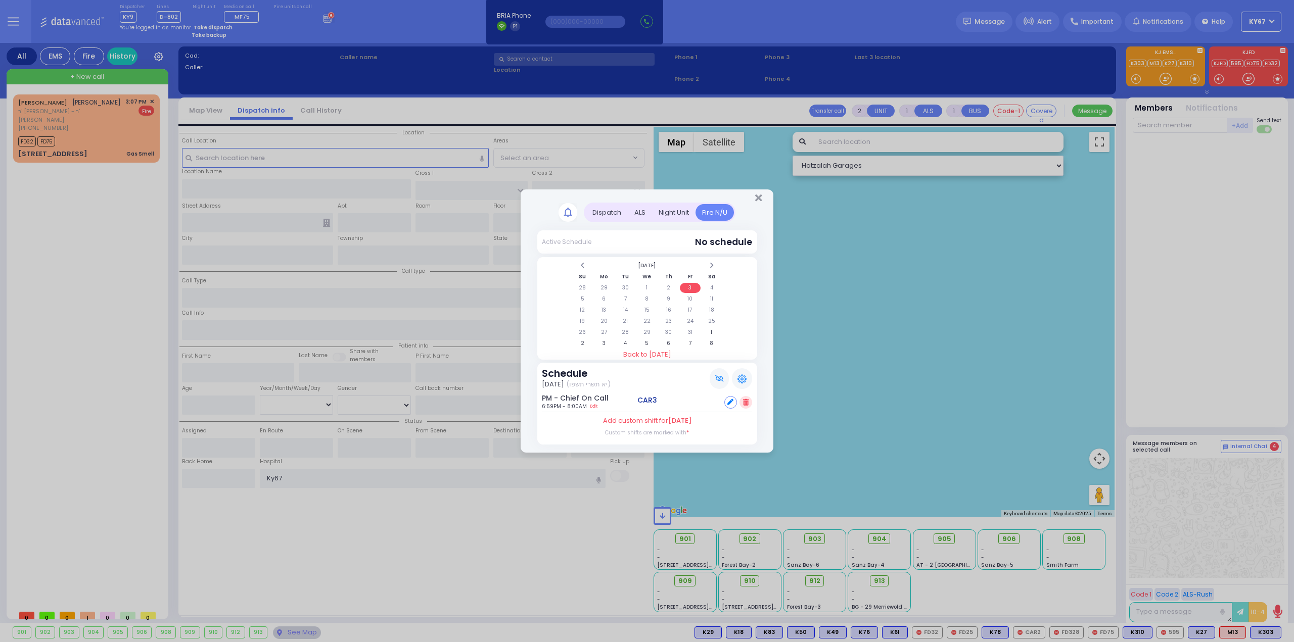
click at [727, 402] on div at bounding box center [730, 402] width 13 height 13
select select
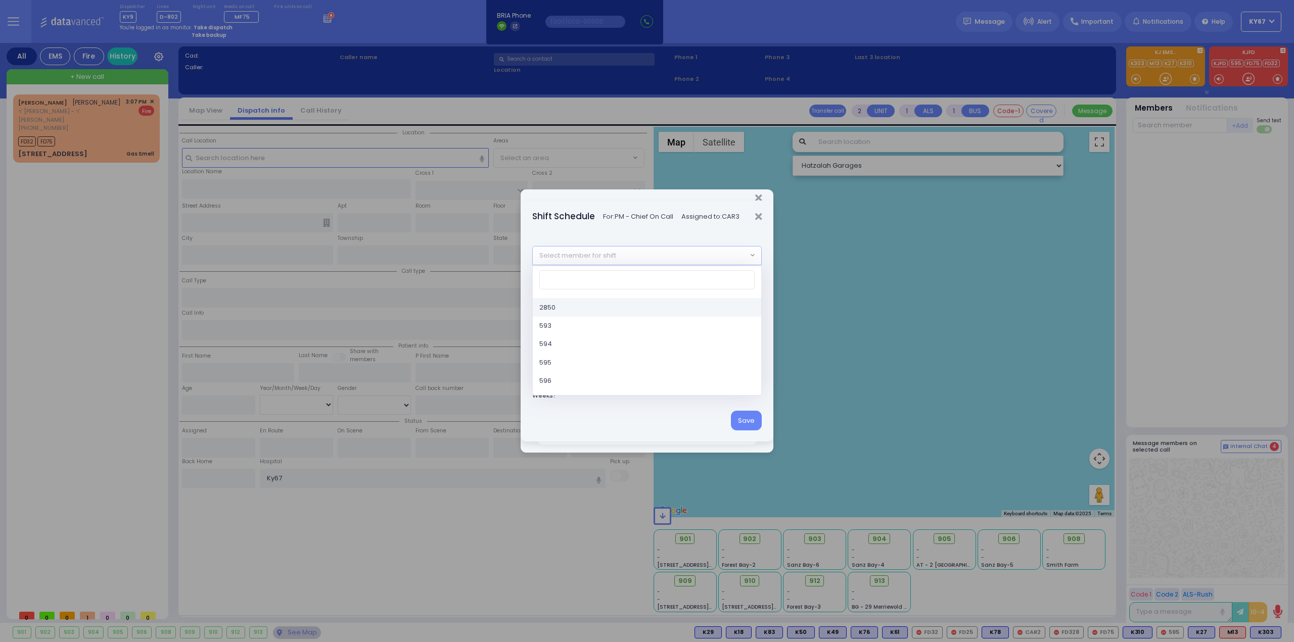
click at [616, 257] on span "Select member for shift" at bounding box center [640, 256] width 215 height 18
type input "ca"
click at [755, 215] on icon "Close" at bounding box center [758, 217] width 7 height 10
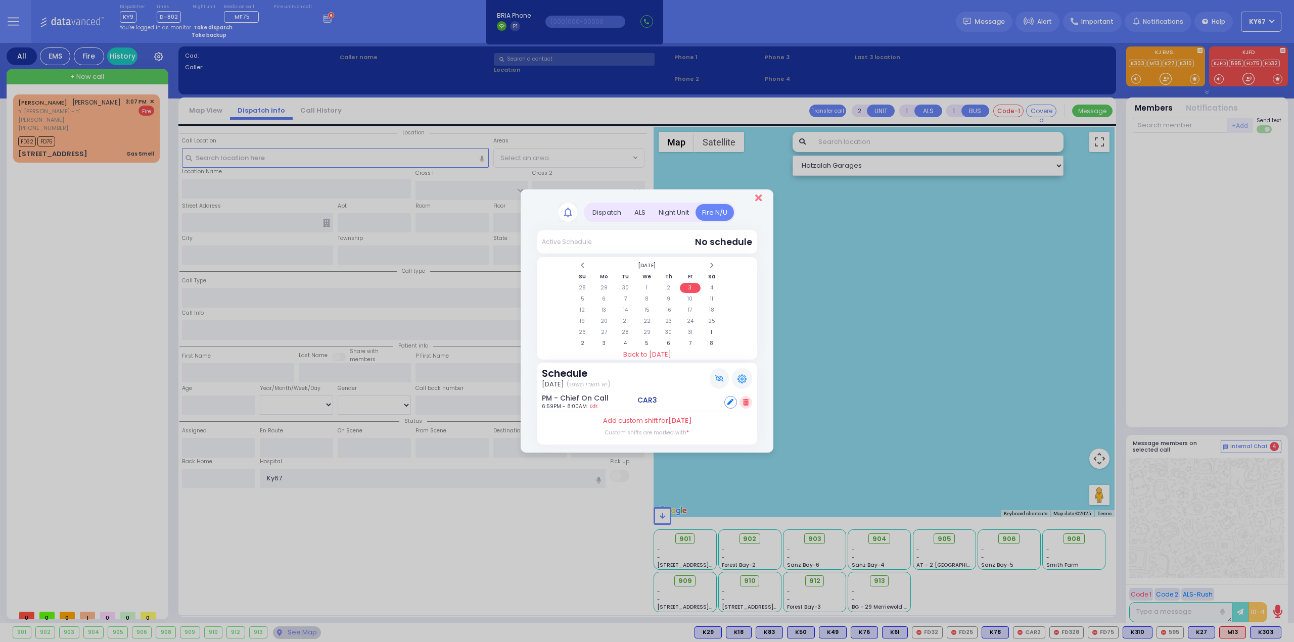
click at [759, 200] on icon "Close" at bounding box center [758, 198] width 7 height 10
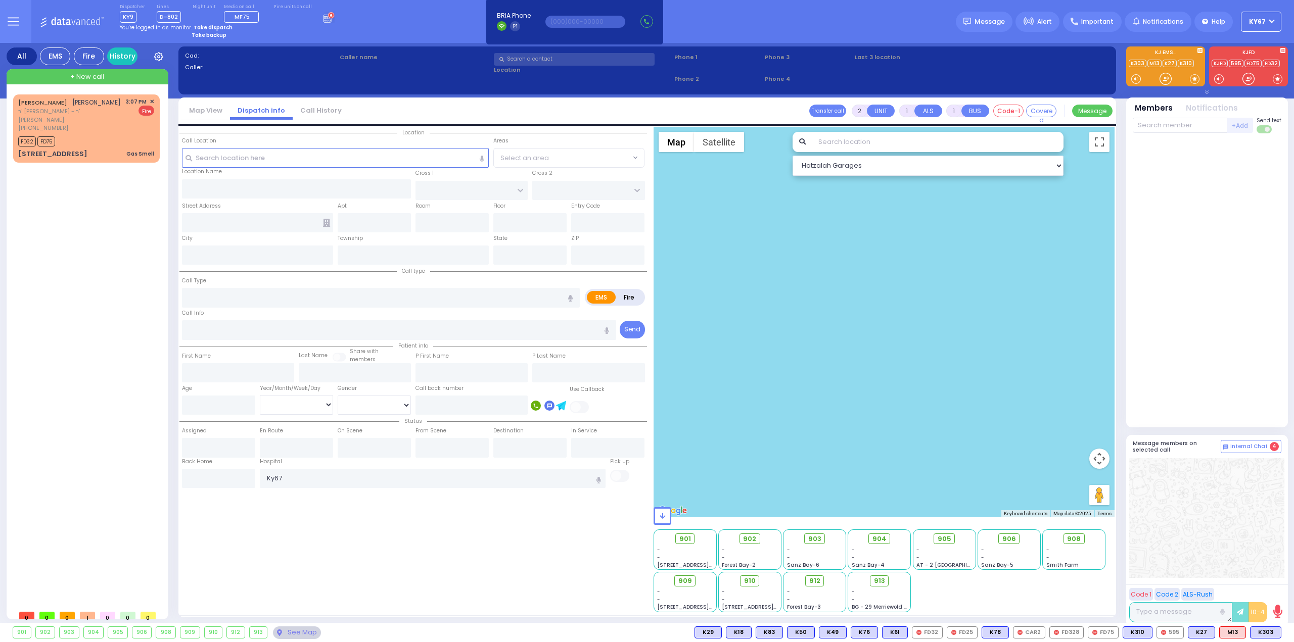
click at [17, 16] on icon at bounding box center [14, 22] width 12 height 12
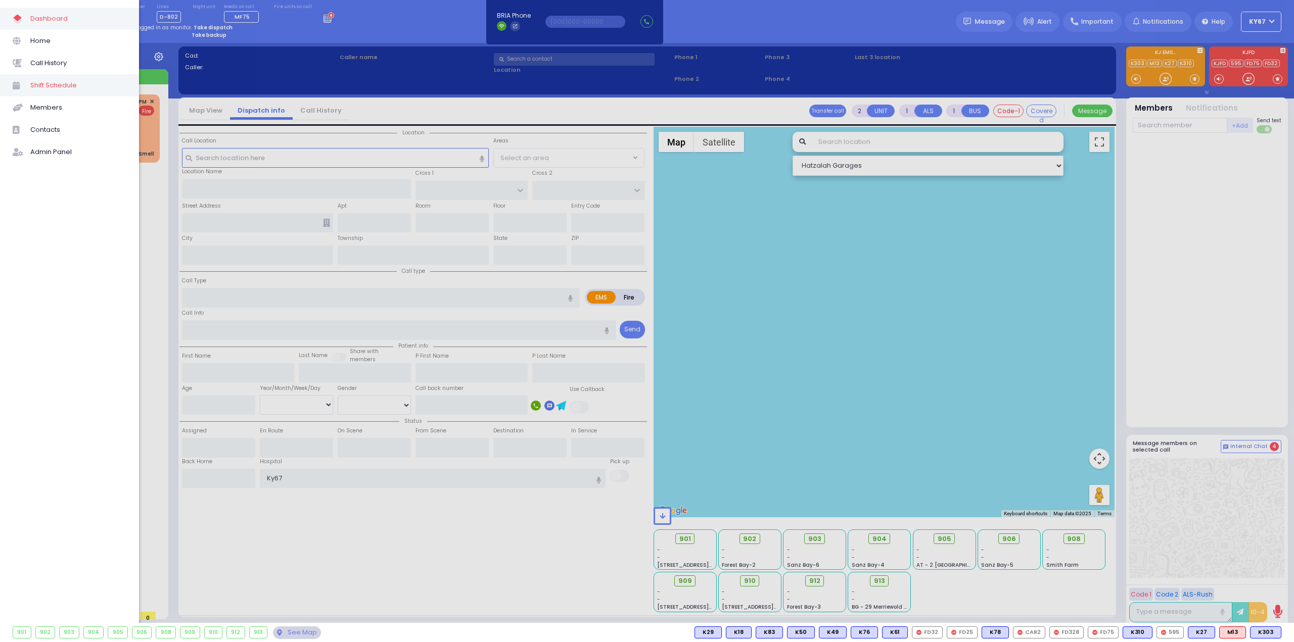
click at [68, 84] on span "Shift Schedule" at bounding box center [78, 85] width 96 height 13
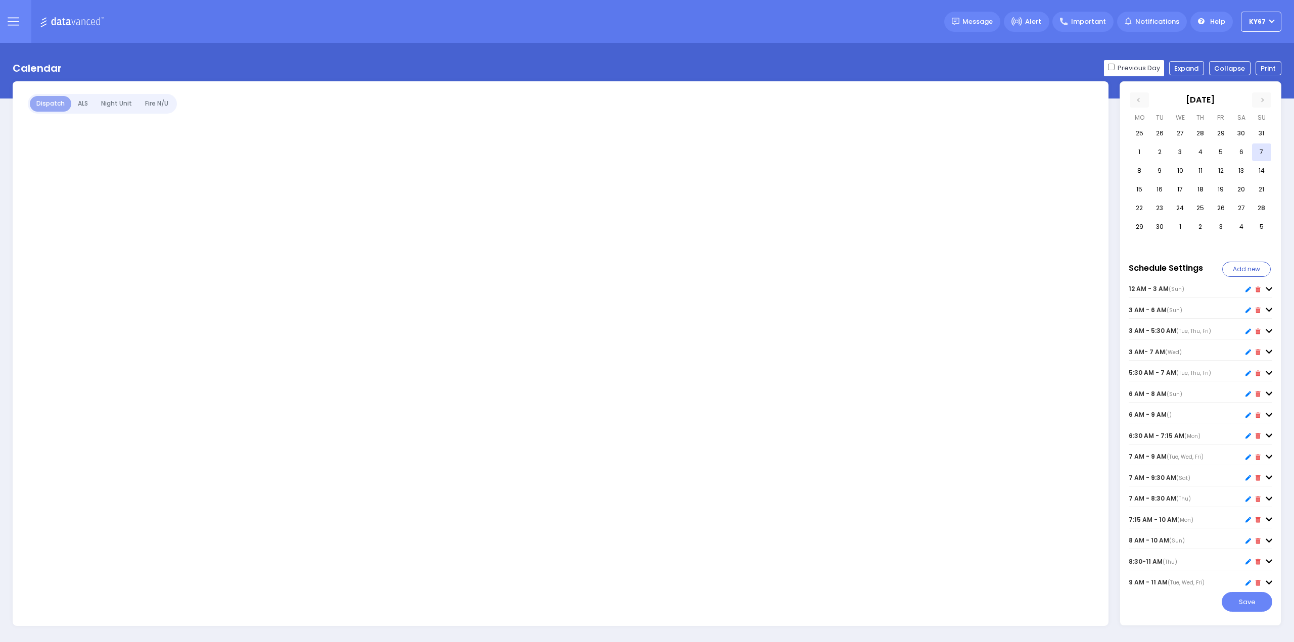
click at [164, 104] on div at bounding box center [561, 353] width 1096 height 545
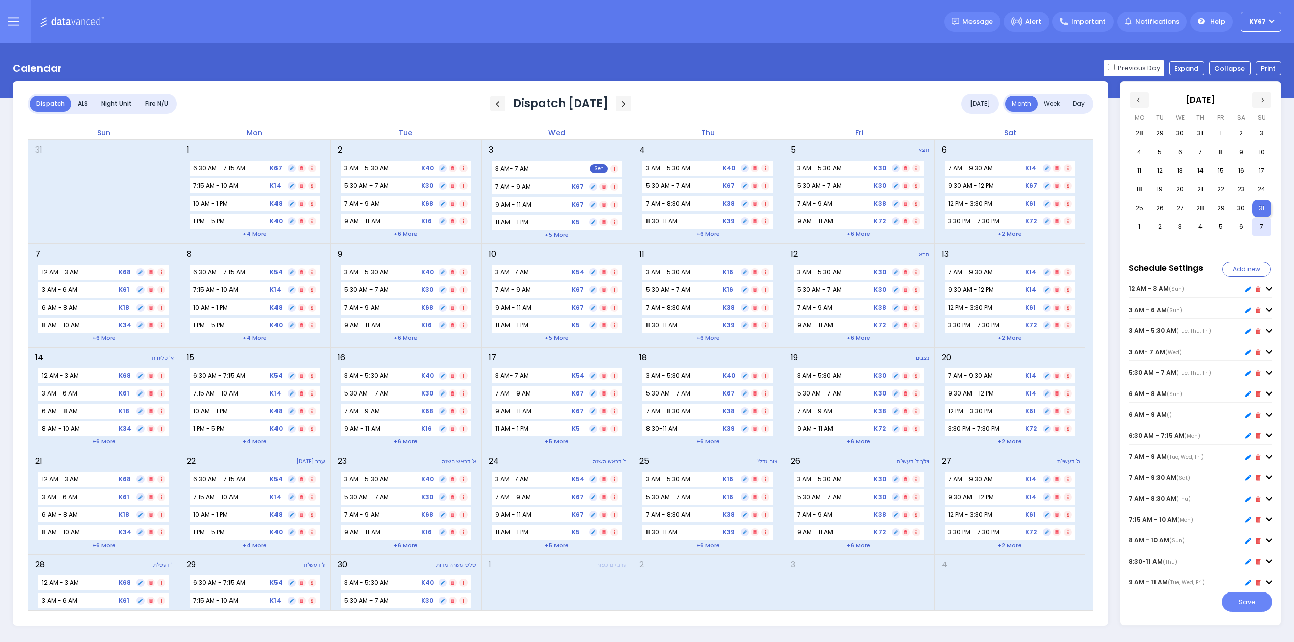
click at [160, 103] on div "Fire N/U" at bounding box center [156, 104] width 36 height 16
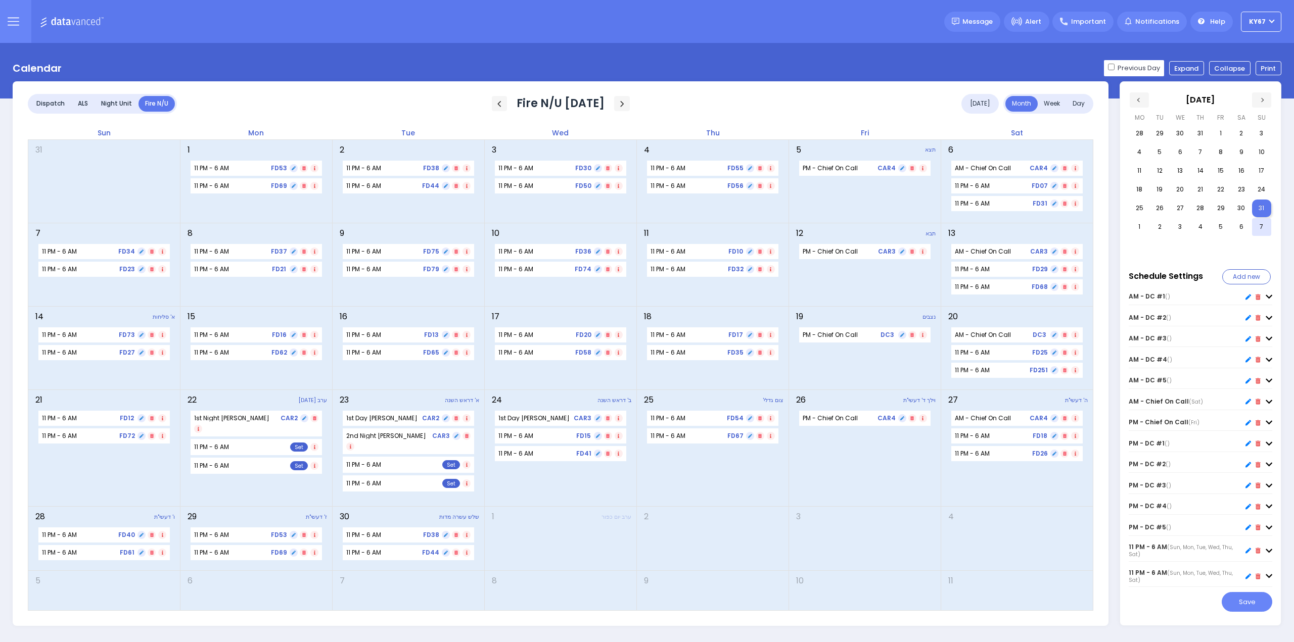
click at [160, 103] on div "Fire N/U" at bounding box center [156, 104] width 36 height 16
click at [1271, 62] on button "Print" at bounding box center [1268, 68] width 26 height 14
